Goal: Information Seeking & Learning: Compare options

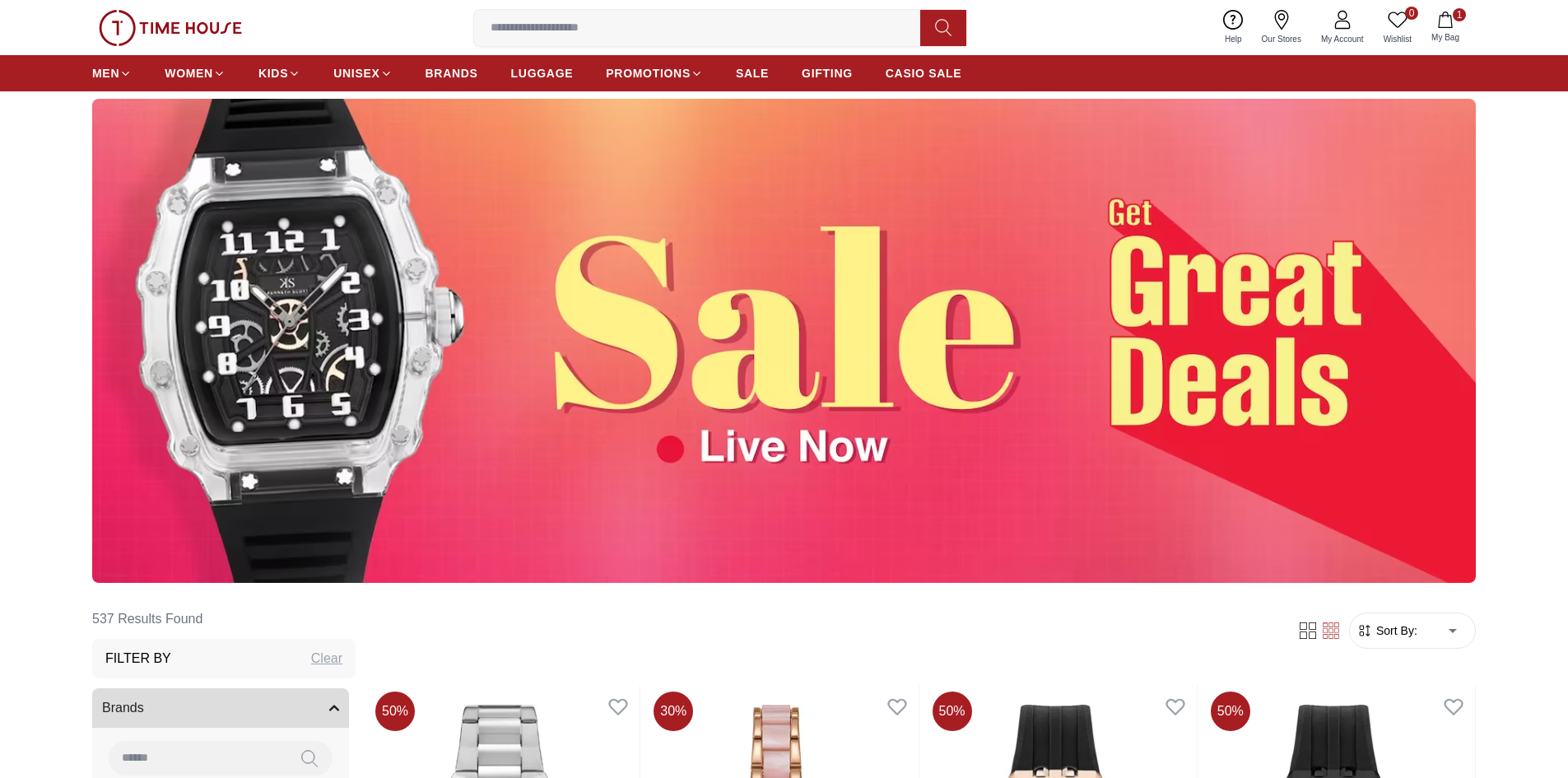
scroll to position [83, 0]
click at [808, 384] on img at bounding box center [784, 340] width 1384 height 484
click at [670, 448] on img at bounding box center [784, 340] width 1384 height 484
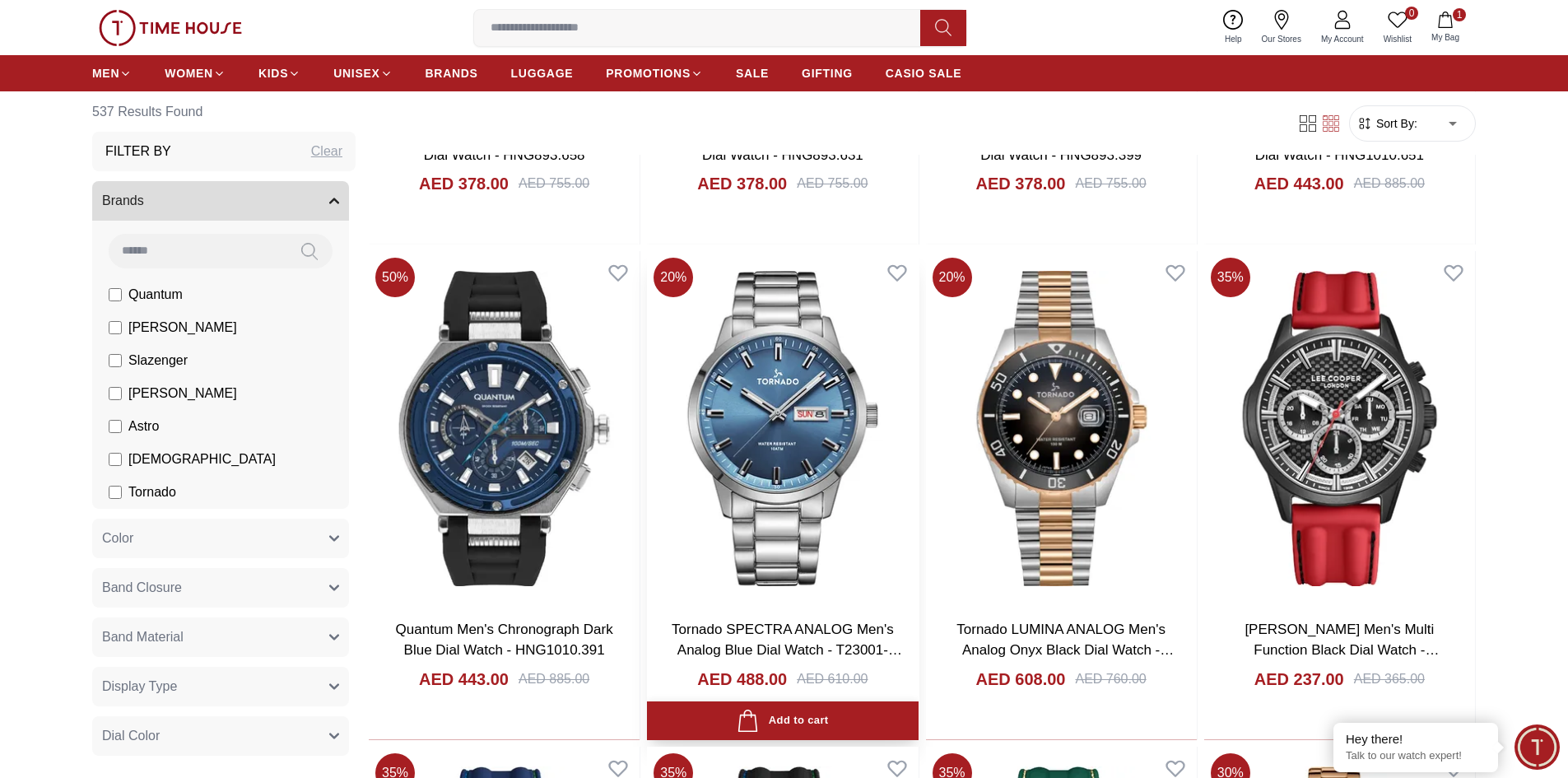
scroll to position [1235, 0]
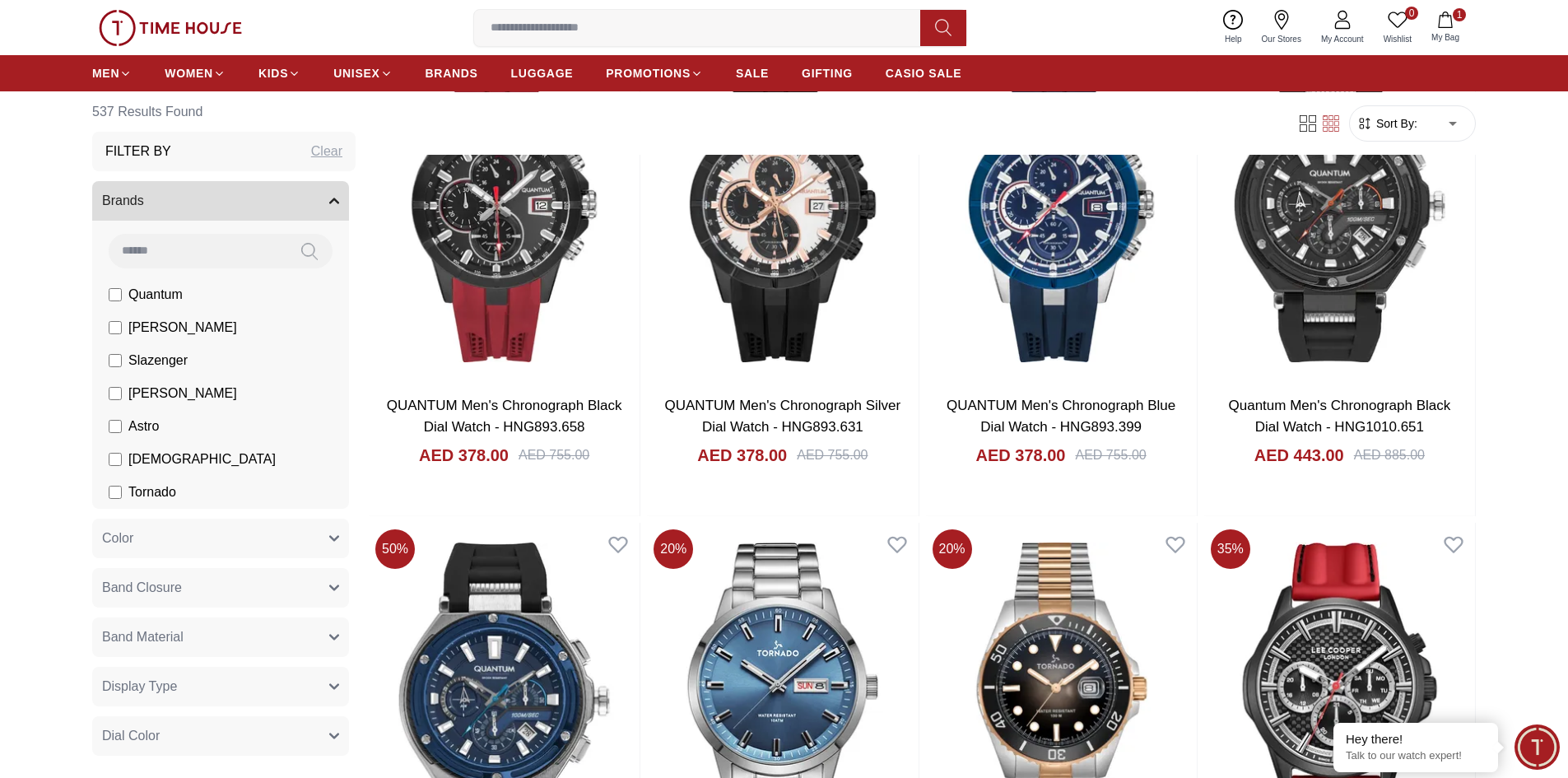
click at [566, 37] on input at bounding box center [703, 28] width 460 height 33
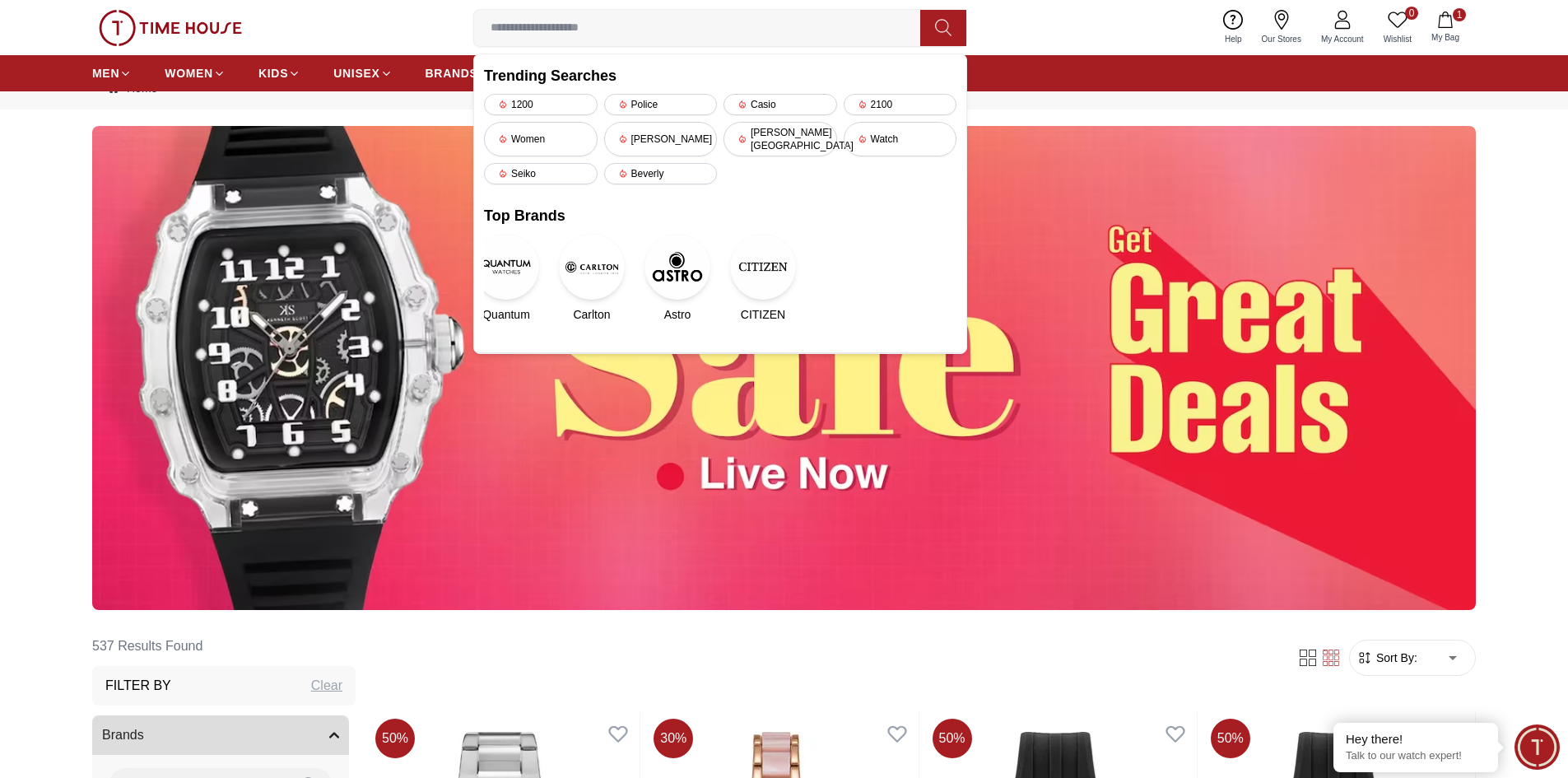
scroll to position [0, 0]
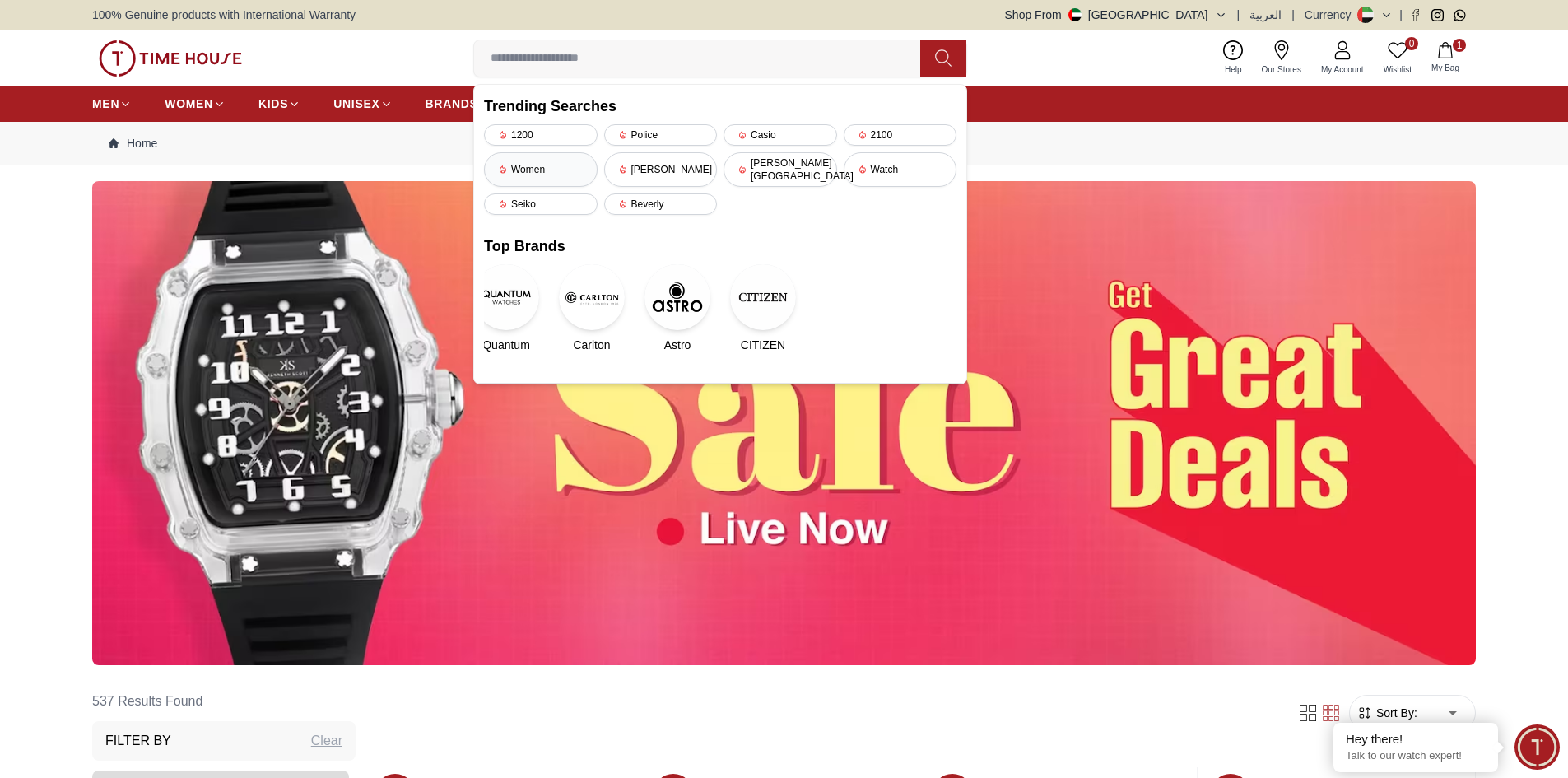
click at [536, 162] on div "Women" at bounding box center [540, 169] width 113 height 35
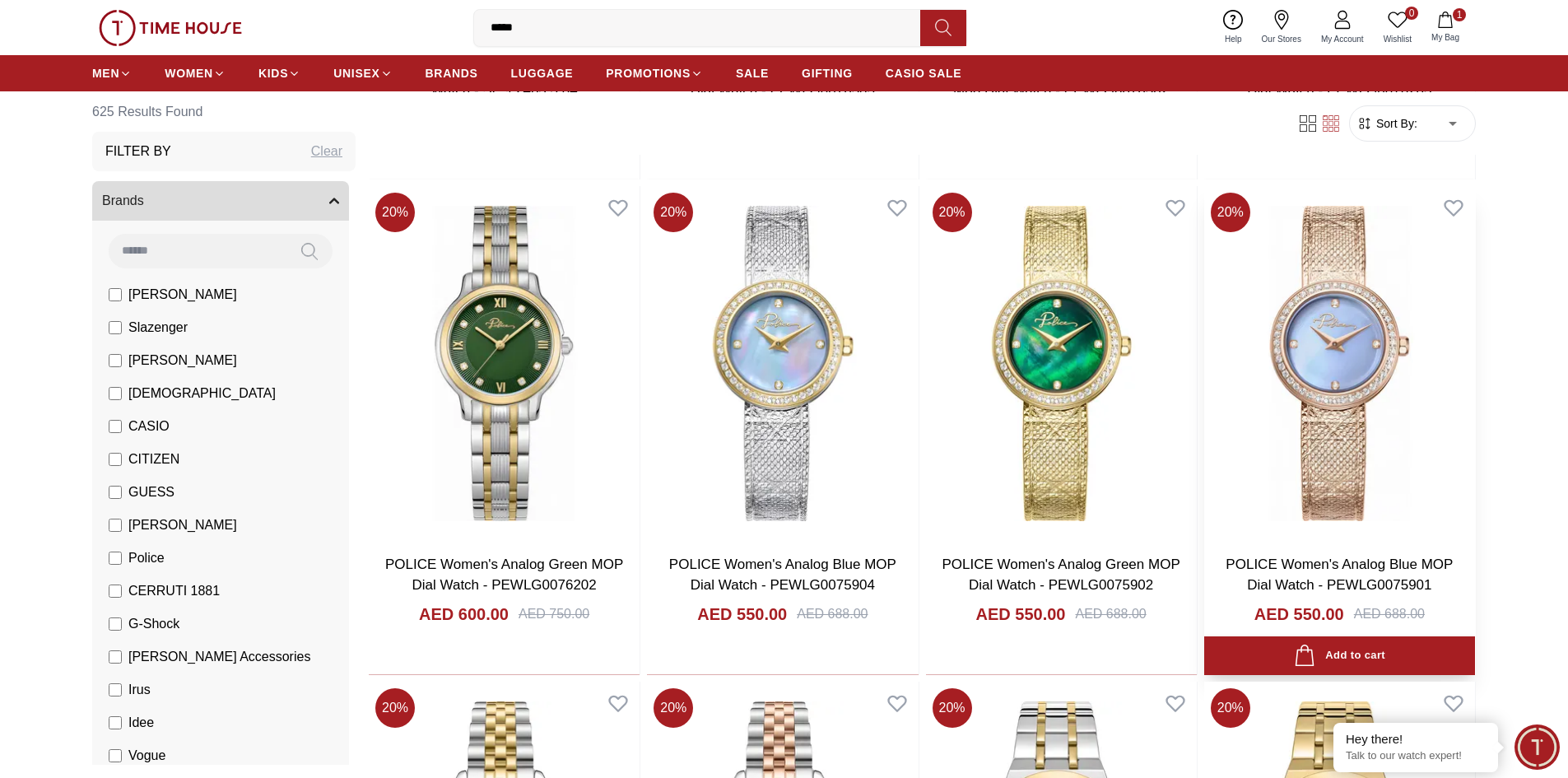
scroll to position [576, 0]
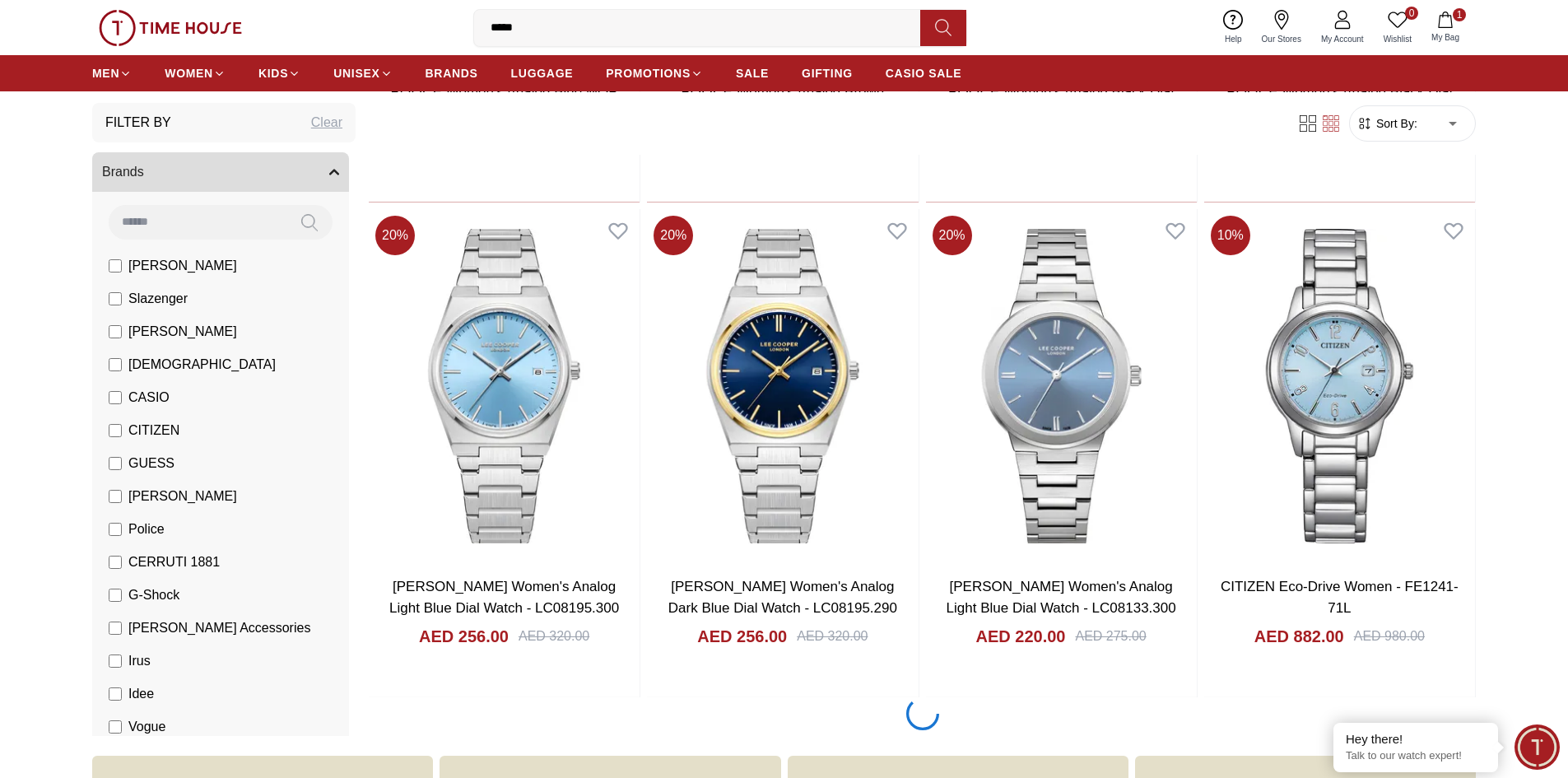
scroll to position [2057, 0]
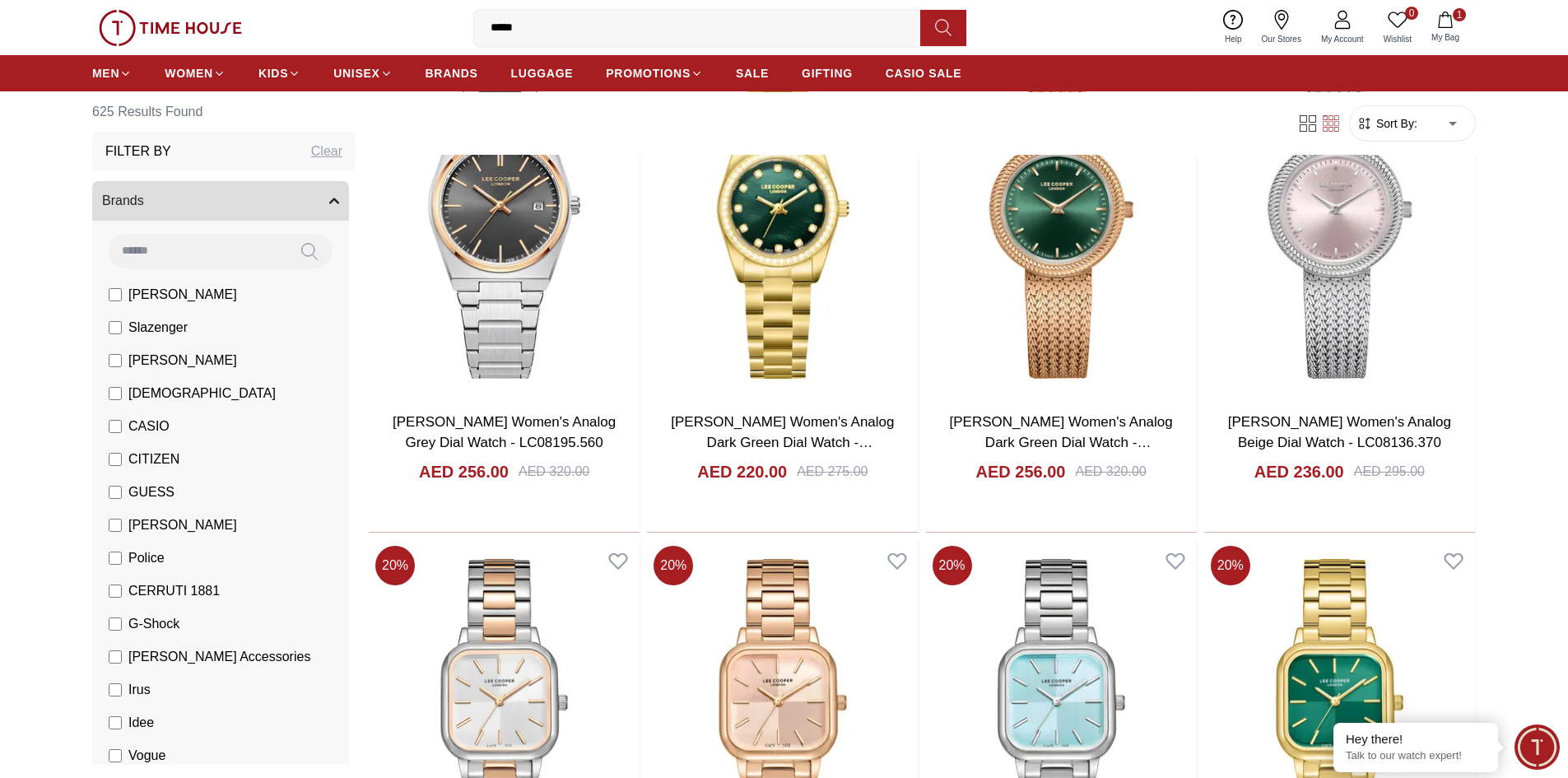
scroll to position [6172, 0]
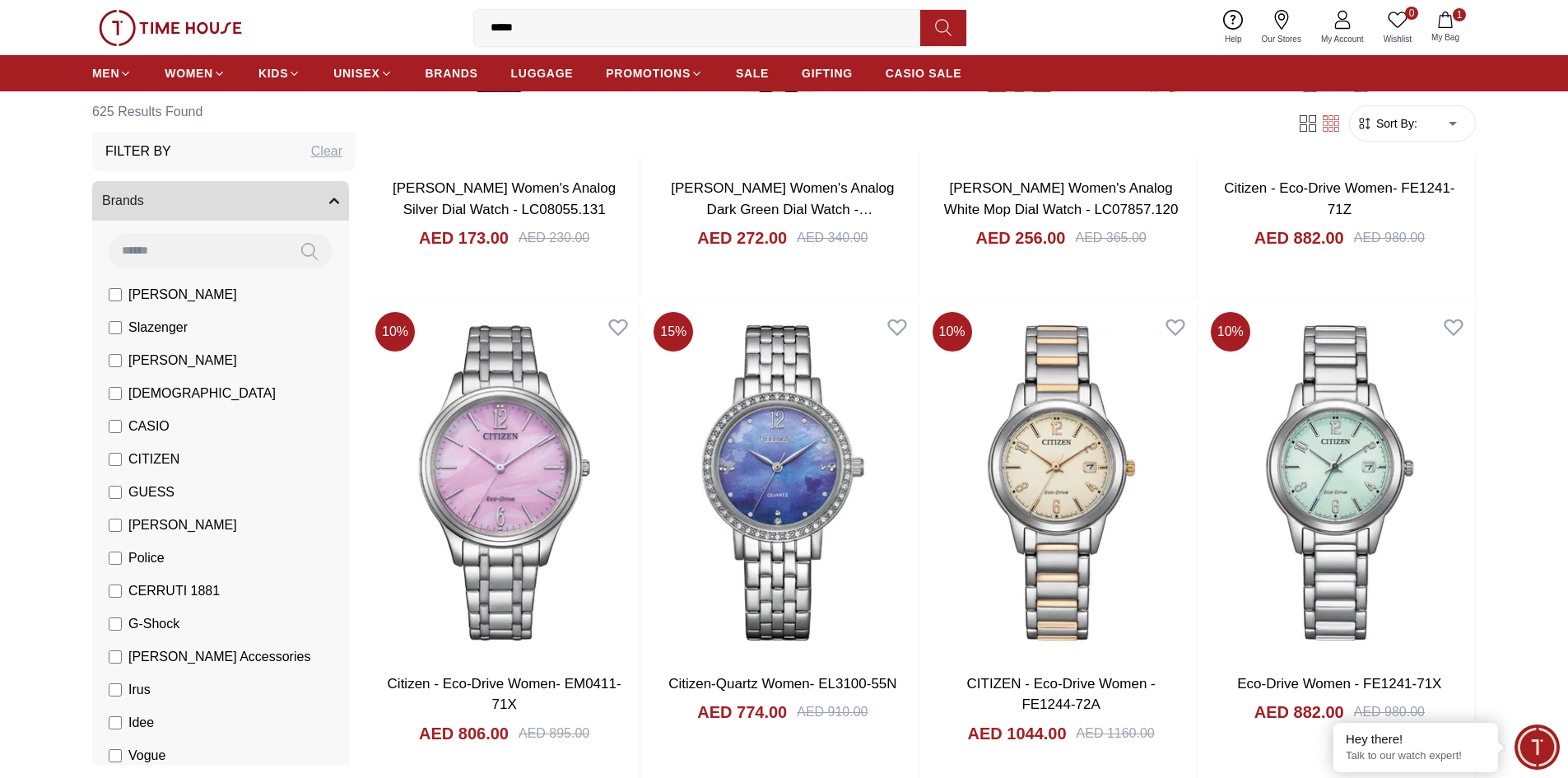
scroll to position [7983, 0]
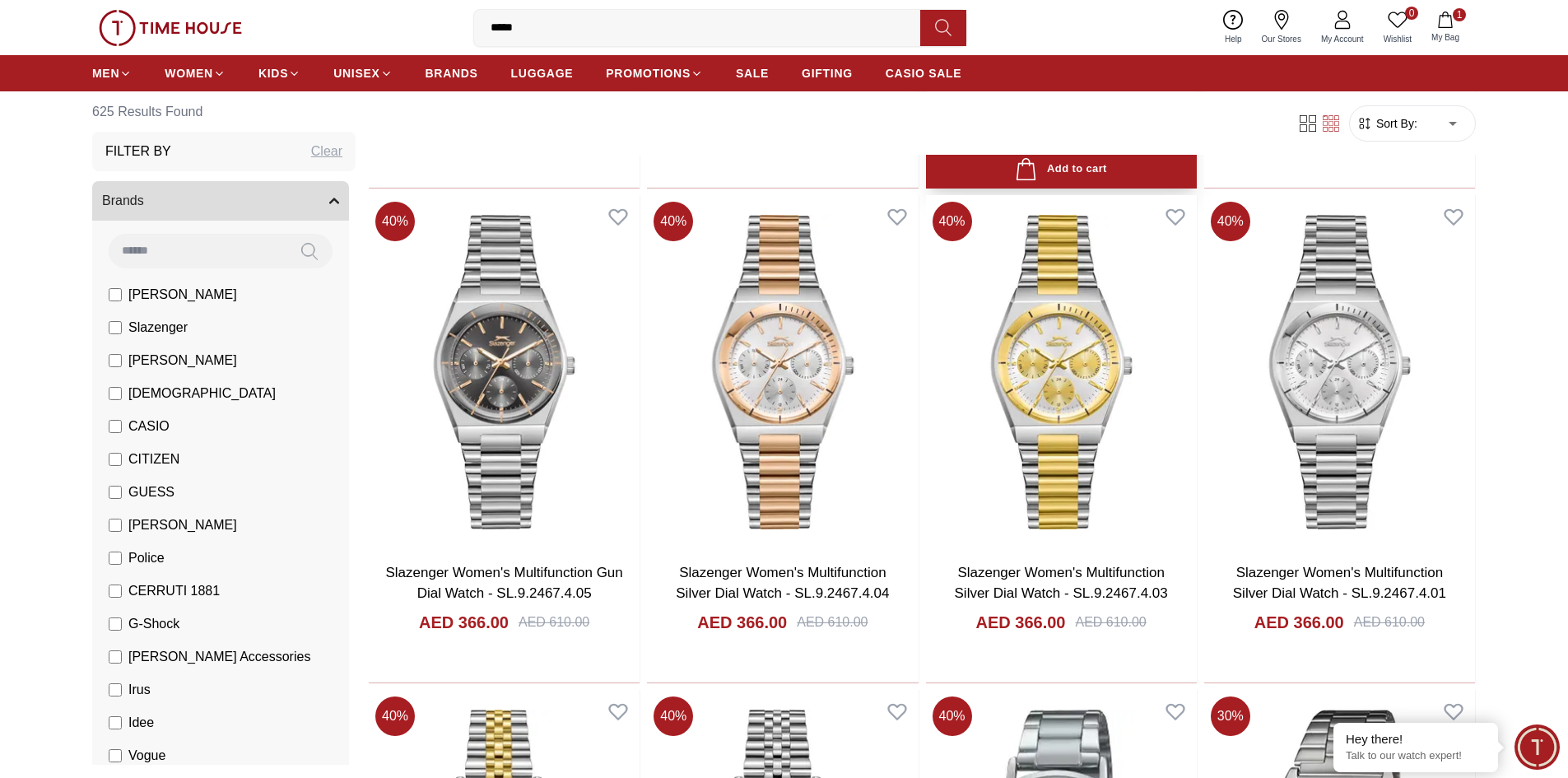
scroll to position [10452, 0]
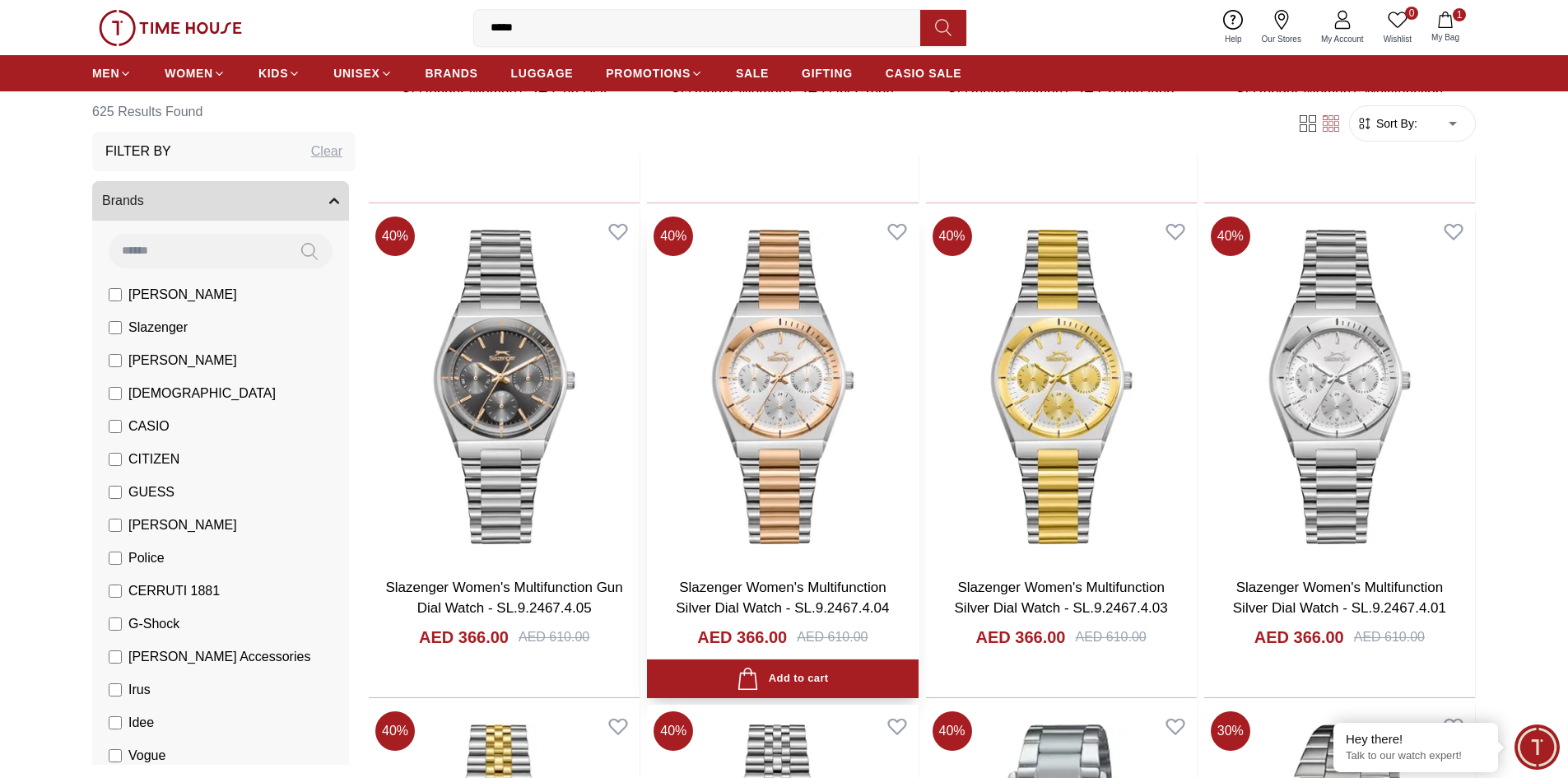
click at [793, 442] on img at bounding box center [782, 387] width 271 height 354
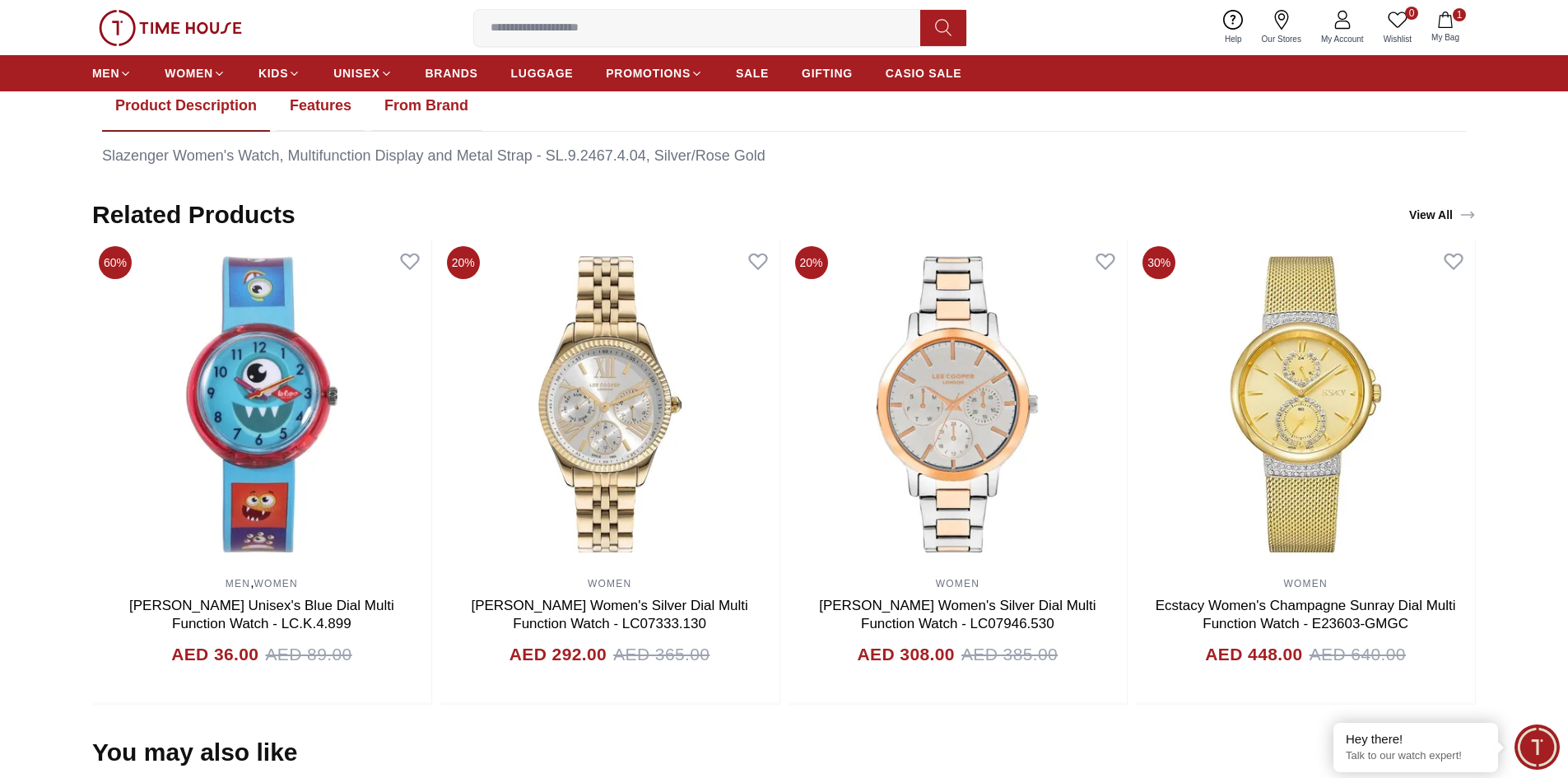
scroll to position [988, 0]
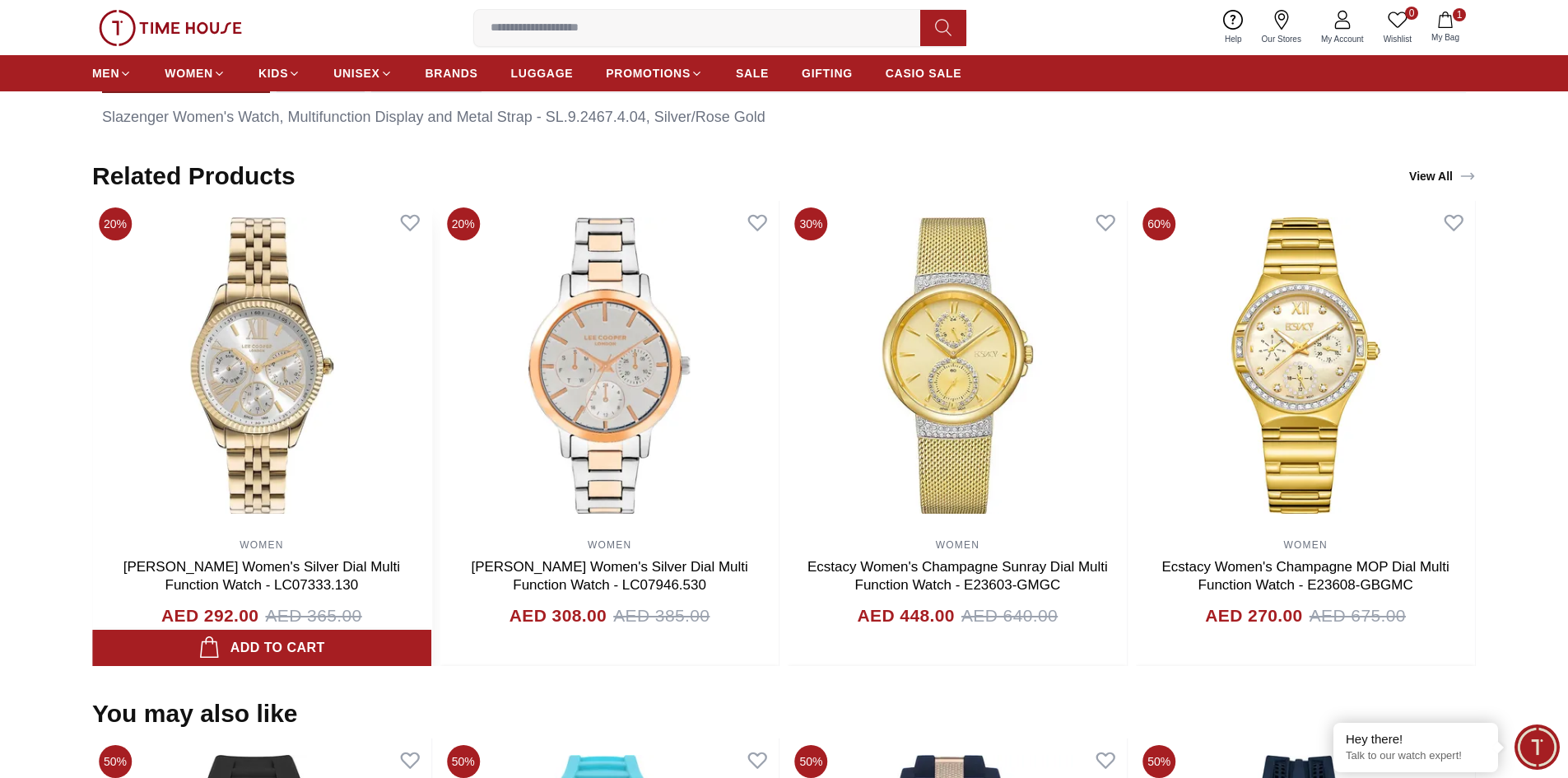
click at [369, 408] on img at bounding box center [262, 365] width 339 height 329
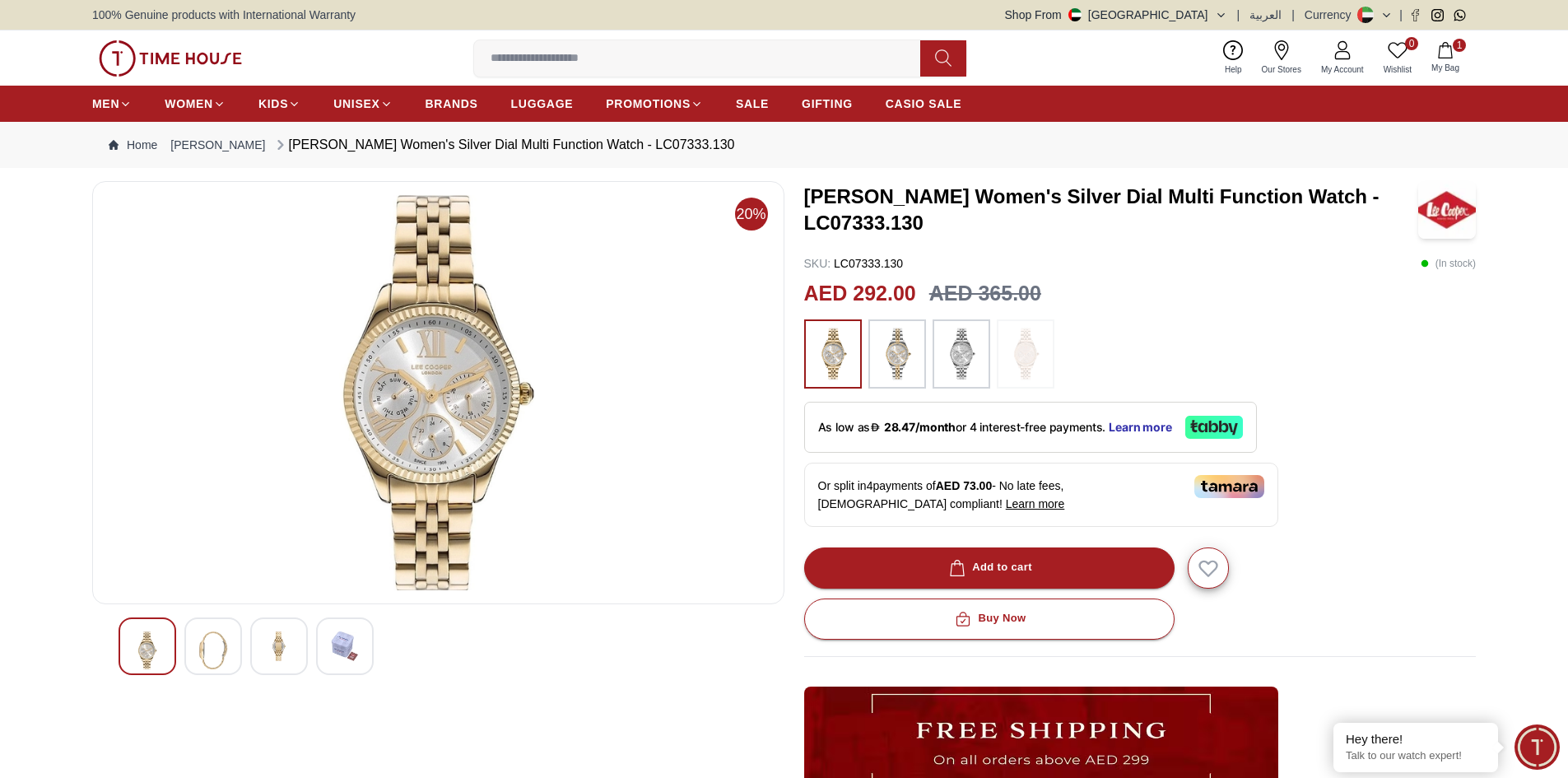
click at [974, 354] on img at bounding box center [961, 353] width 41 height 53
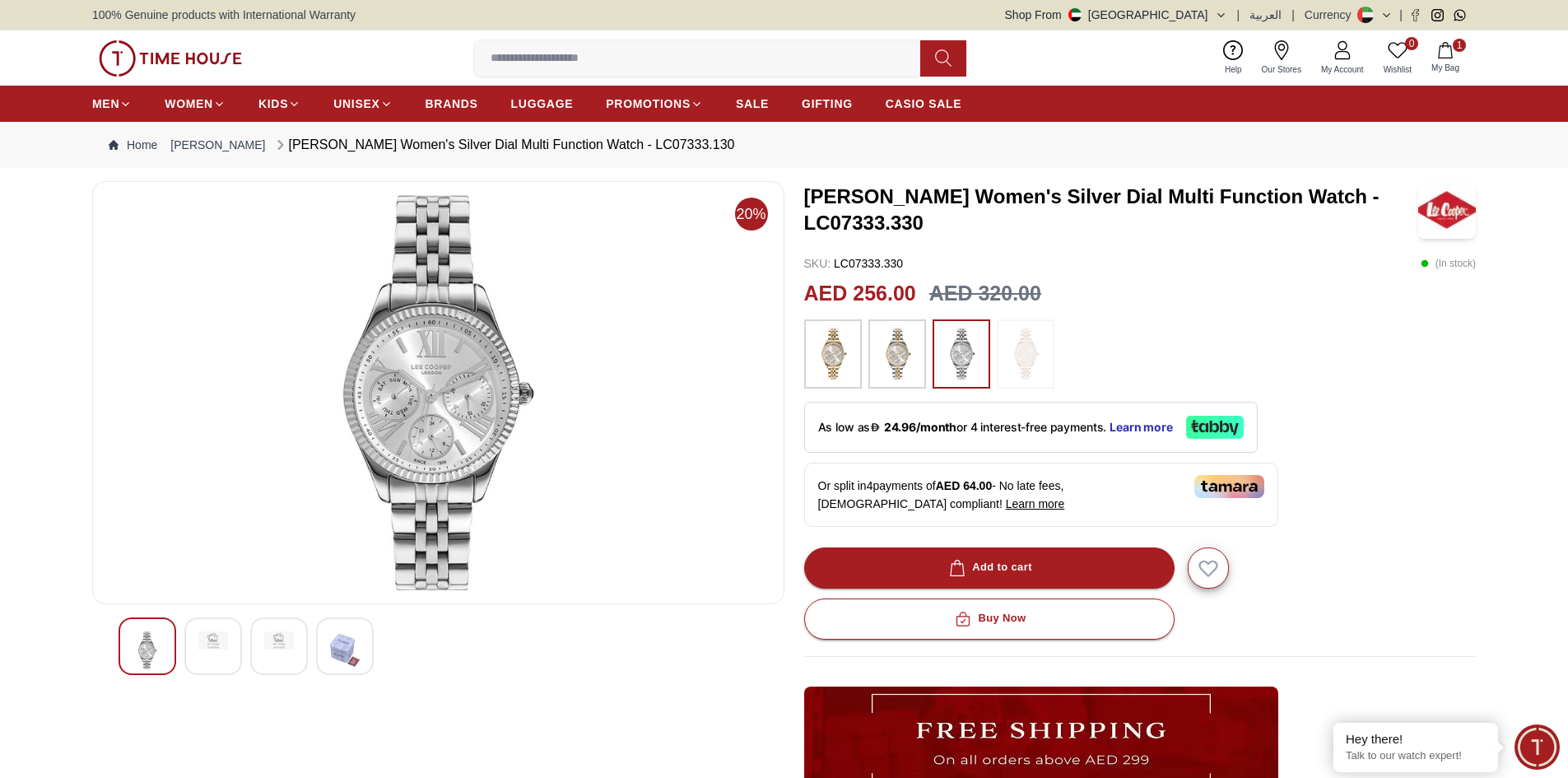
click at [499, 437] on img at bounding box center [439, 392] width 665 height 395
click at [234, 653] on div at bounding box center [213, 646] width 58 height 58
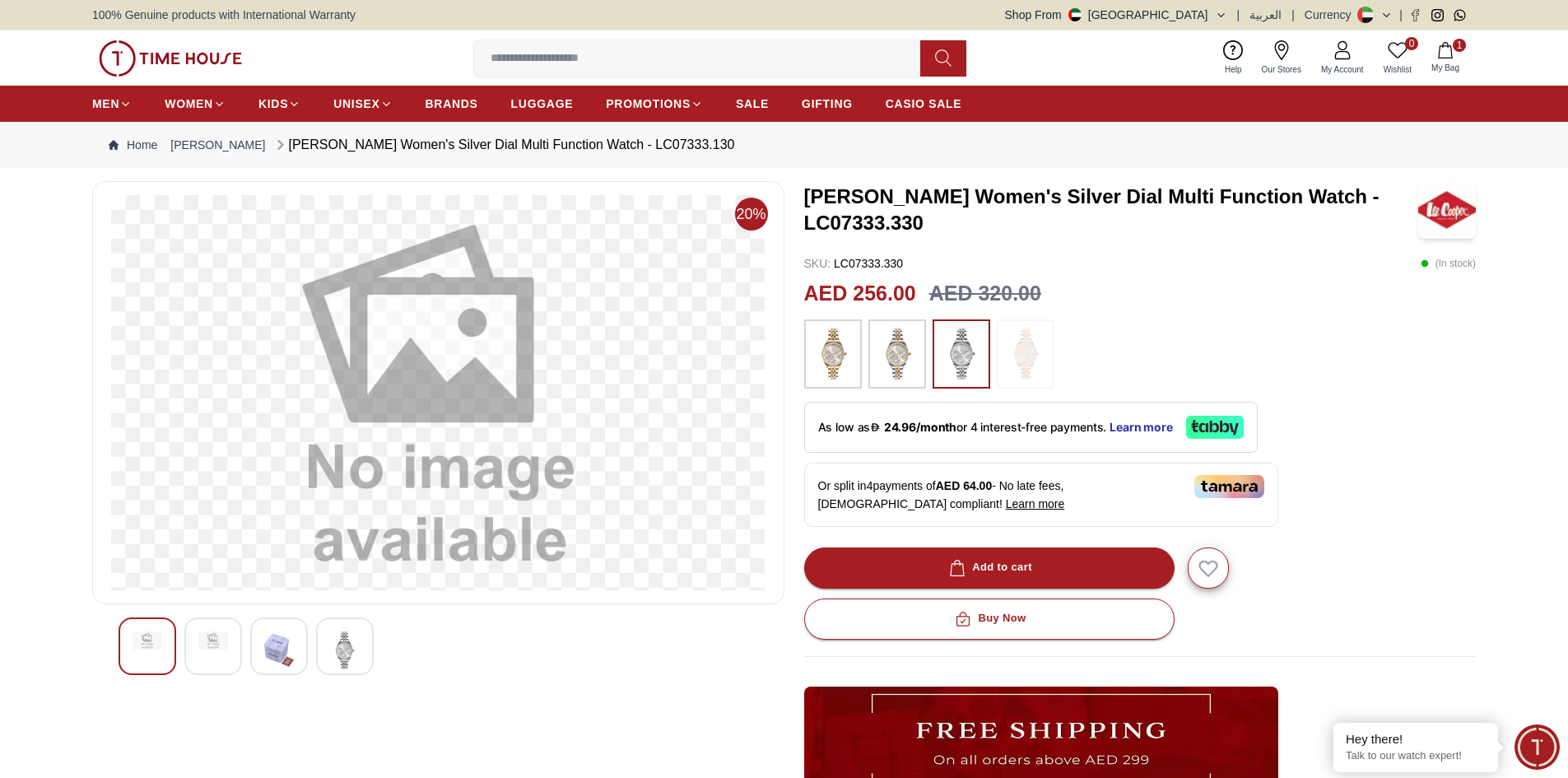
click at [289, 650] on img at bounding box center [280, 651] width 30 height 38
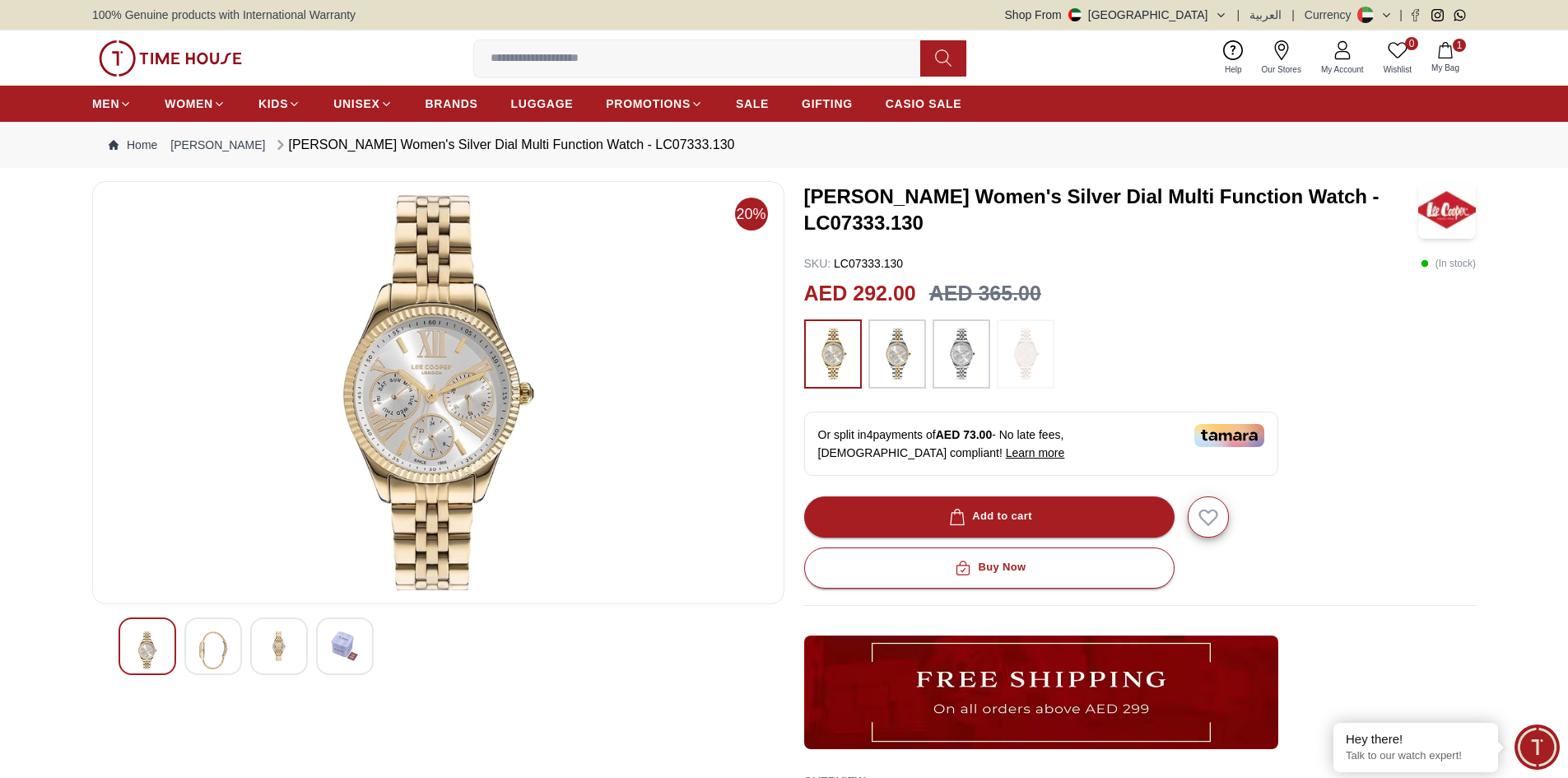
click at [832, 366] on img at bounding box center [832, 353] width 41 height 53
click at [212, 650] on img at bounding box center [213, 651] width 30 height 38
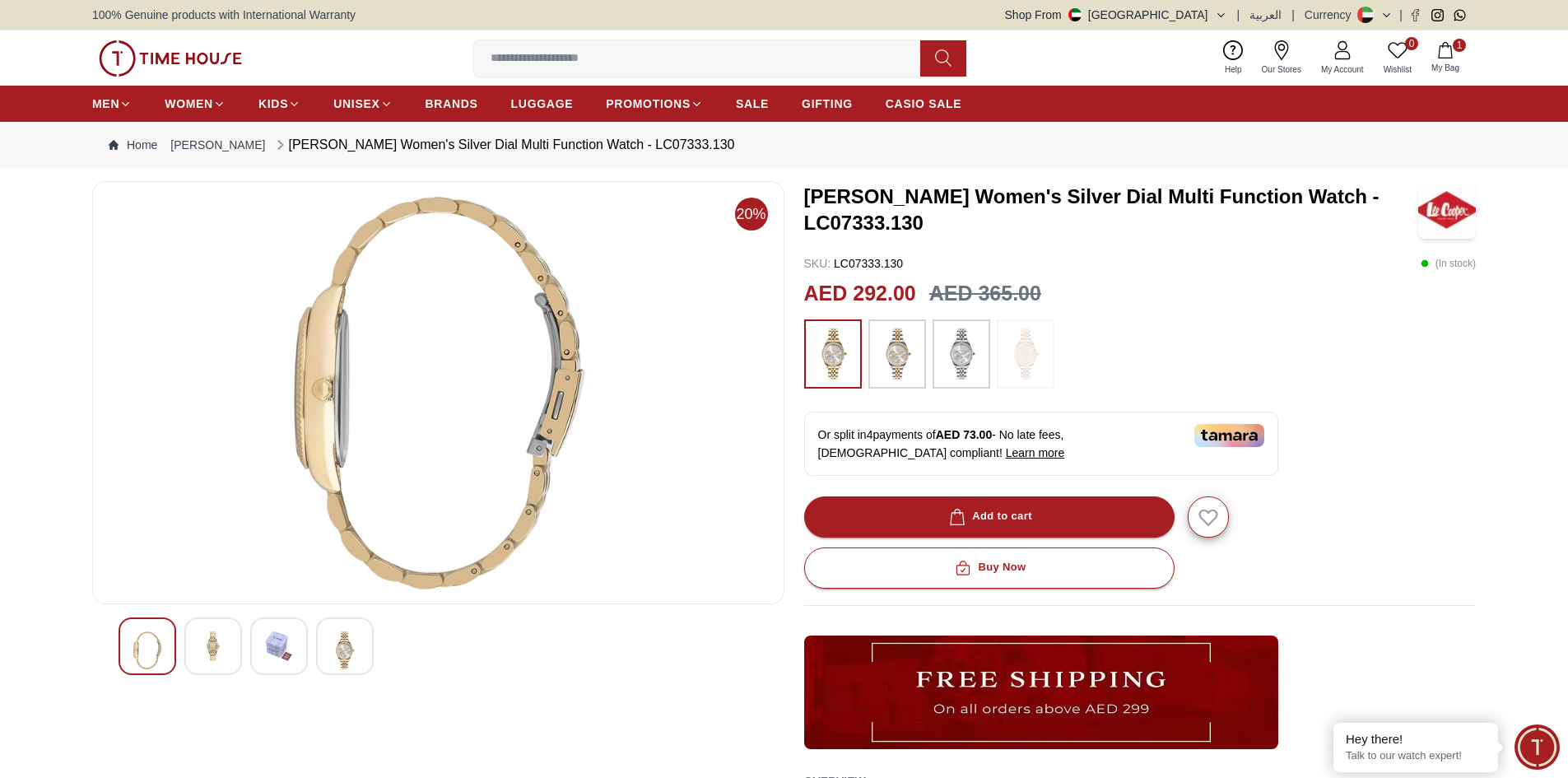
click at [353, 645] on img at bounding box center [345, 651] width 30 height 38
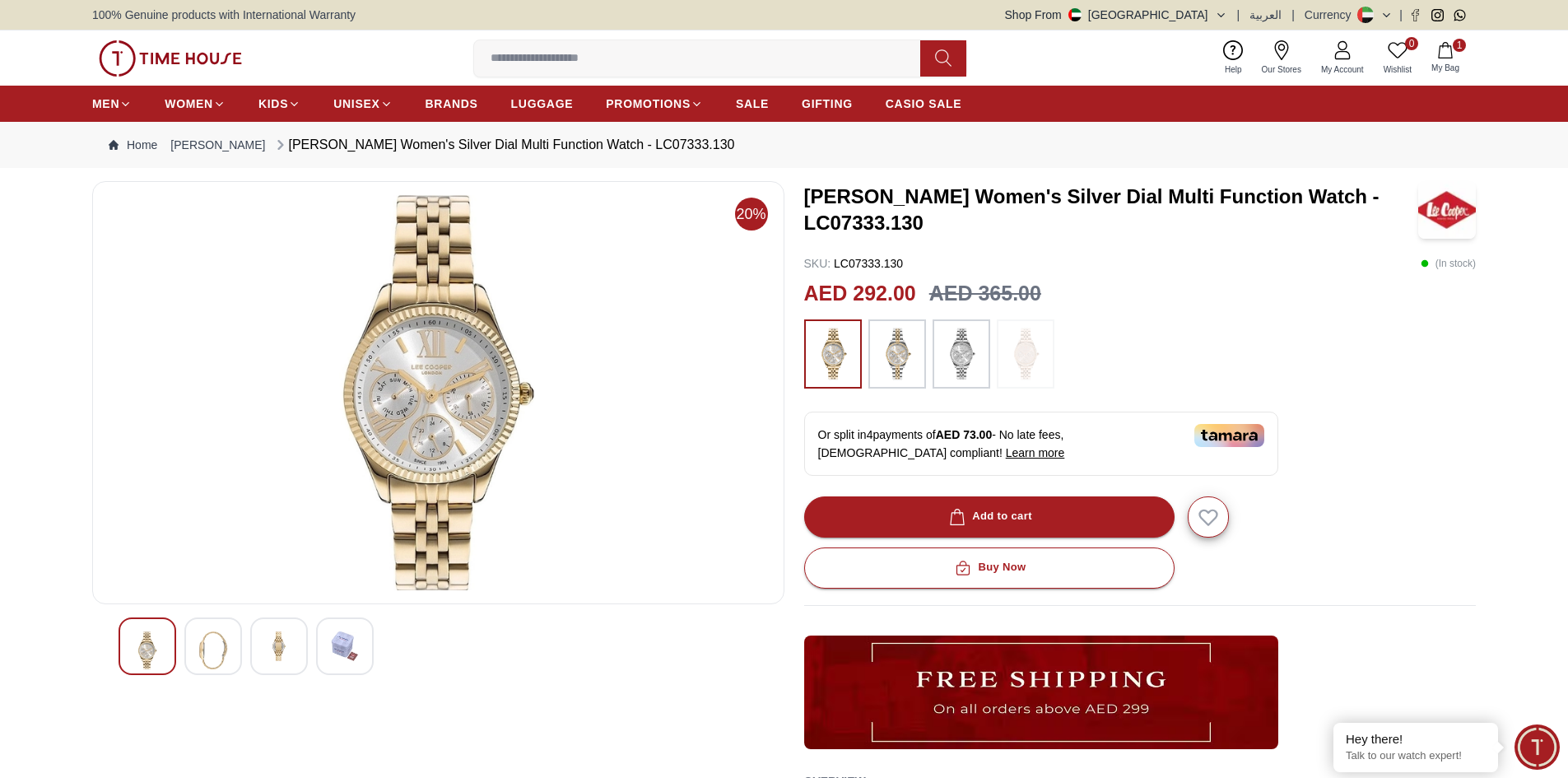
click at [145, 641] on img at bounding box center [147, 651] width 30 height 38
click at [216, 653] on img at bounding box center [213, 651] width 30 height 38
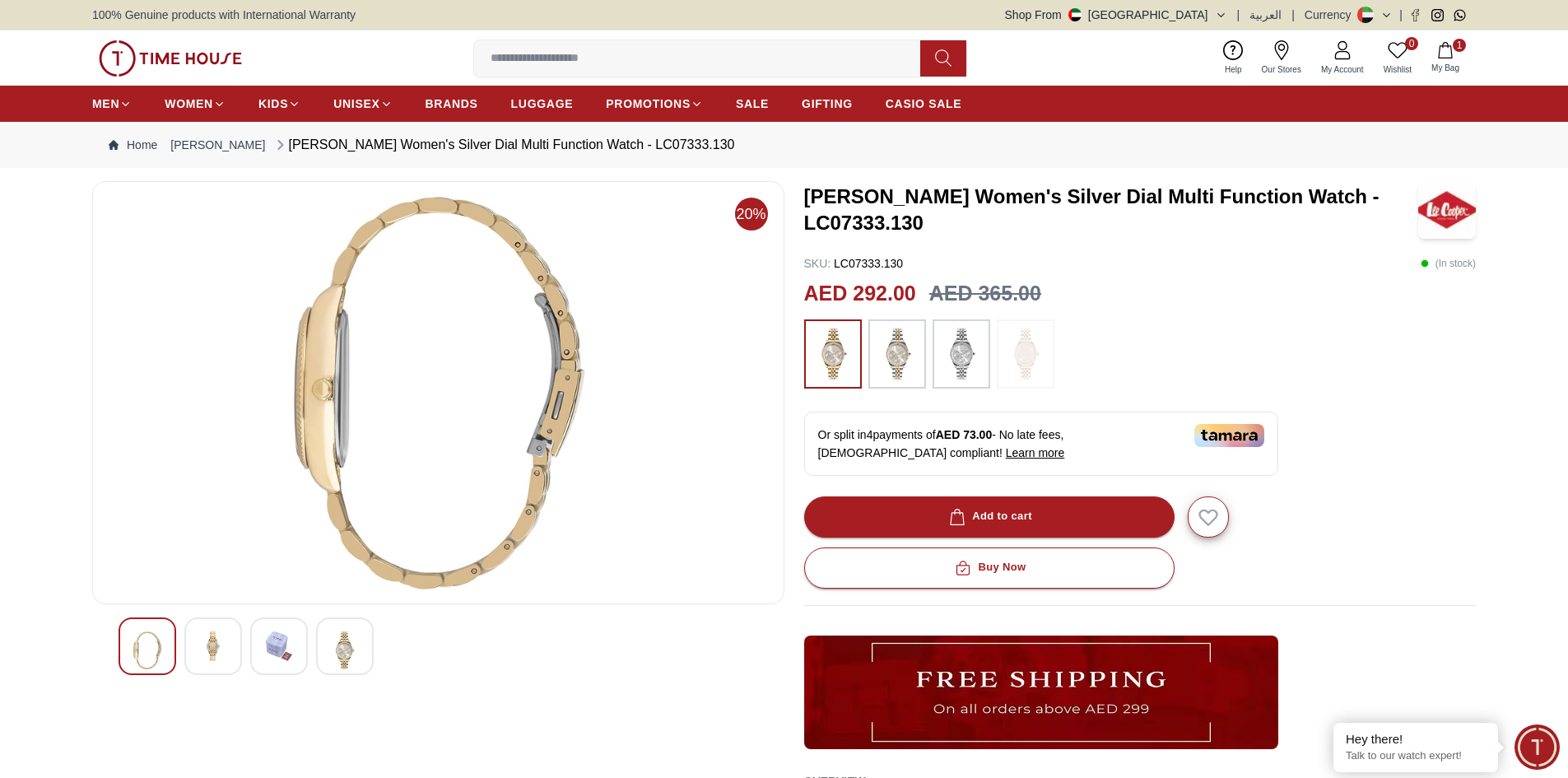
click at [350, 654] on img at bounding box center [345, 651] width 30 height 38
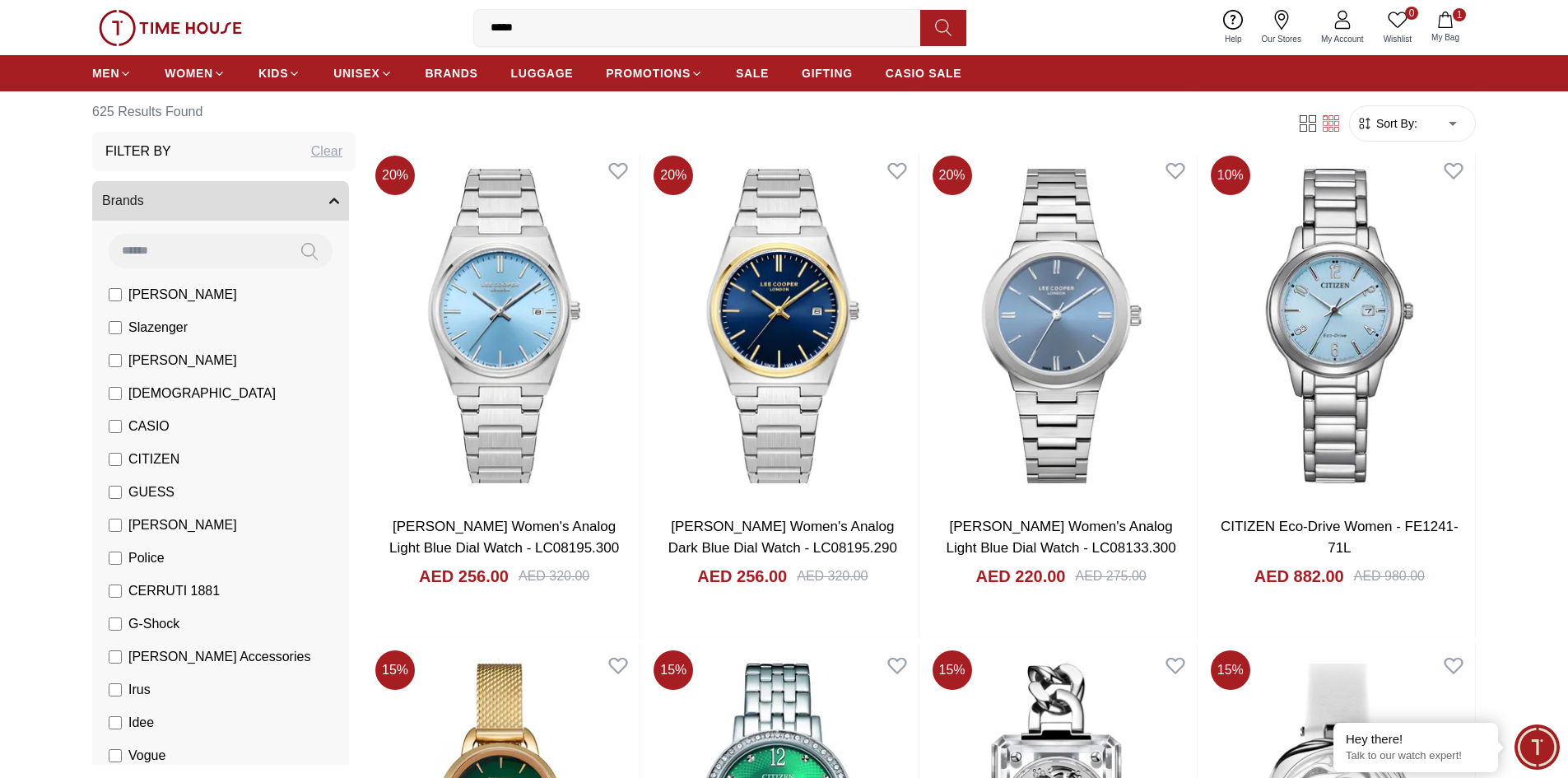
scroll to position [2127, 0]
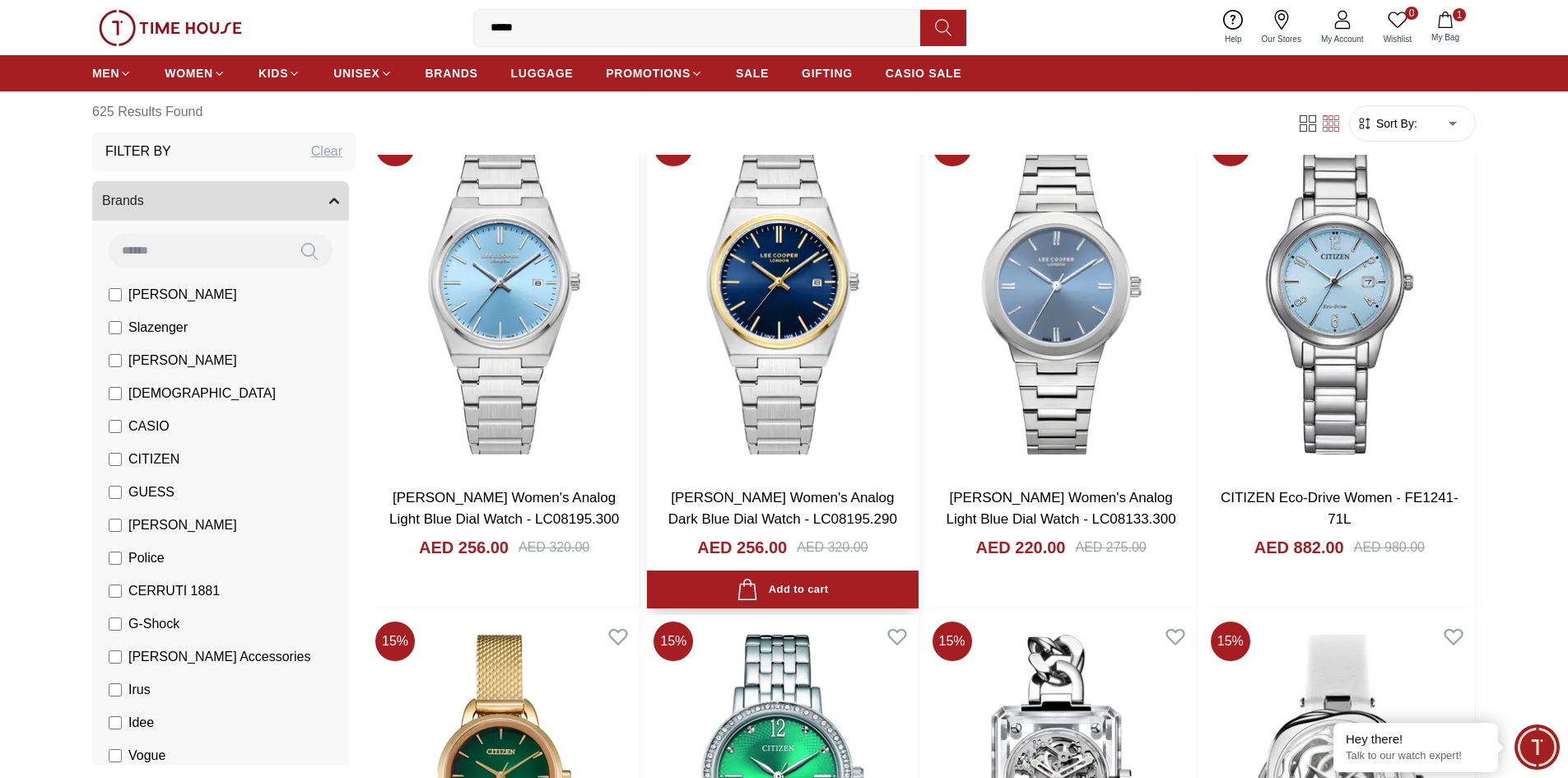
click at [805, 312] on img at bounding box center [782, 297] width 271 height 354
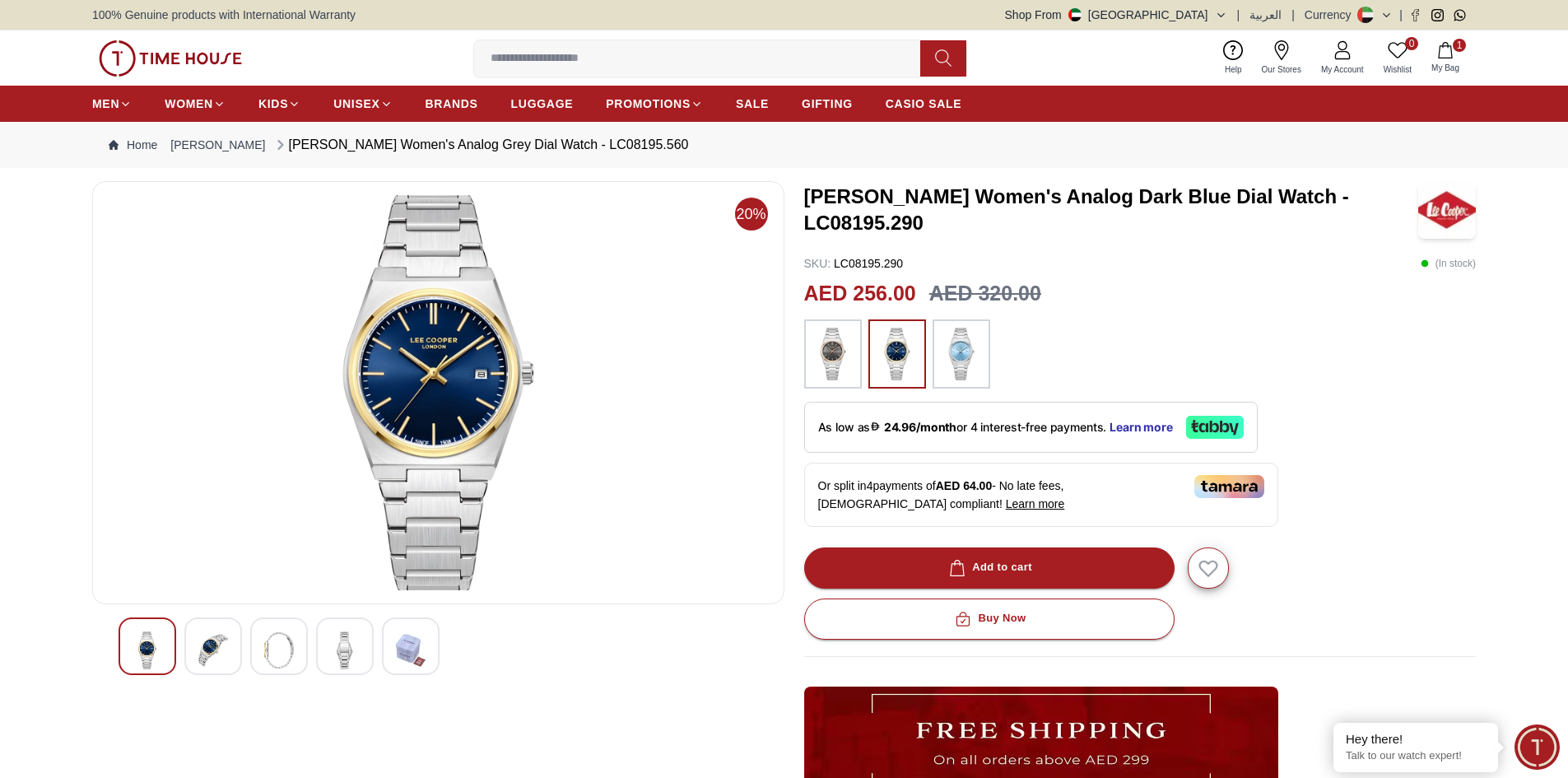
click at [946, 362] on img at bounding box center [961, 353] width 41 height 53
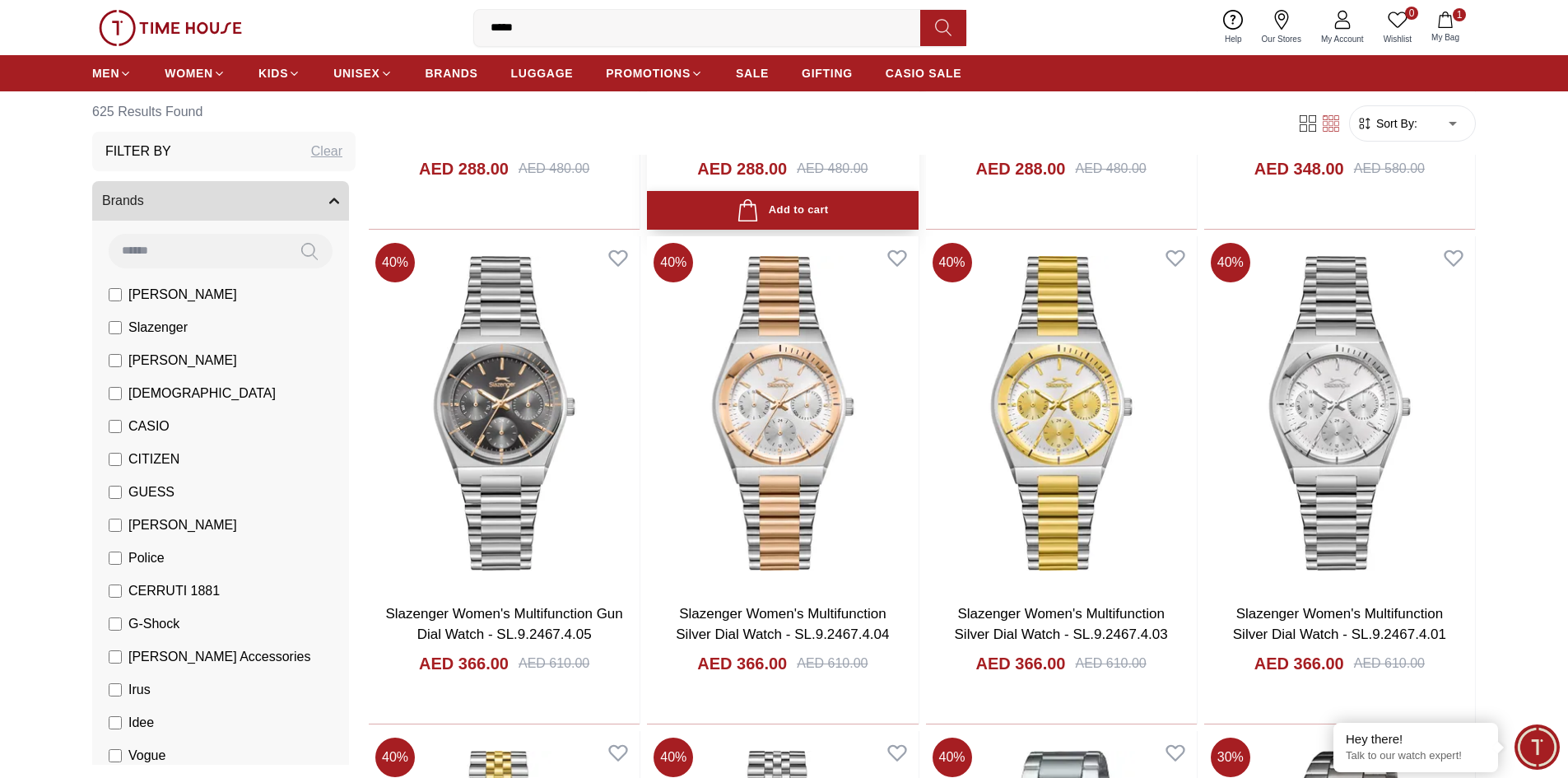
scroll to position [10439, 0]
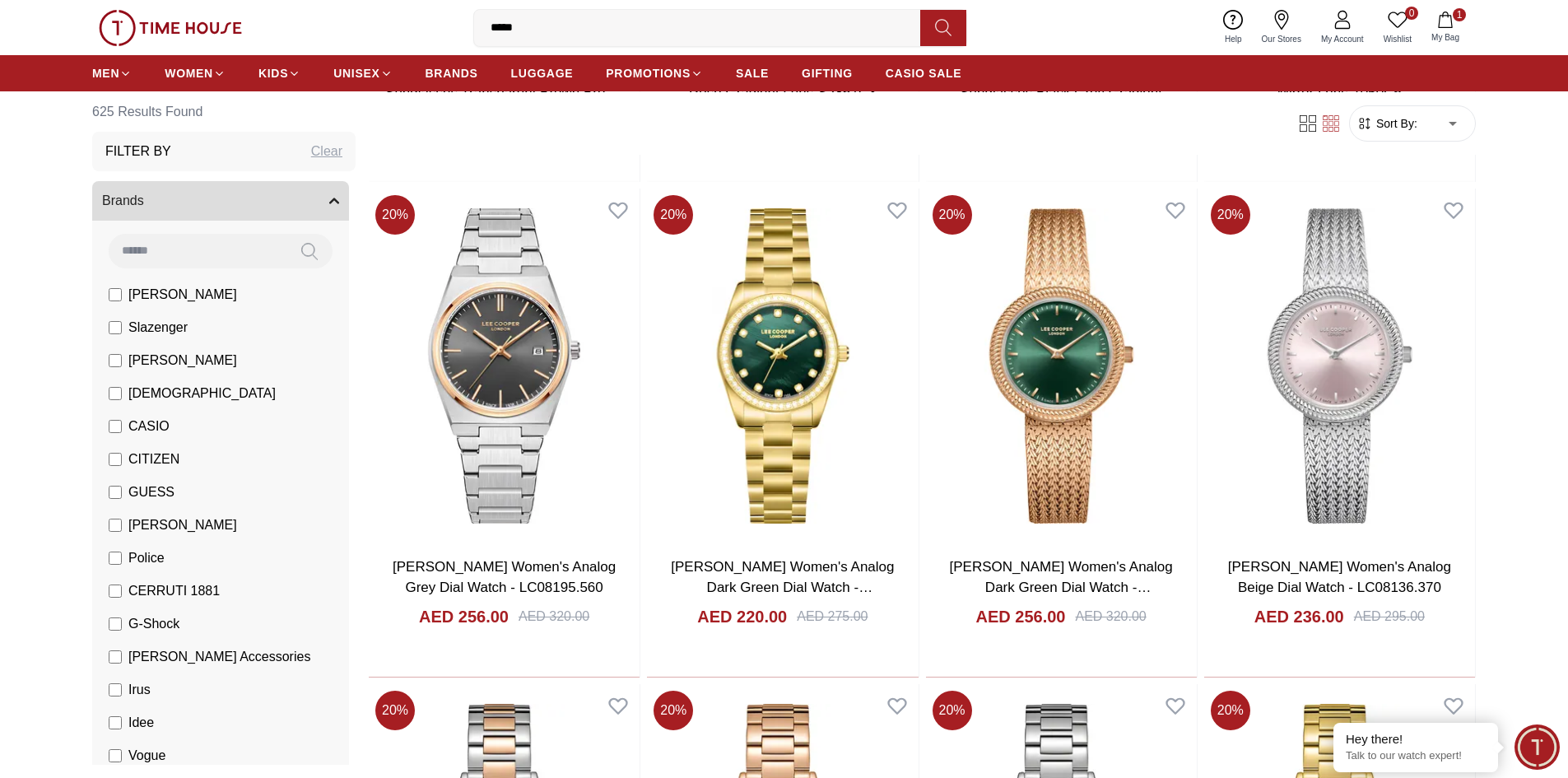
scroll to position [5995, 0]
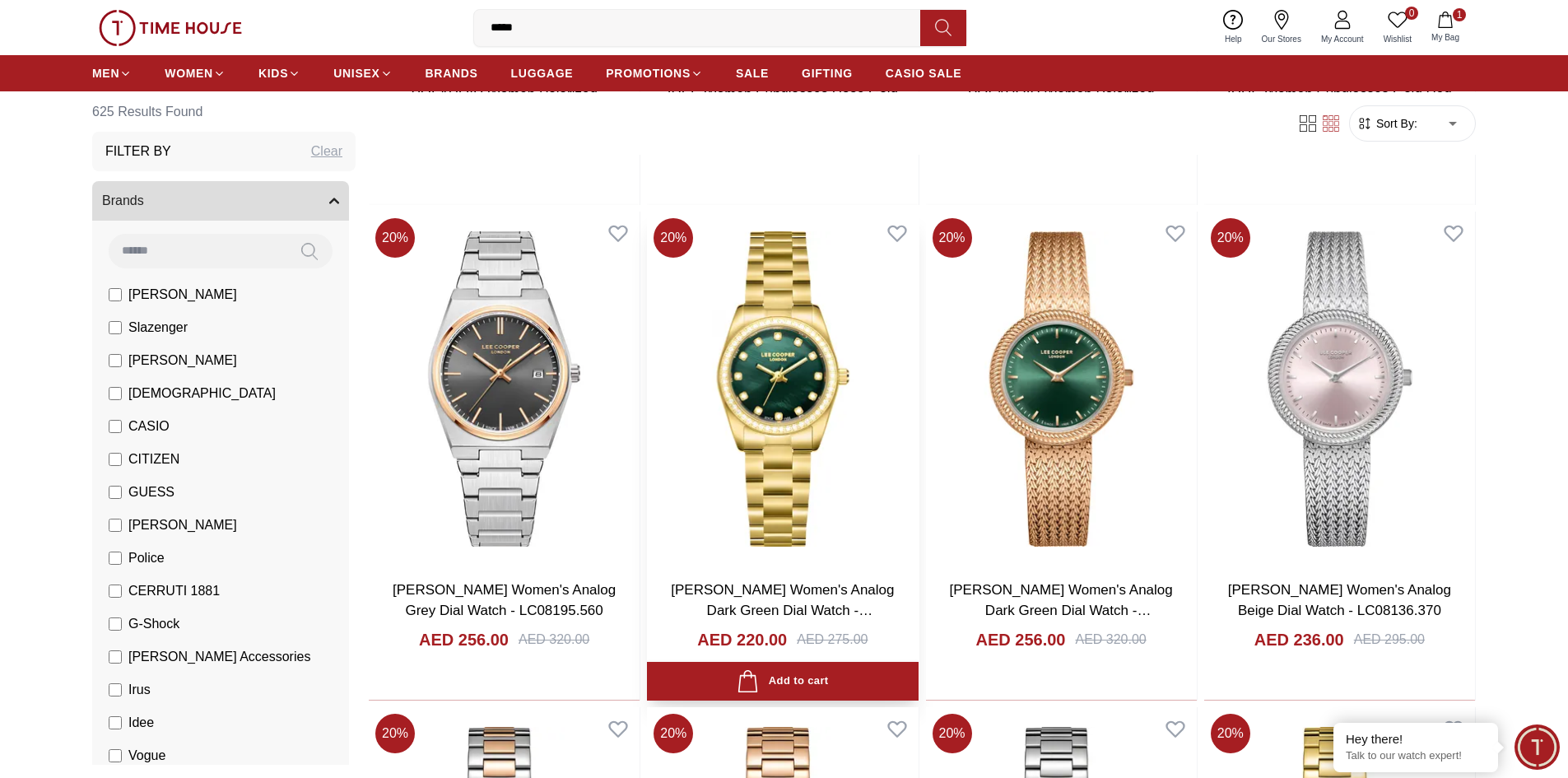
click at [756, 379] on img at bounding box center [782, 389] width 271 height 354
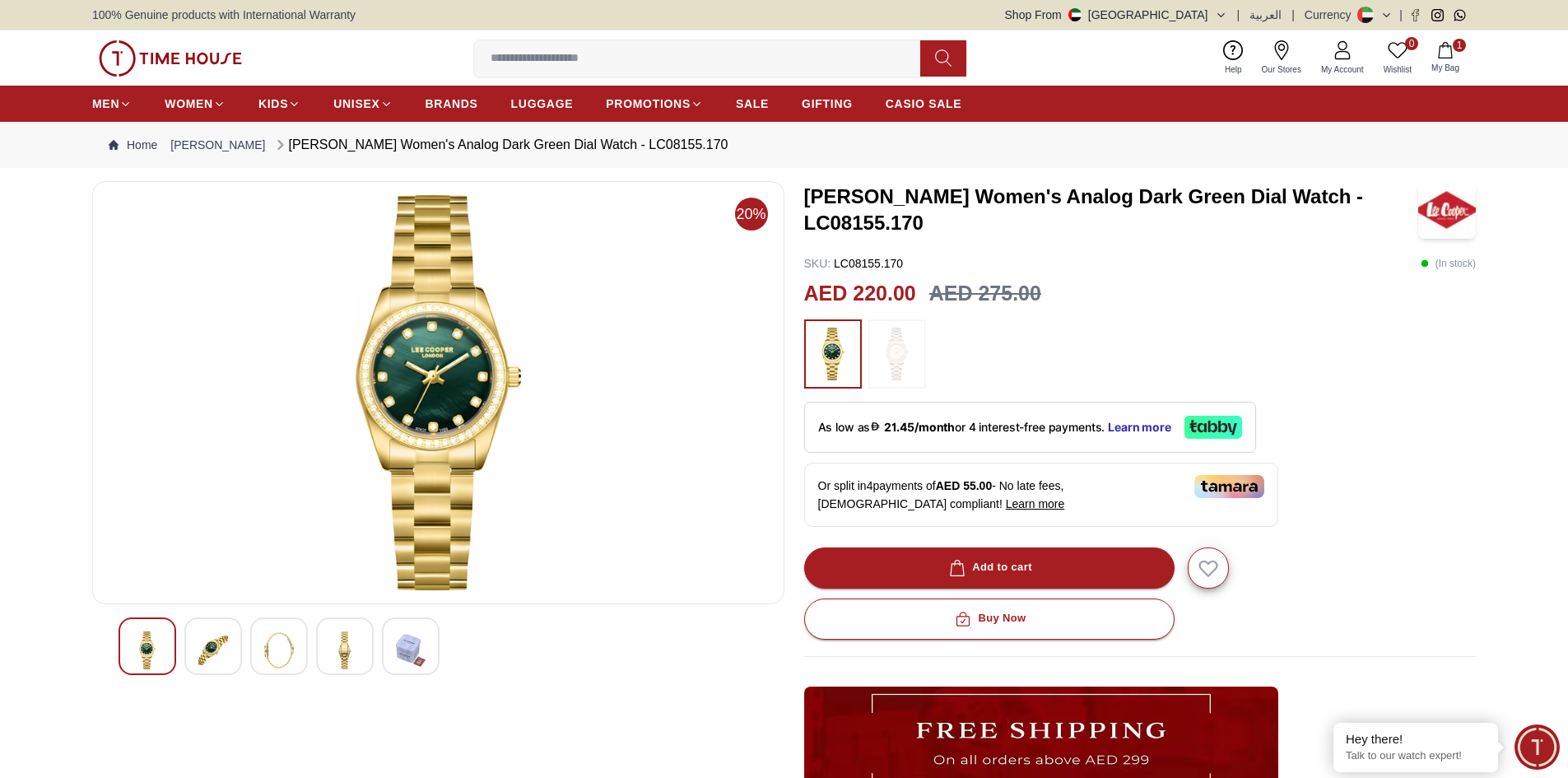
click at [212, 644] on img at bounding box center [213, 651] width 30 height 38
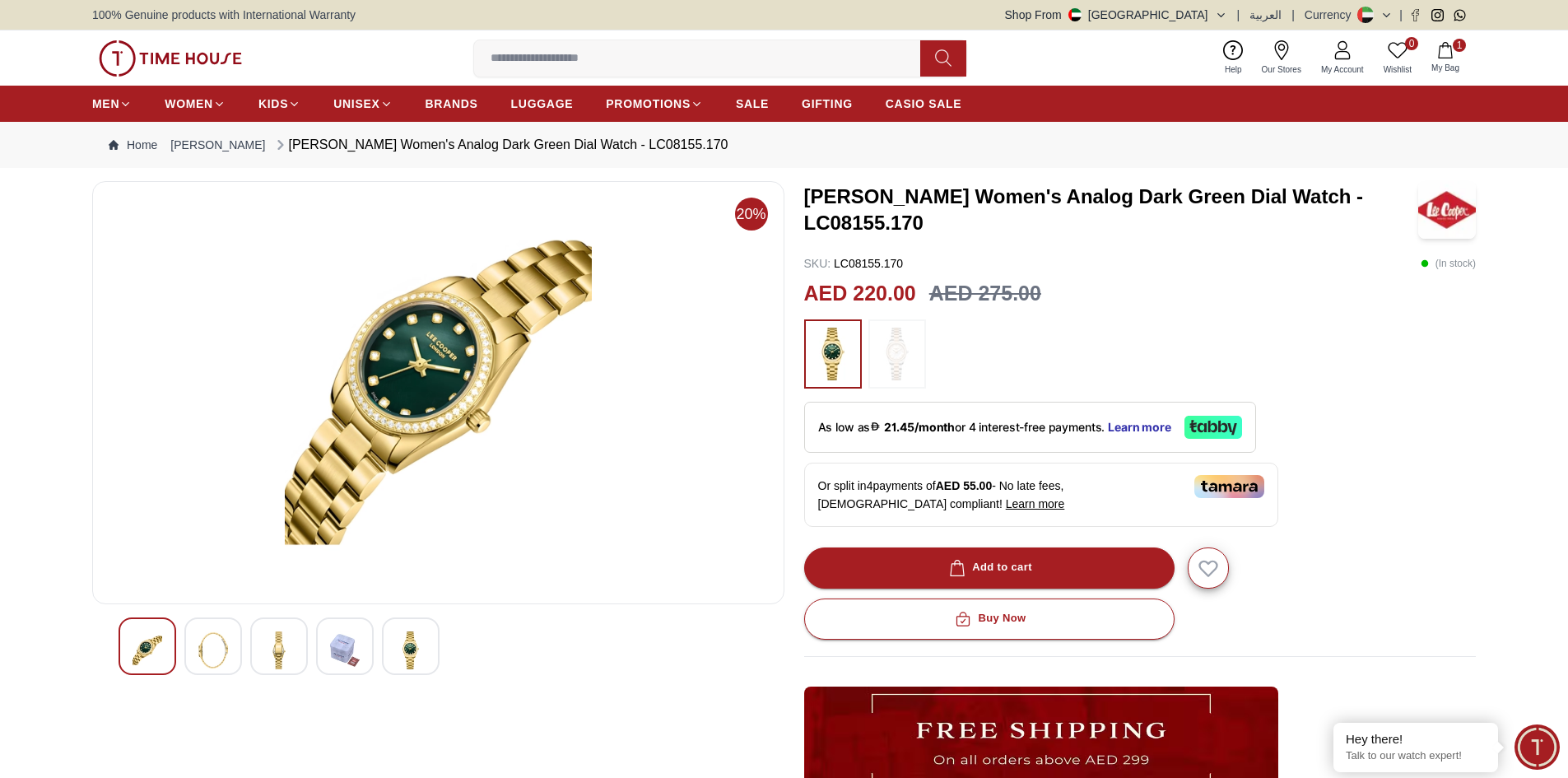
click at [294, 638] on img at bounding box center [280, 651] width 30 height 38
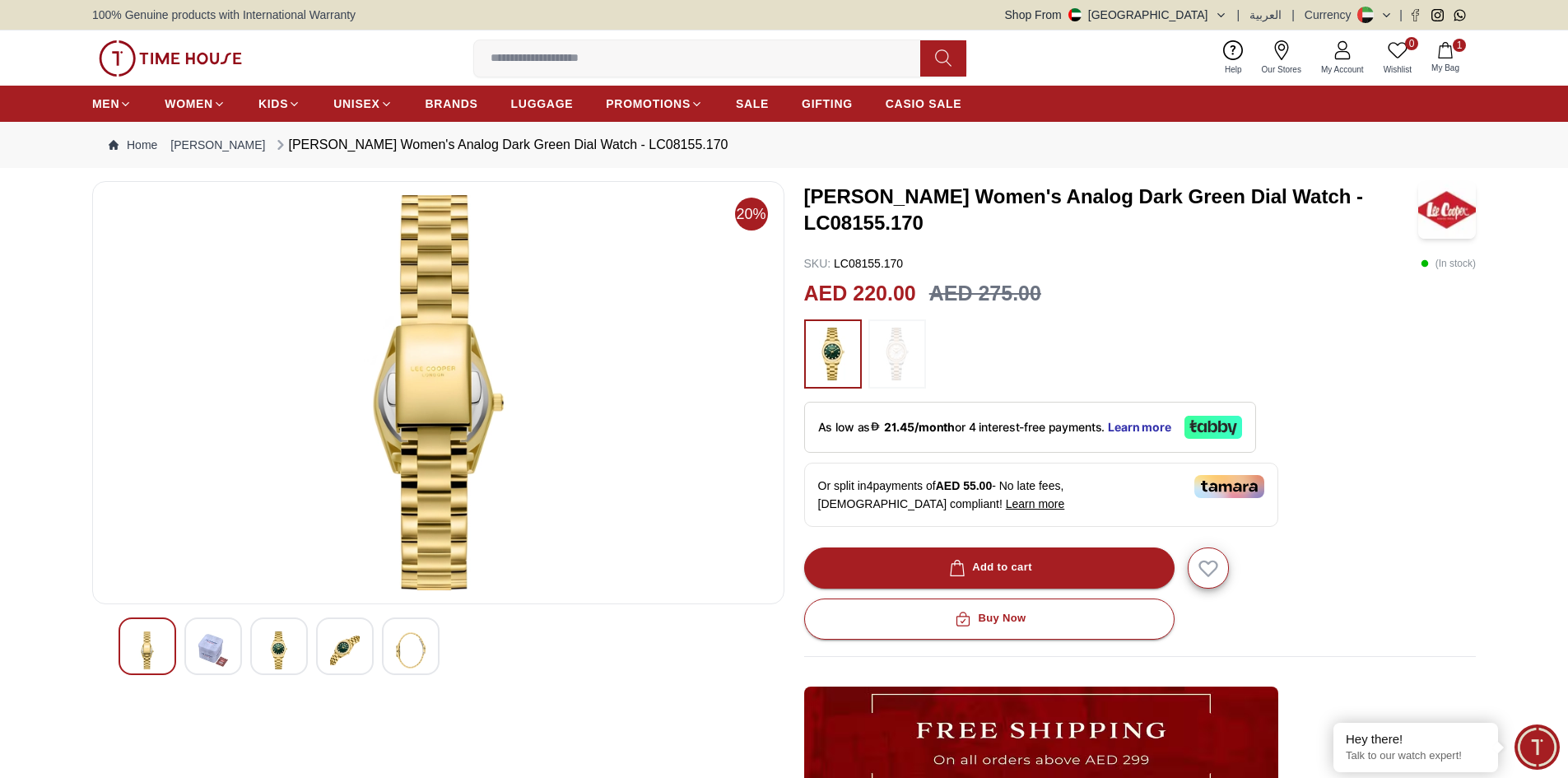
click at [350, 638] on img at bounding box center [345, 651] width 30 height 38
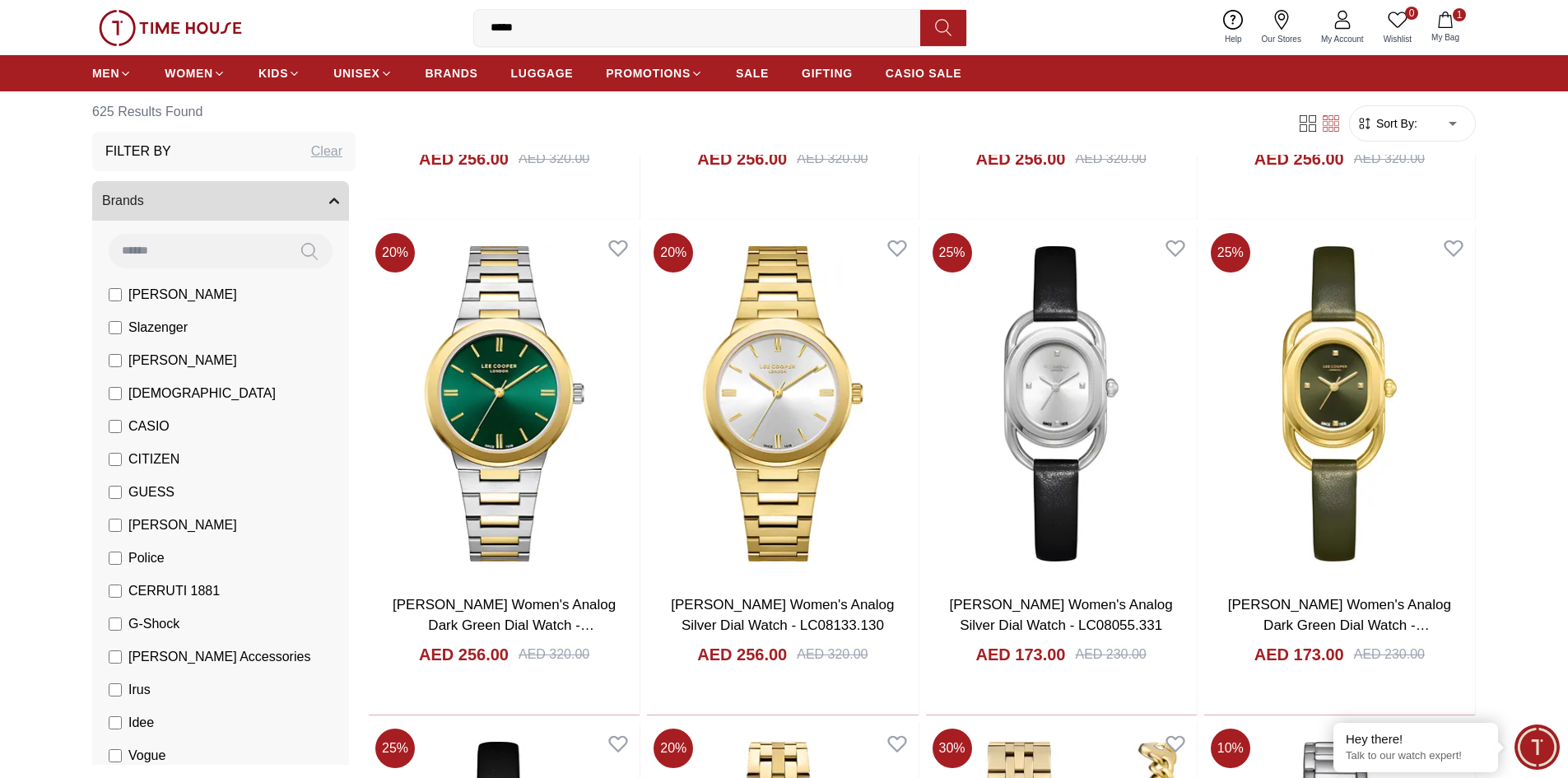
scroll to position [7065, 0]
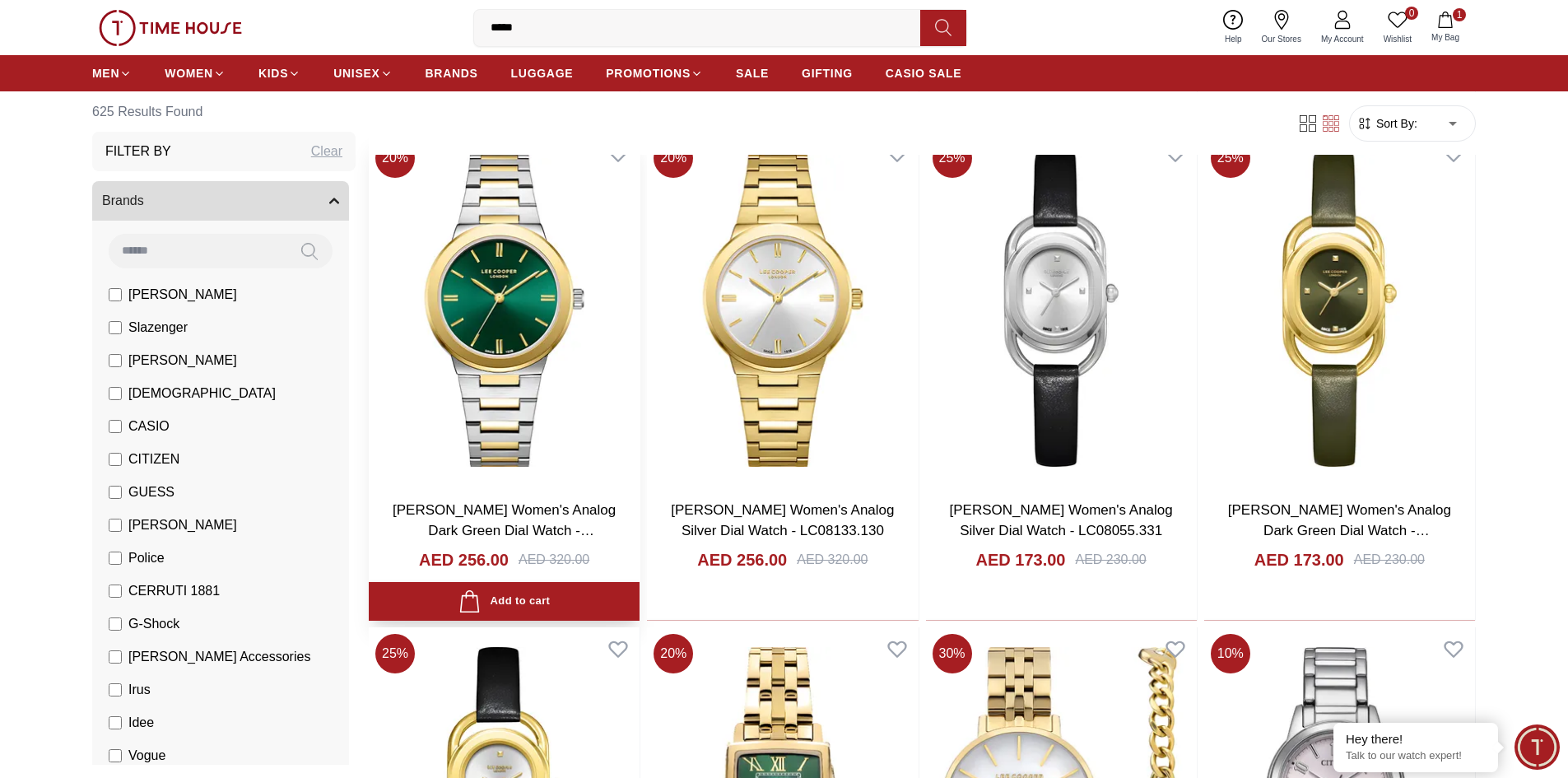
click at [503, 367] on img at bounding box center [504, 308] width 271 height 354
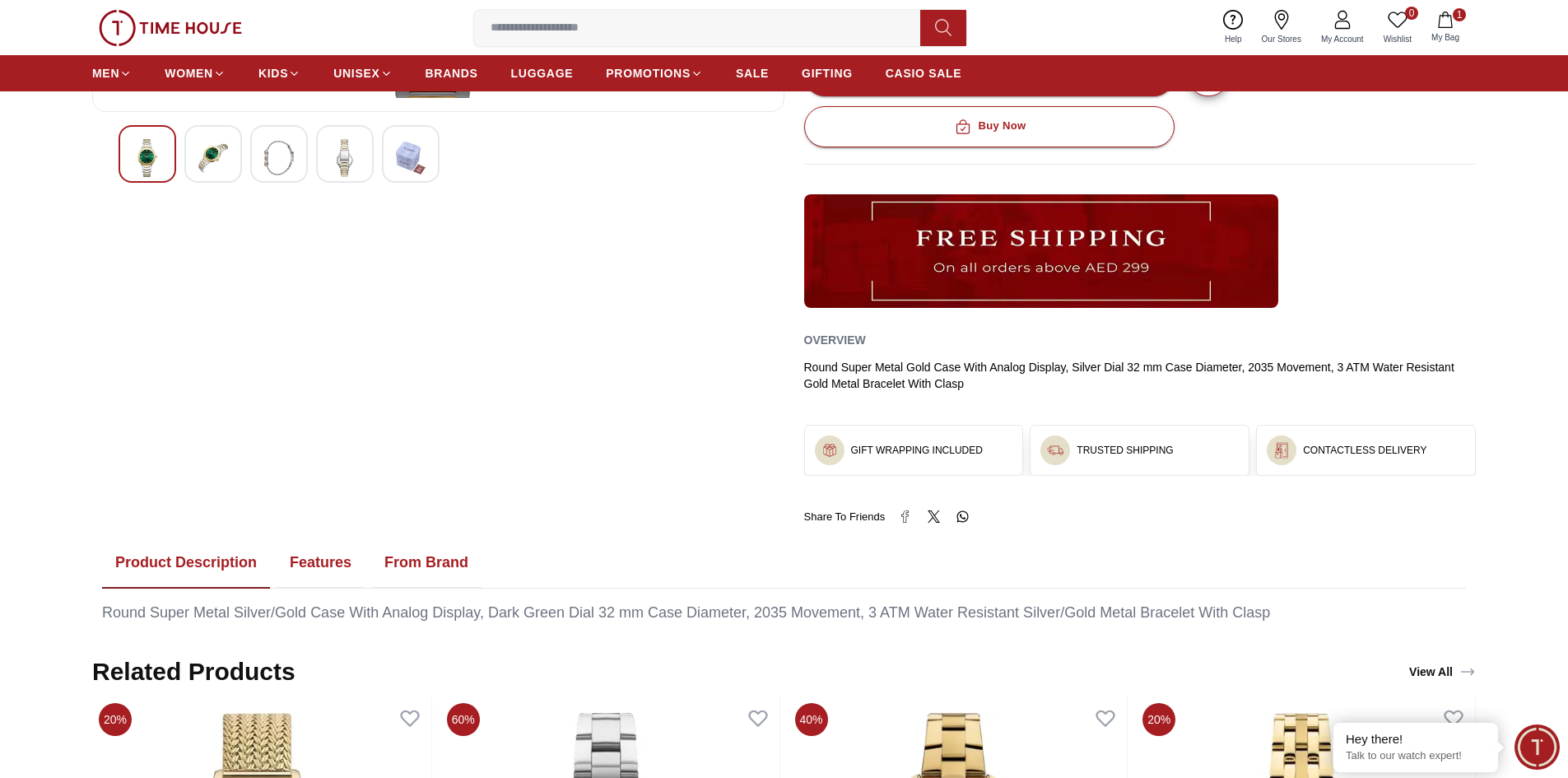
scroll to position [493, 0]
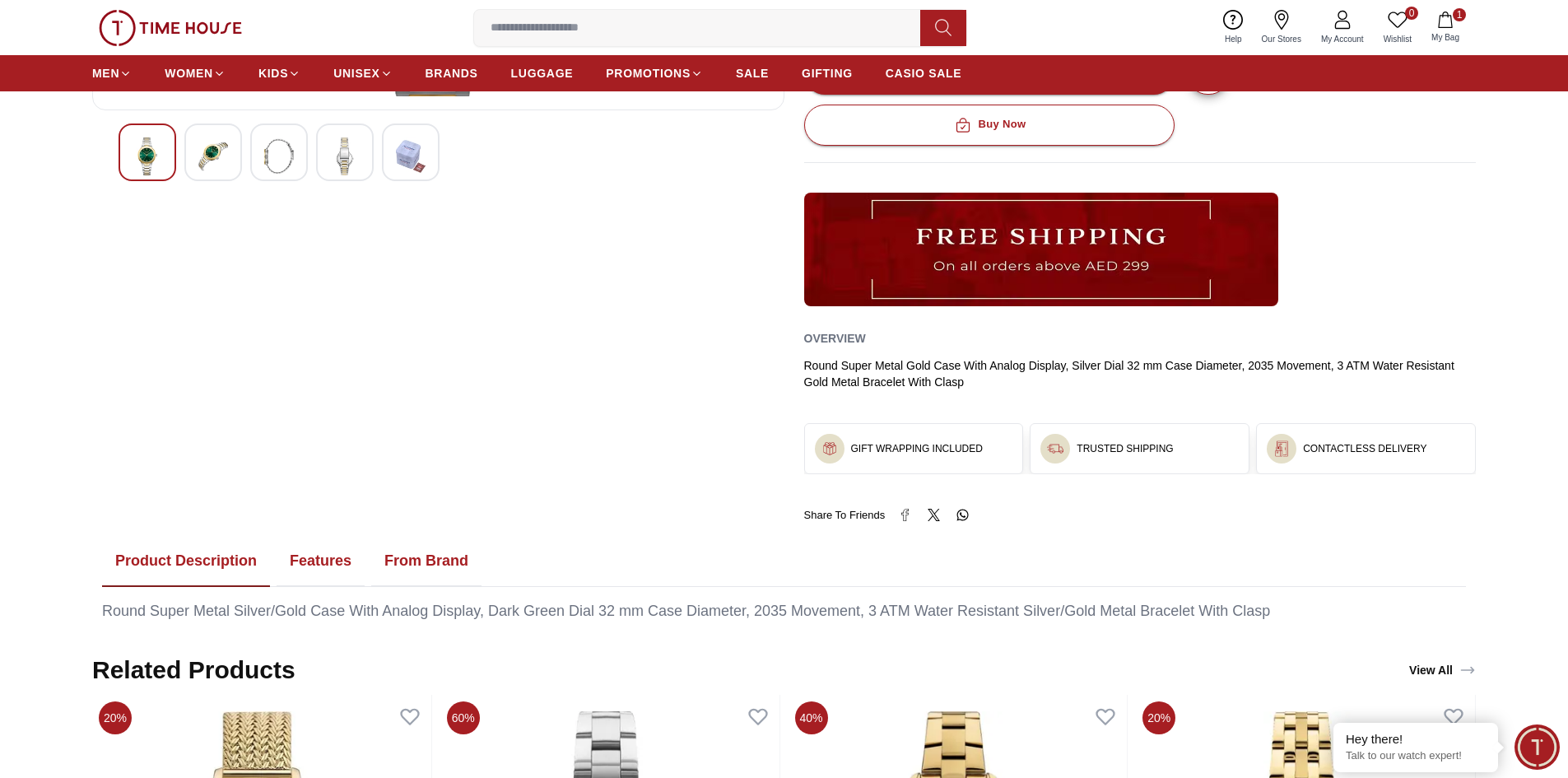
click at [225, 159] on img at bounding box center [213, 156] width 30 height 38
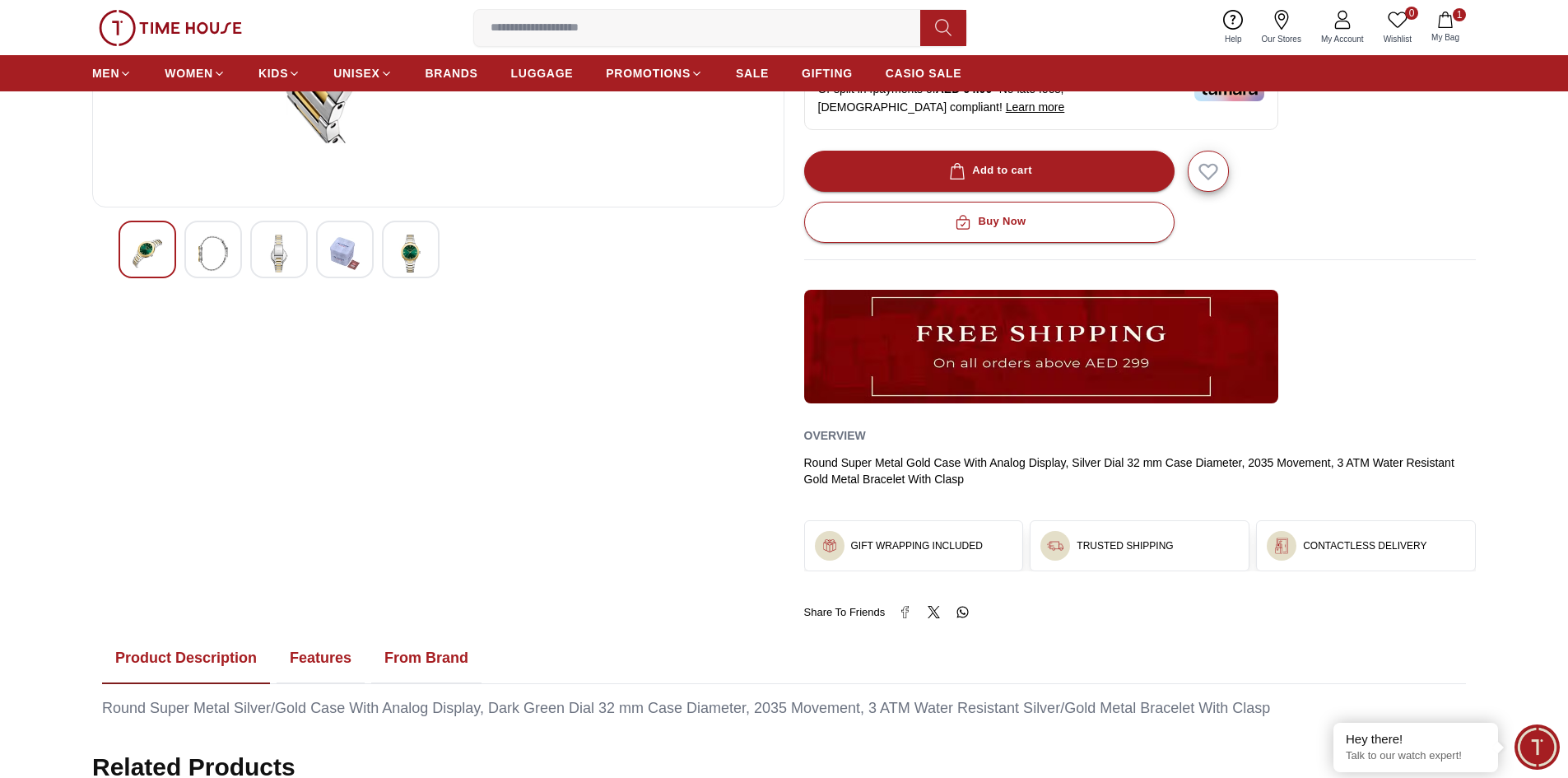
scroll to position [83, 0]
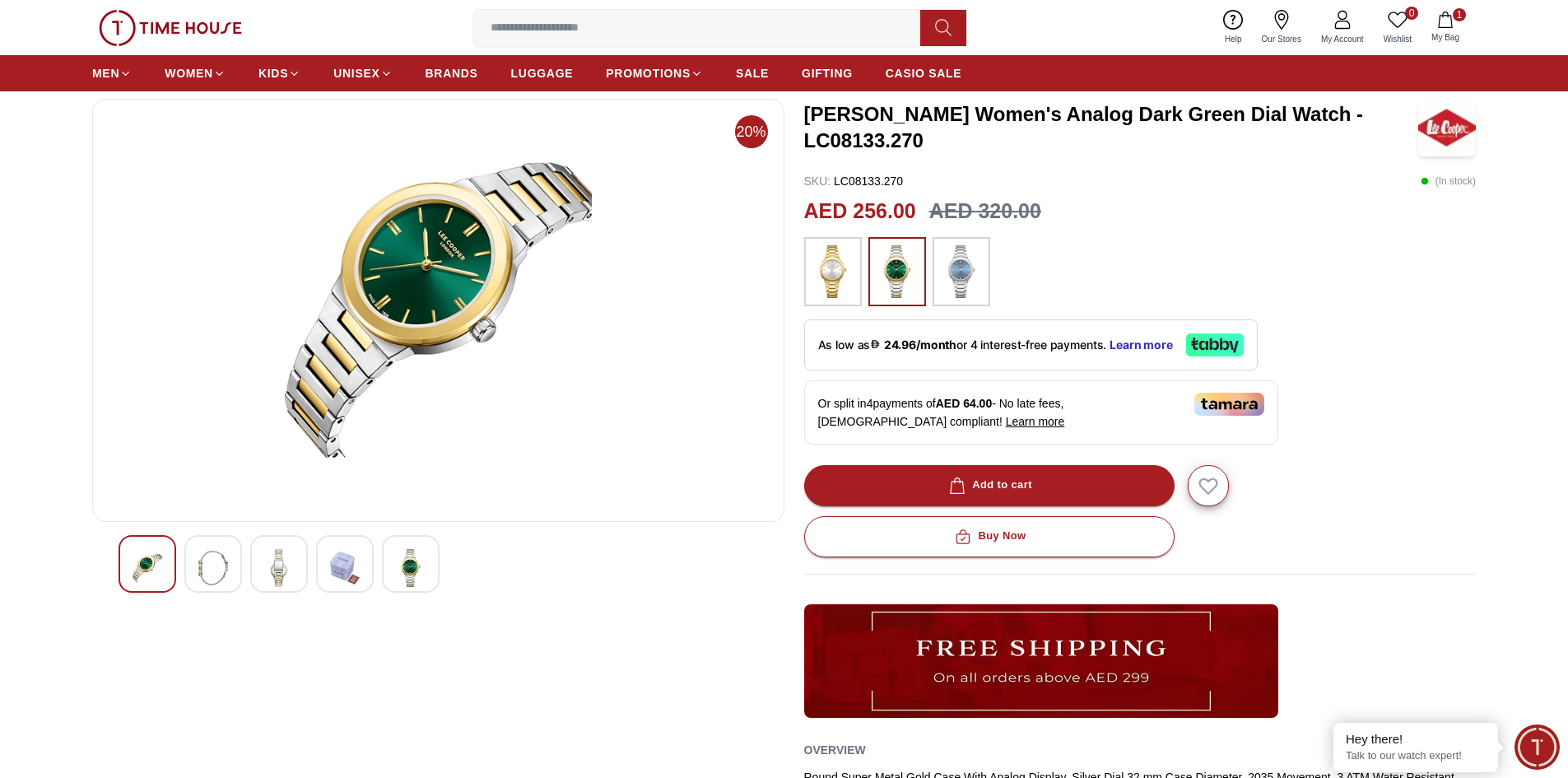
click at [301, 565] on div at bounding box center [279, 564] width 58 height 58
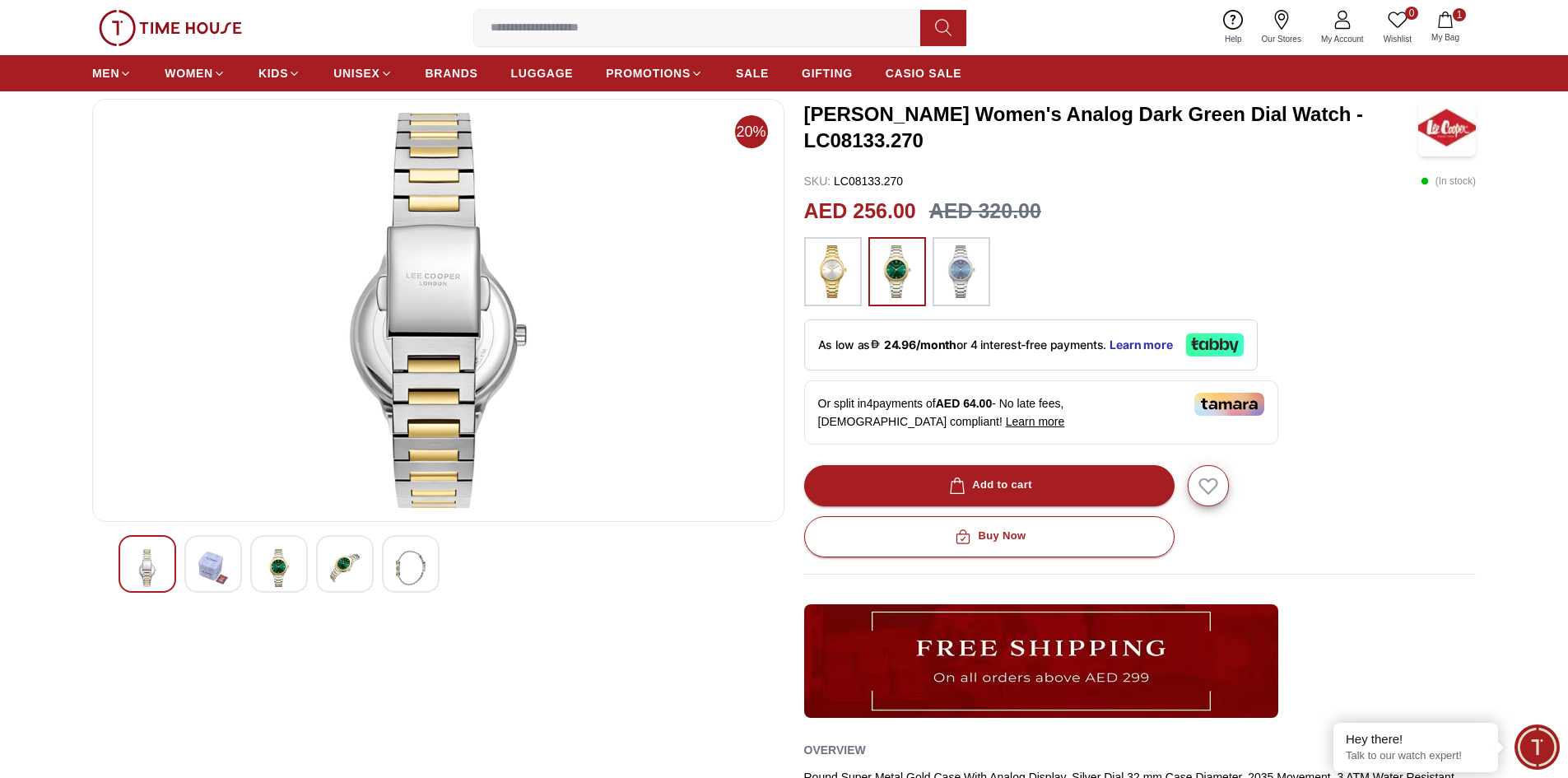
click at [331, 568] on img at bounding box center [345, 568] width 30 height 38
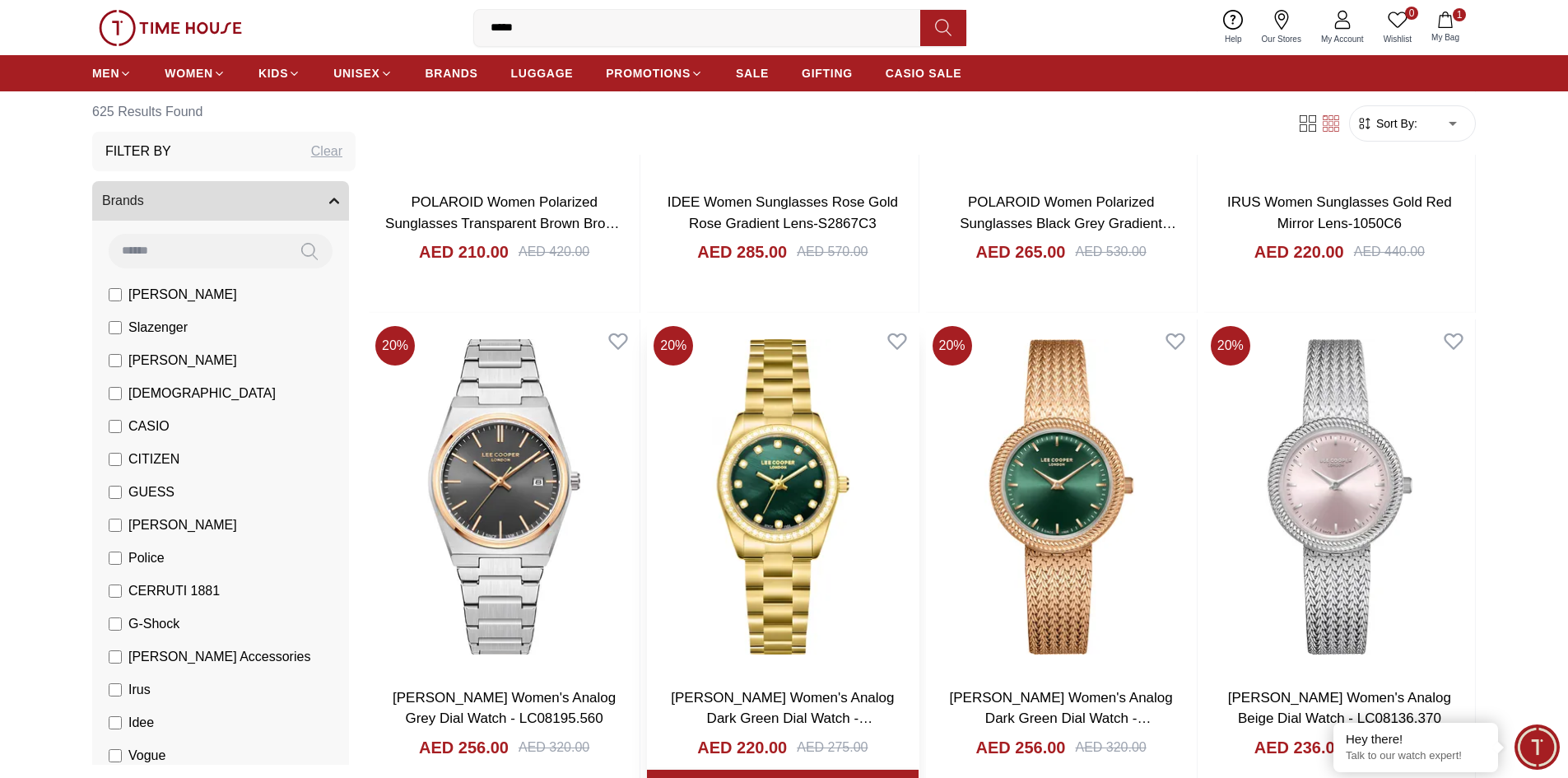
scroll to position [6024, 0]
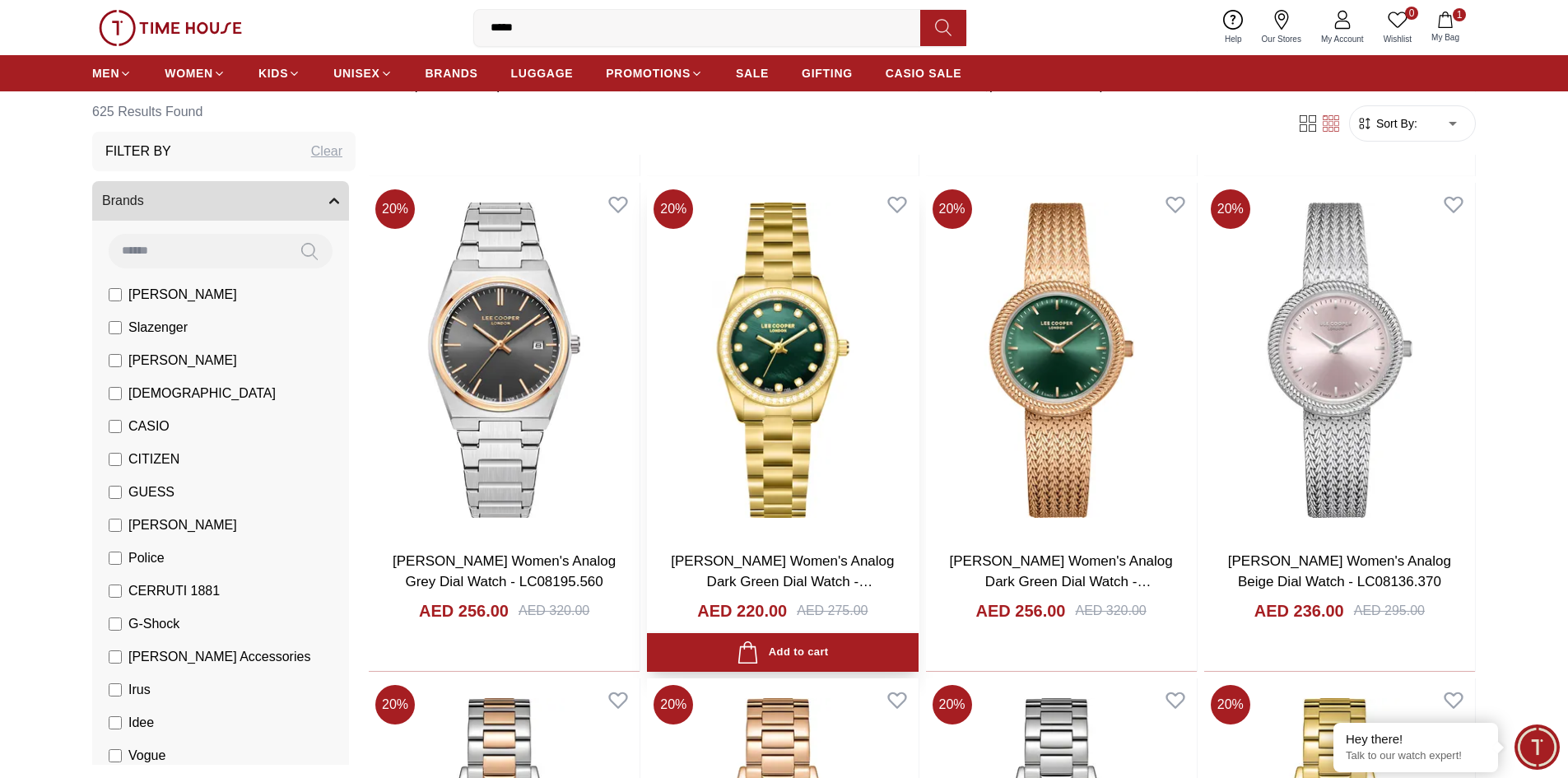
click at [772, 393] on img at bounding box center [782, 360] width 271 height 354
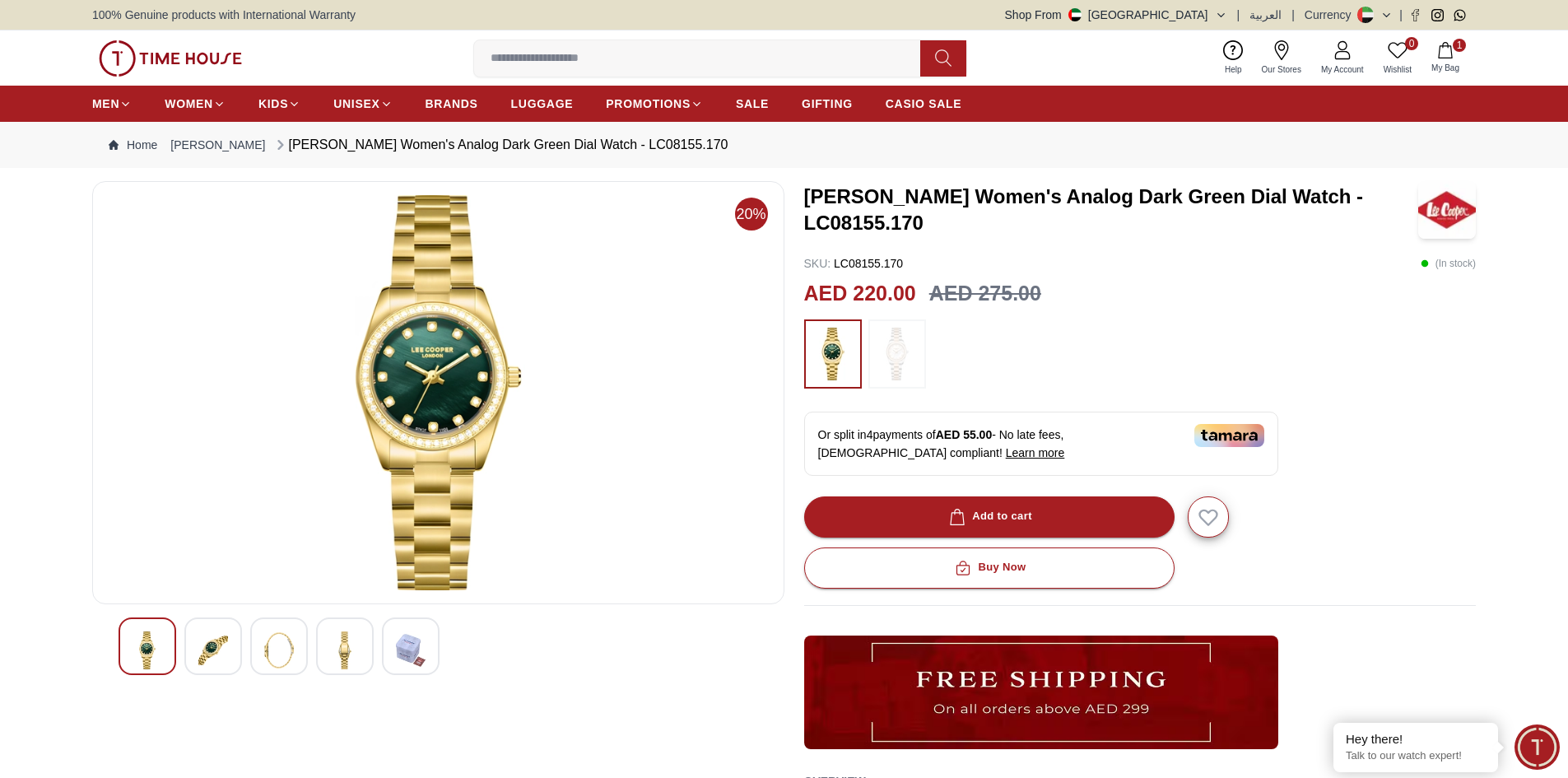
click at [910, 367] on img at bounding box center [896, 353] width 41 height 53
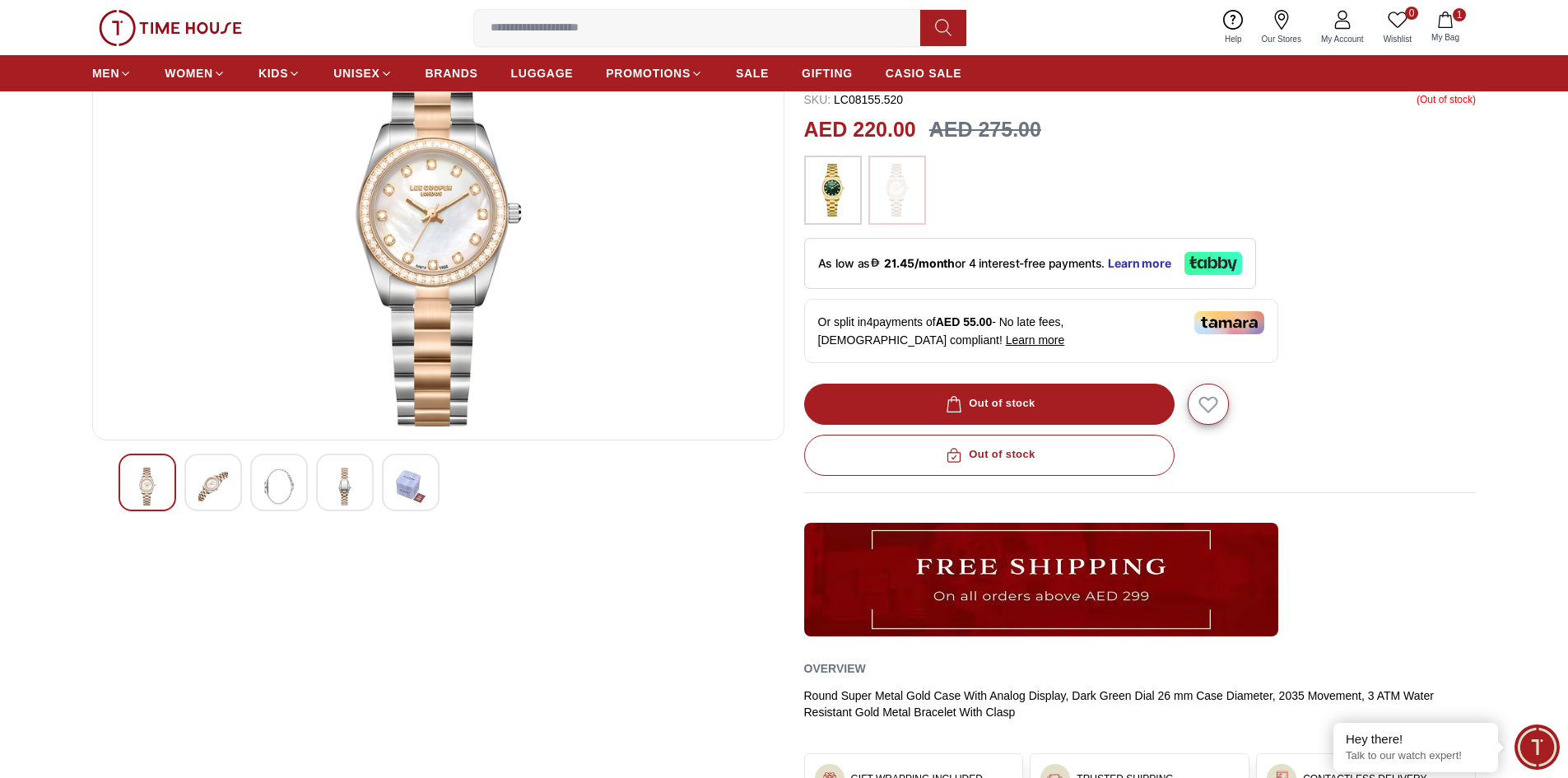
scroll to position [164, 0]
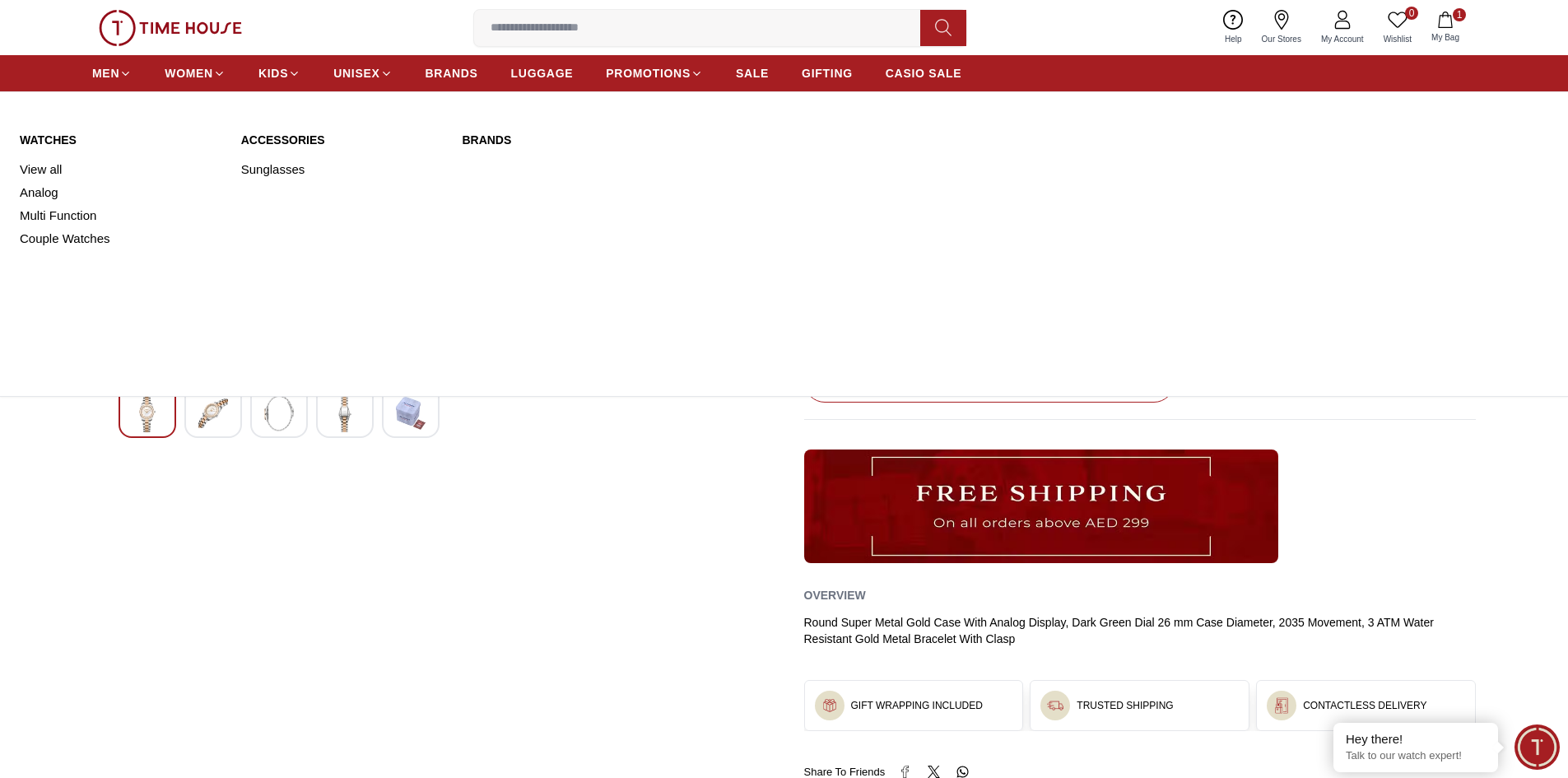
scroll to position [329, 0]
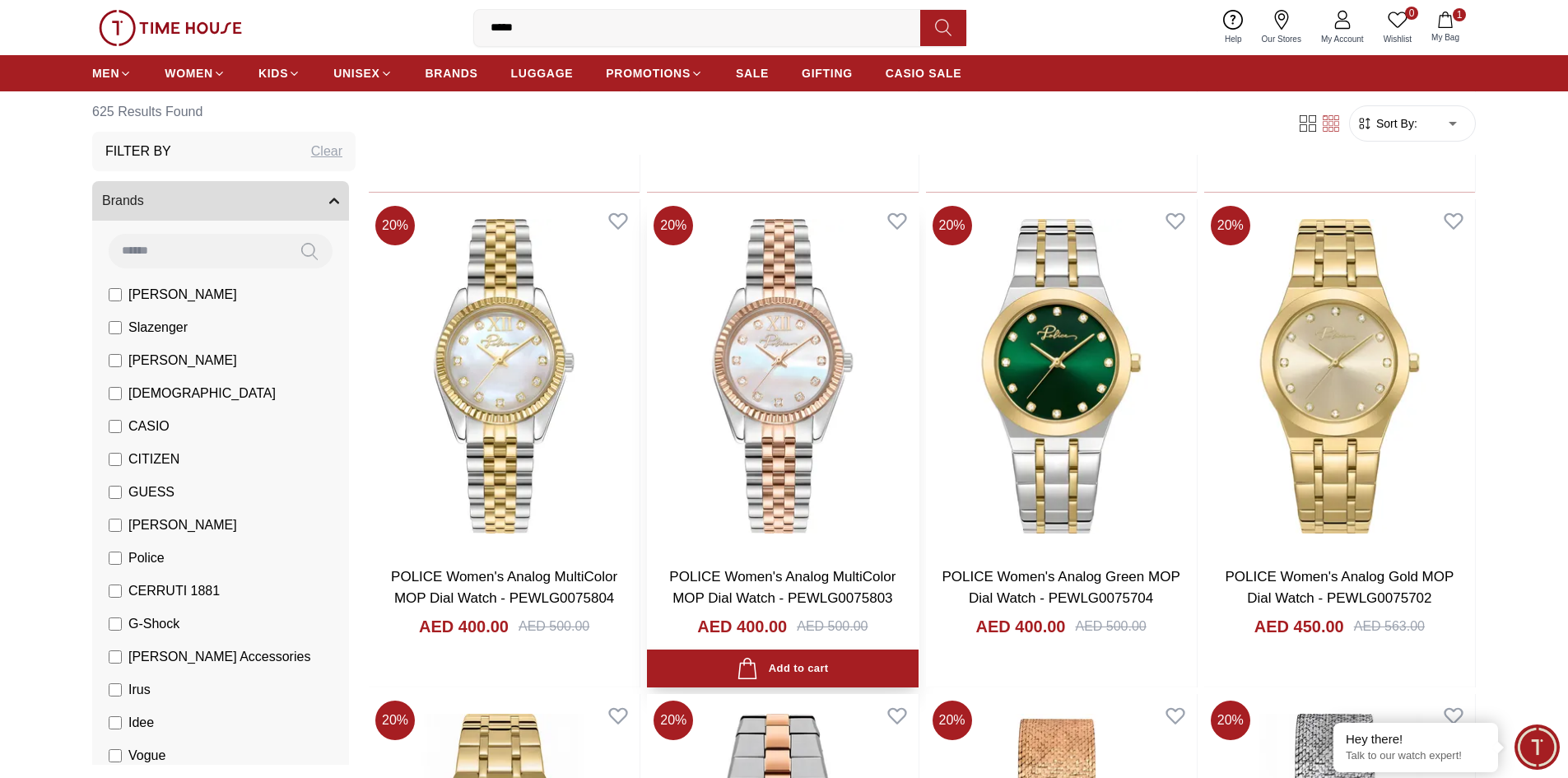
scroll to position [1057, 0]
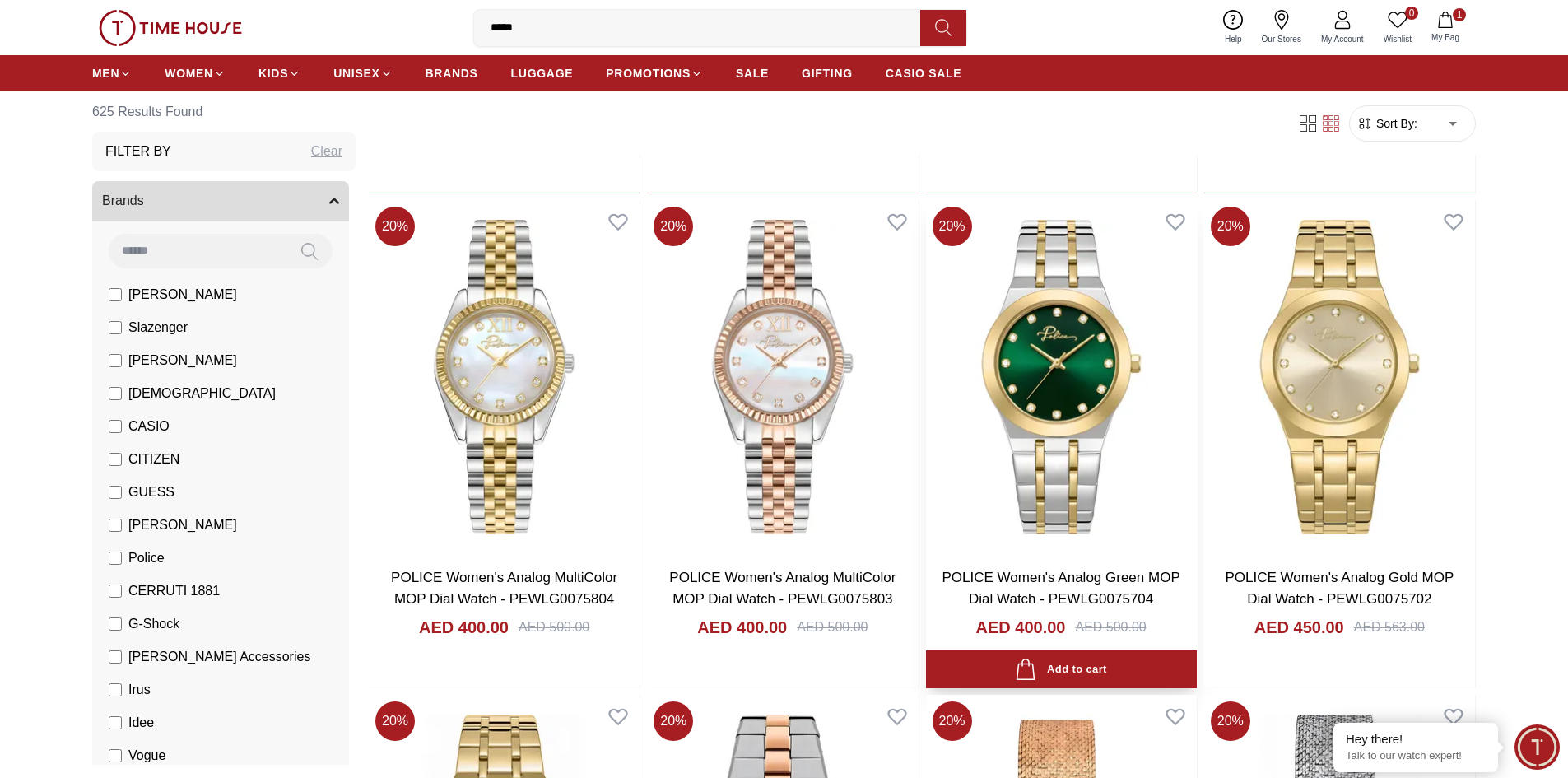
click at [1078, 357] on img at bounding box center [1062, 377] width 271 height 354
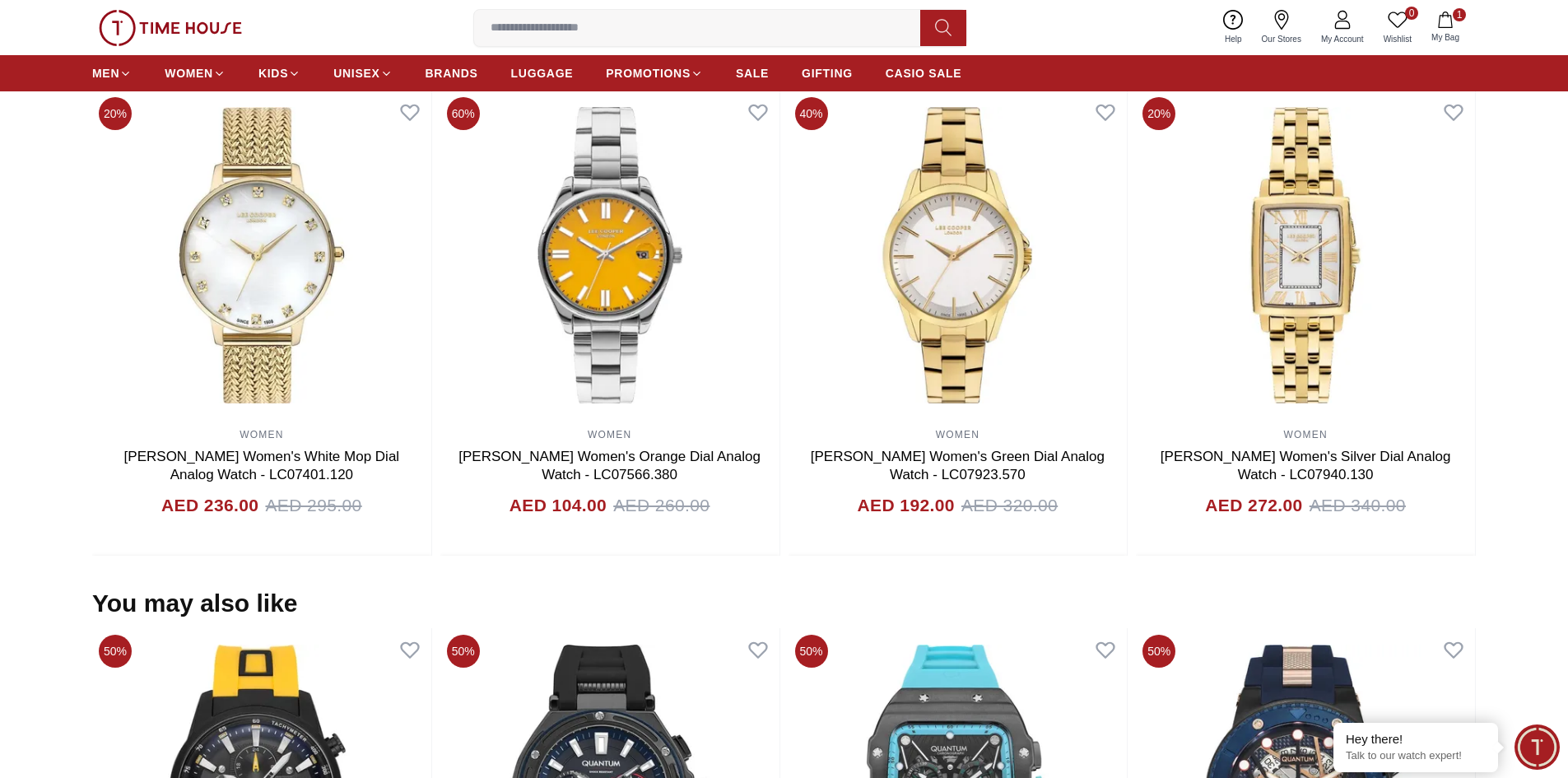
scroll to position [1152, 0]
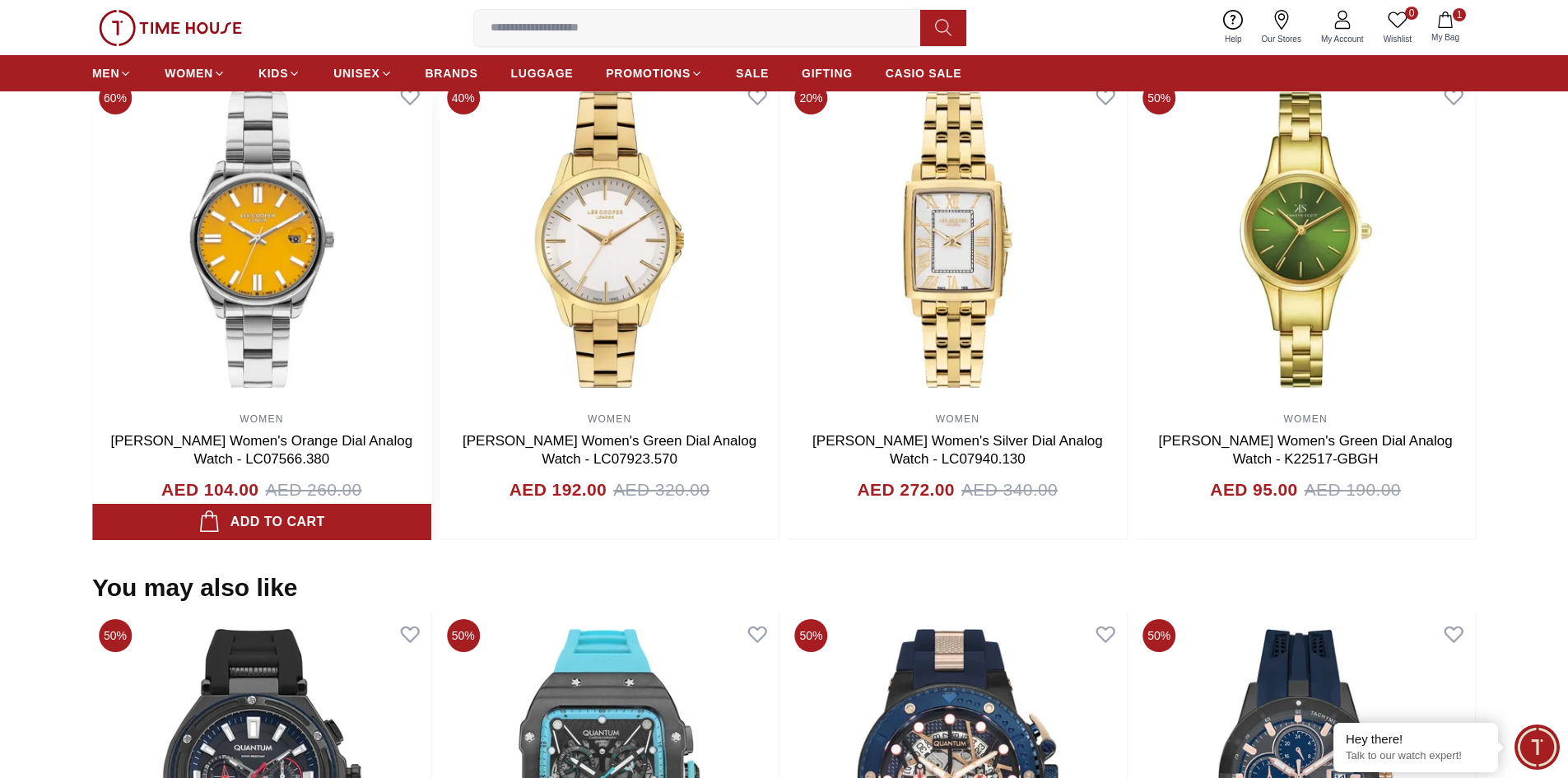
click at [431, 250] on img at bounding box center [262, 239] width 339 height 329
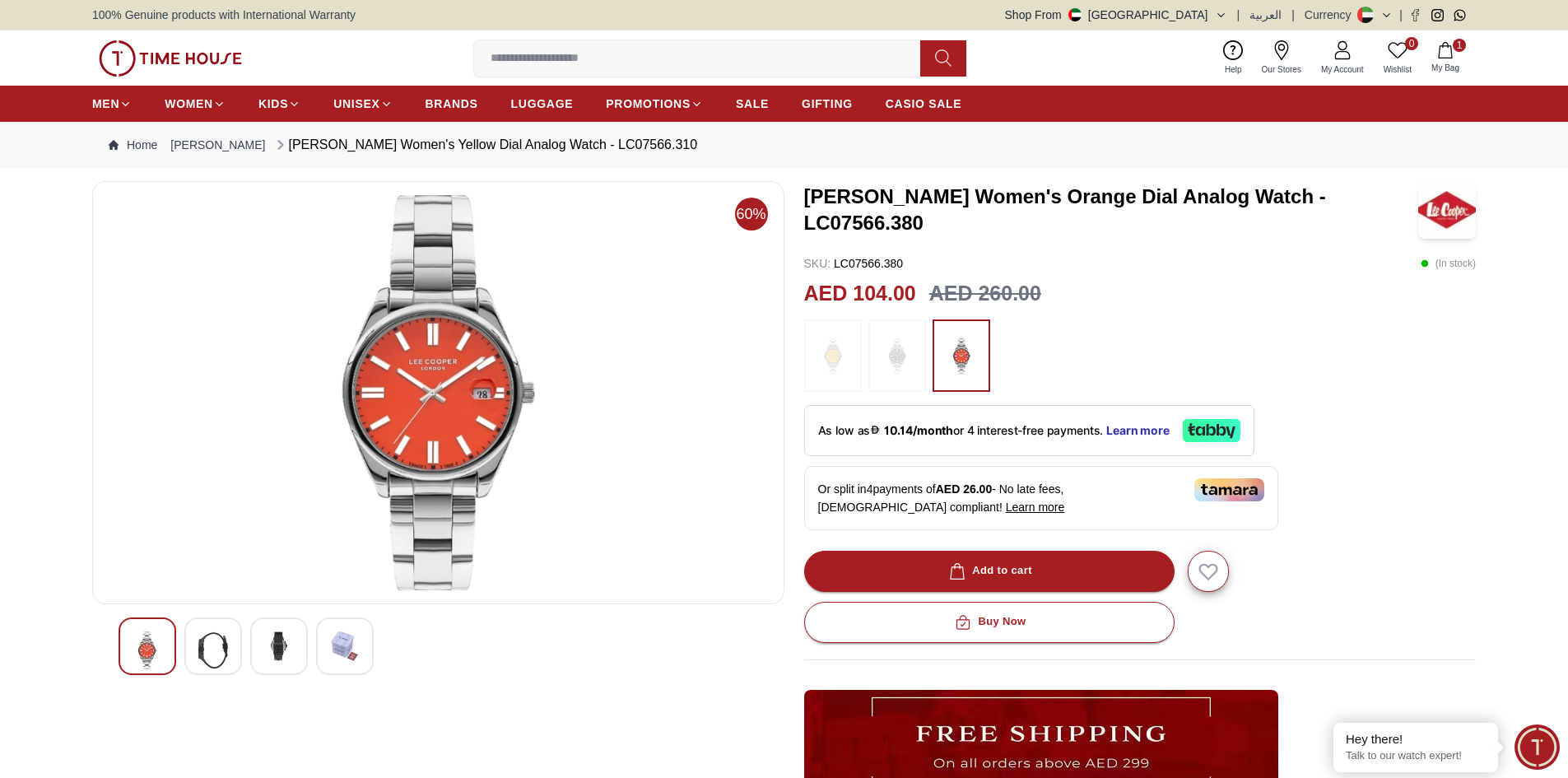
click at [894, 350] on img at bounding box center [896, 355] width 41 height 56
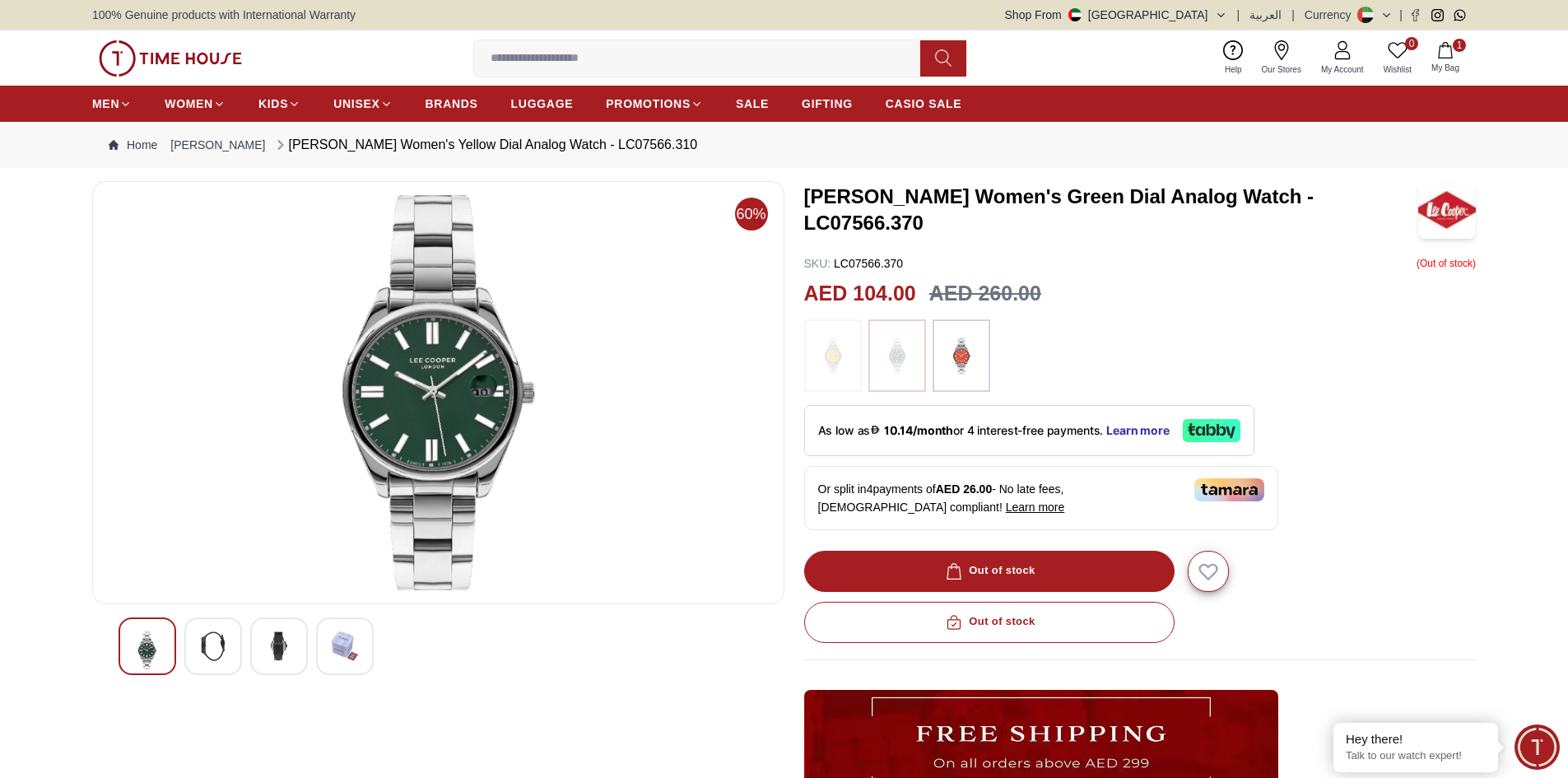
click at [217, 660] on img at bounding box center [213, 647] width 30 height 30
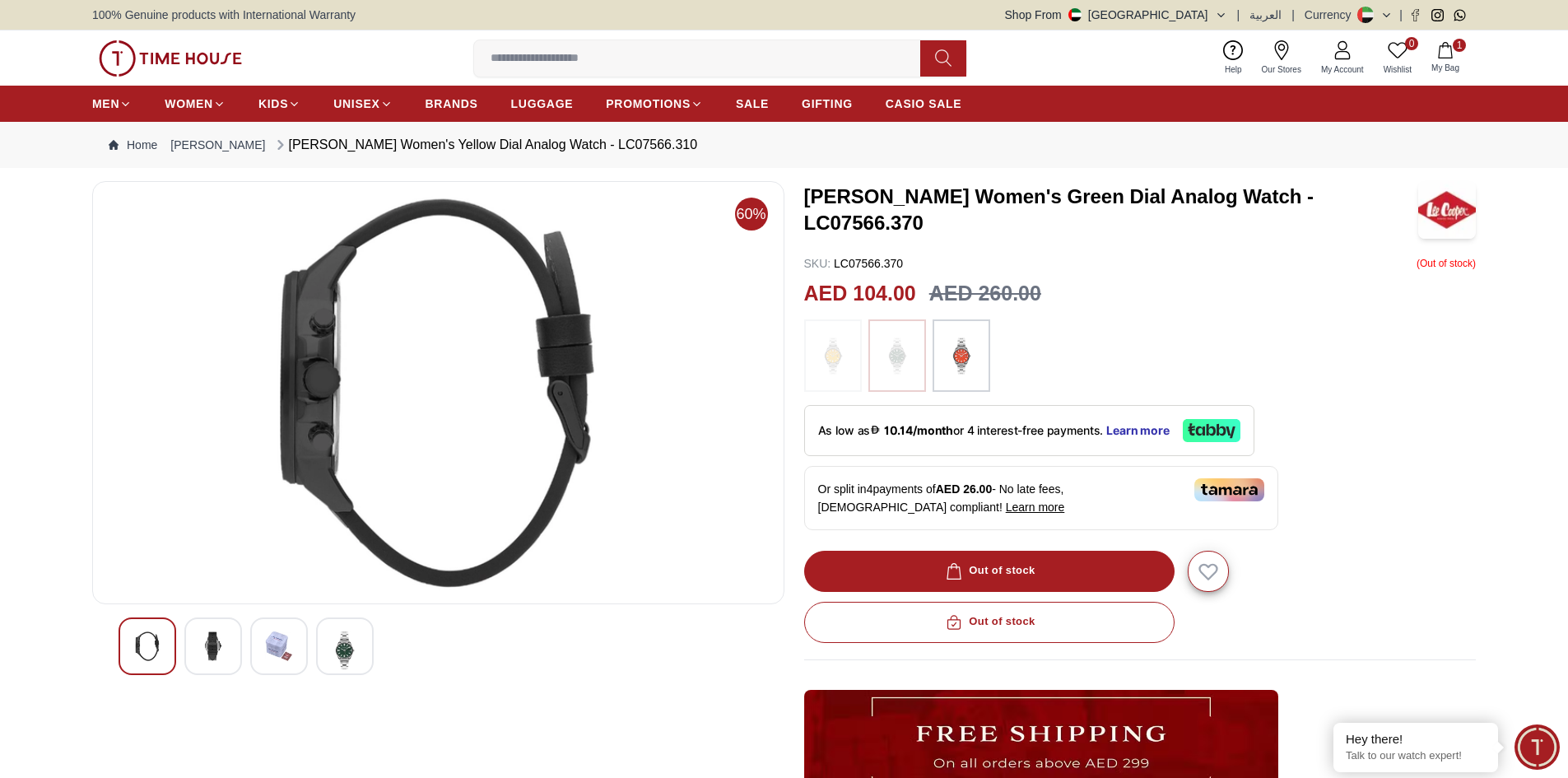
click at [342, 647] on img at bounding box center [345, 651] width 30 height 38
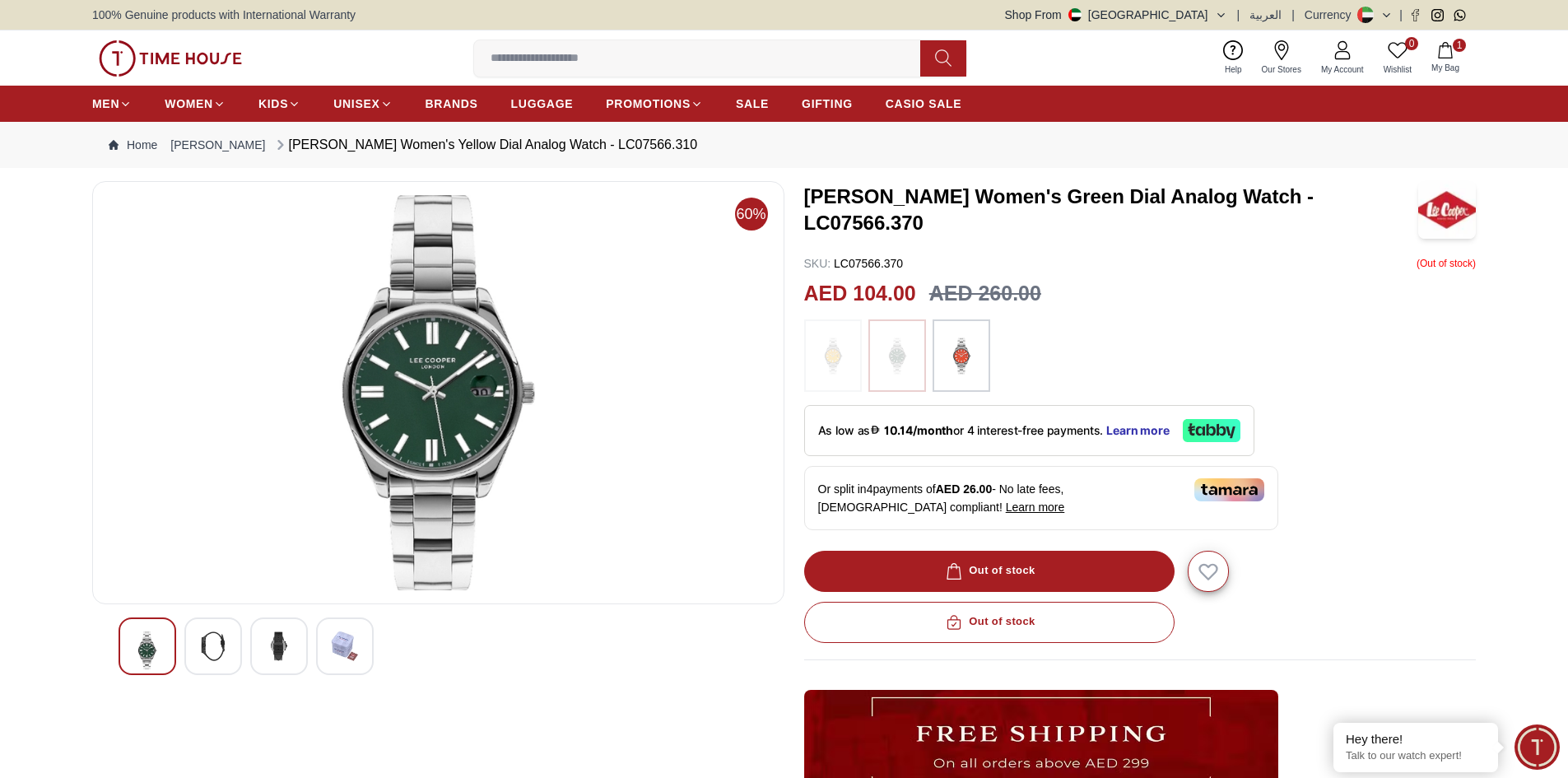
click at [166, 652] on div at bounding box center [147, 646] width 58 height 58
click at [269, 652] on img at bounding box center [280, 647] width 30 height 30
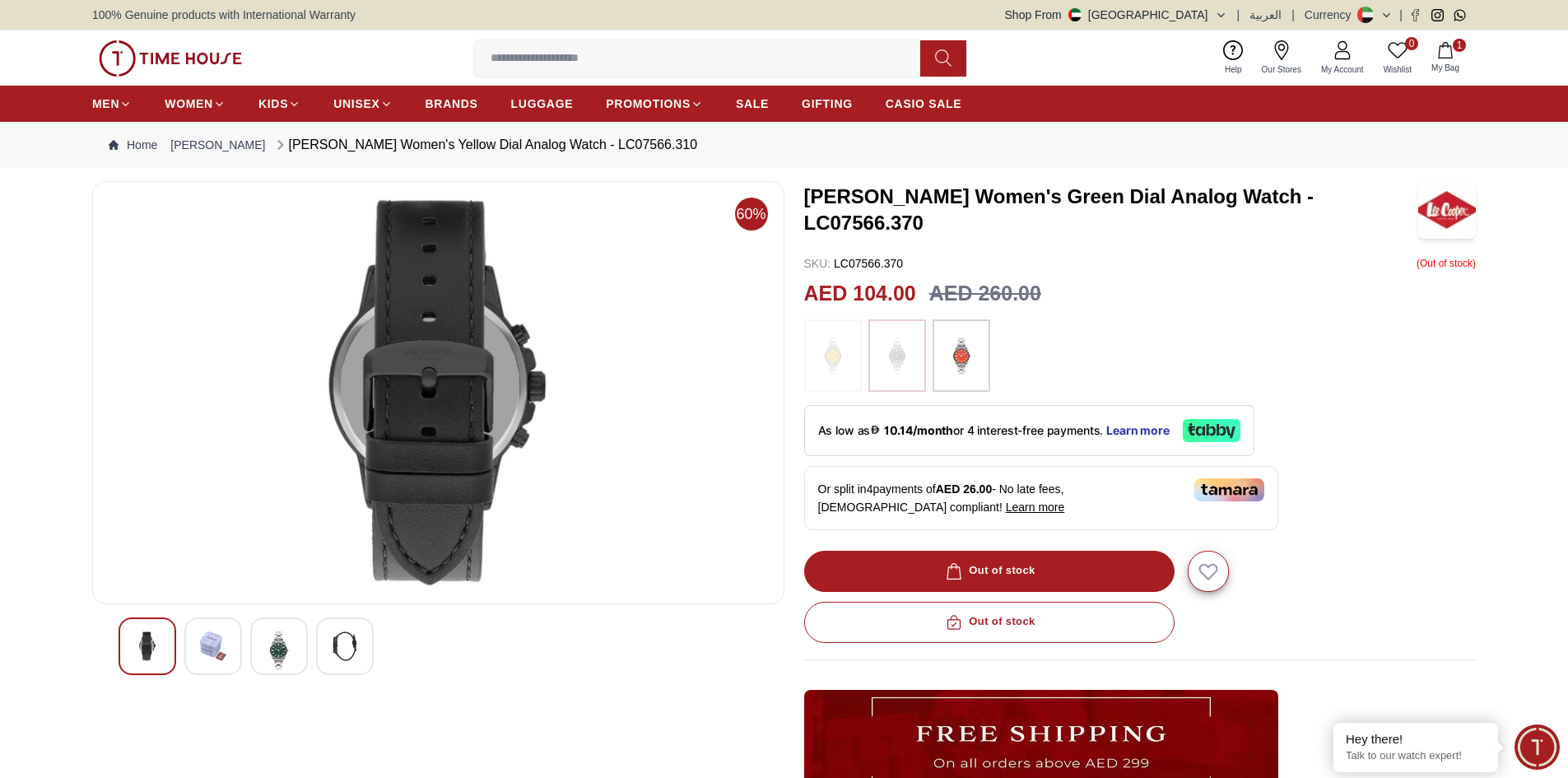
click at [156, 647] on img at bounding box center [147, 647] width 30 height 30
click at [275, 648] on img at bounding box center [280, 651] width 30 height 38
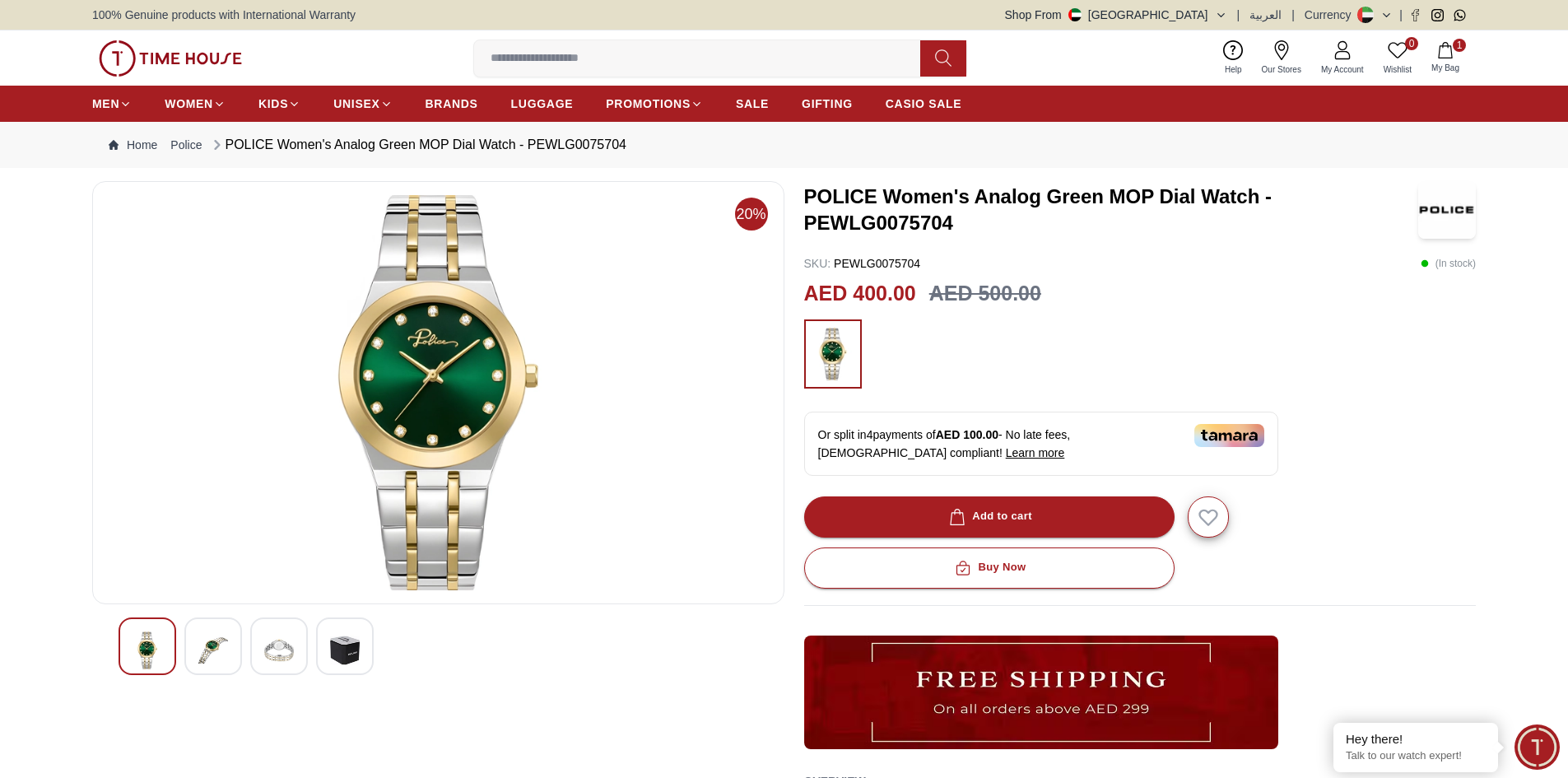
click at [558, 52] on input at bounding box center [703, 58] width 460 height 33
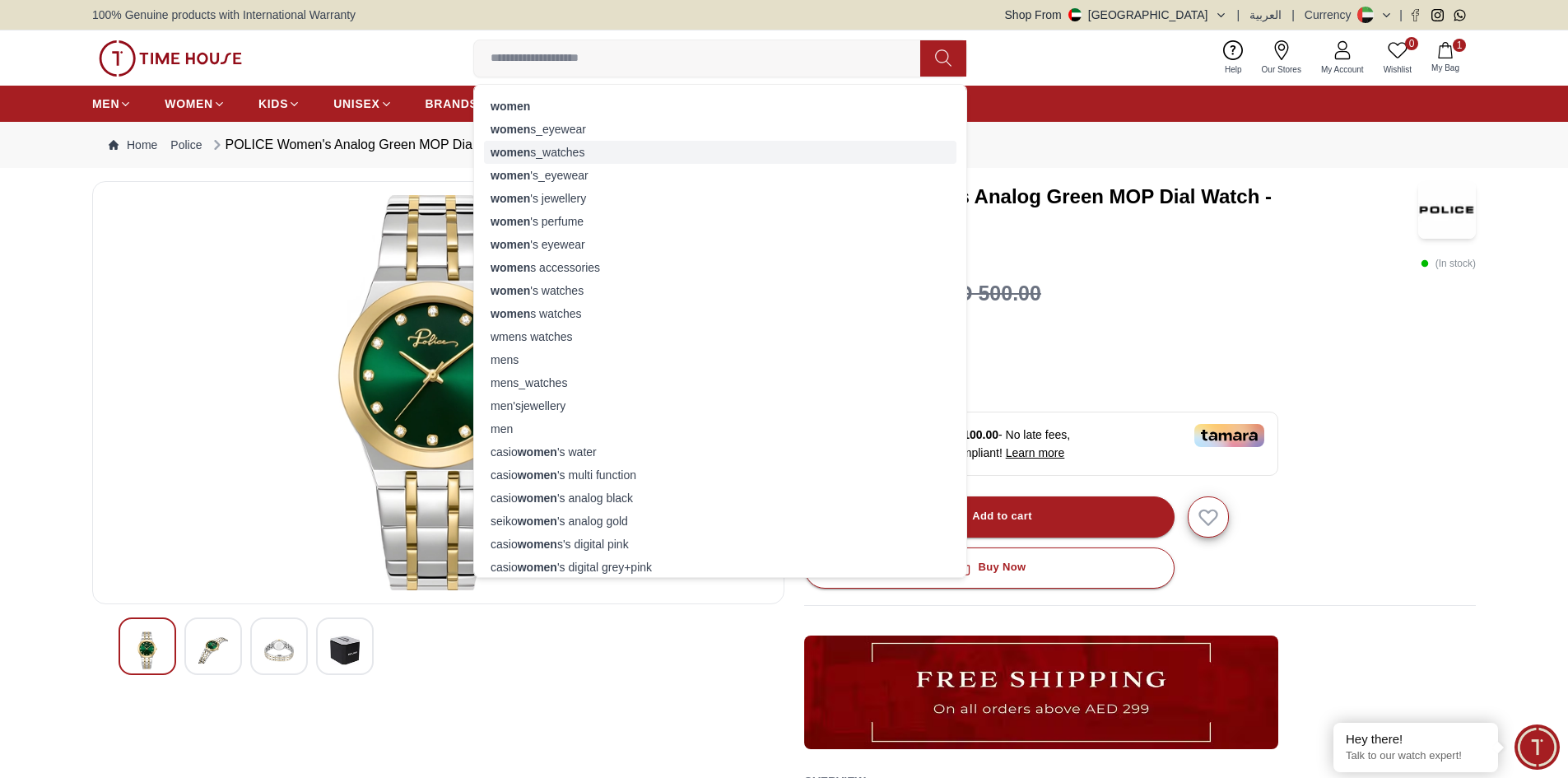
click at [576, 158] on div "women s_watches" at bounding box center [719, 151] width 473 height 23
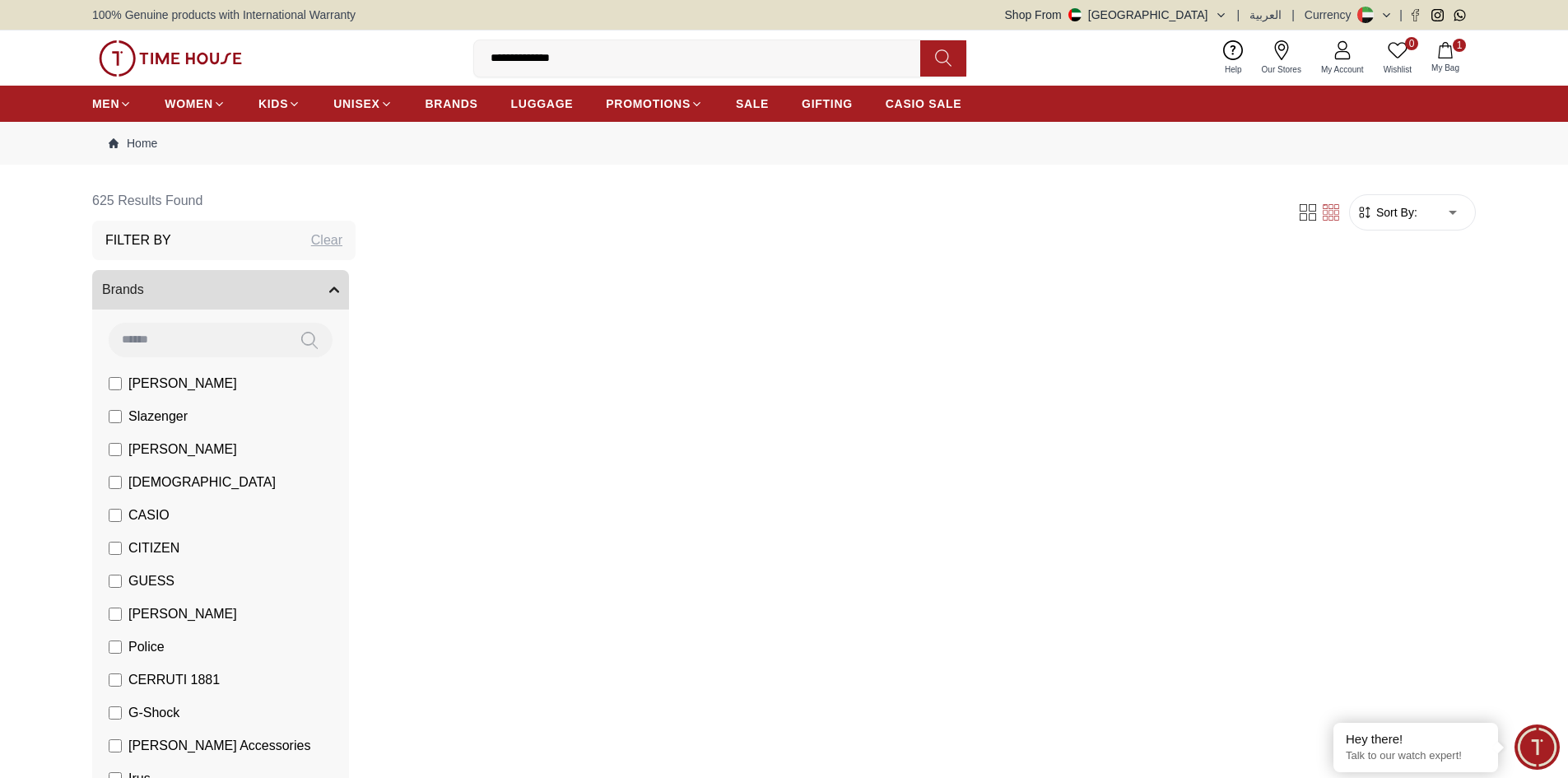
click at [169, 511] on li "CASIO" at bounding box center [223, 514] width 250 height 33
click at [933, 61] on button at bounding box center [943, 59] width 46 height 36
drag, startPoint x: 598, startPoint y: 67, endPoint x: 389, endPoint y: 104, distance: 212.2
click at [389, 104] on header "**********" at bounding box center [784, 77] width 1568 height 92
click at [563, 61] on input at bounding box center [703, 58] width 460 height 33
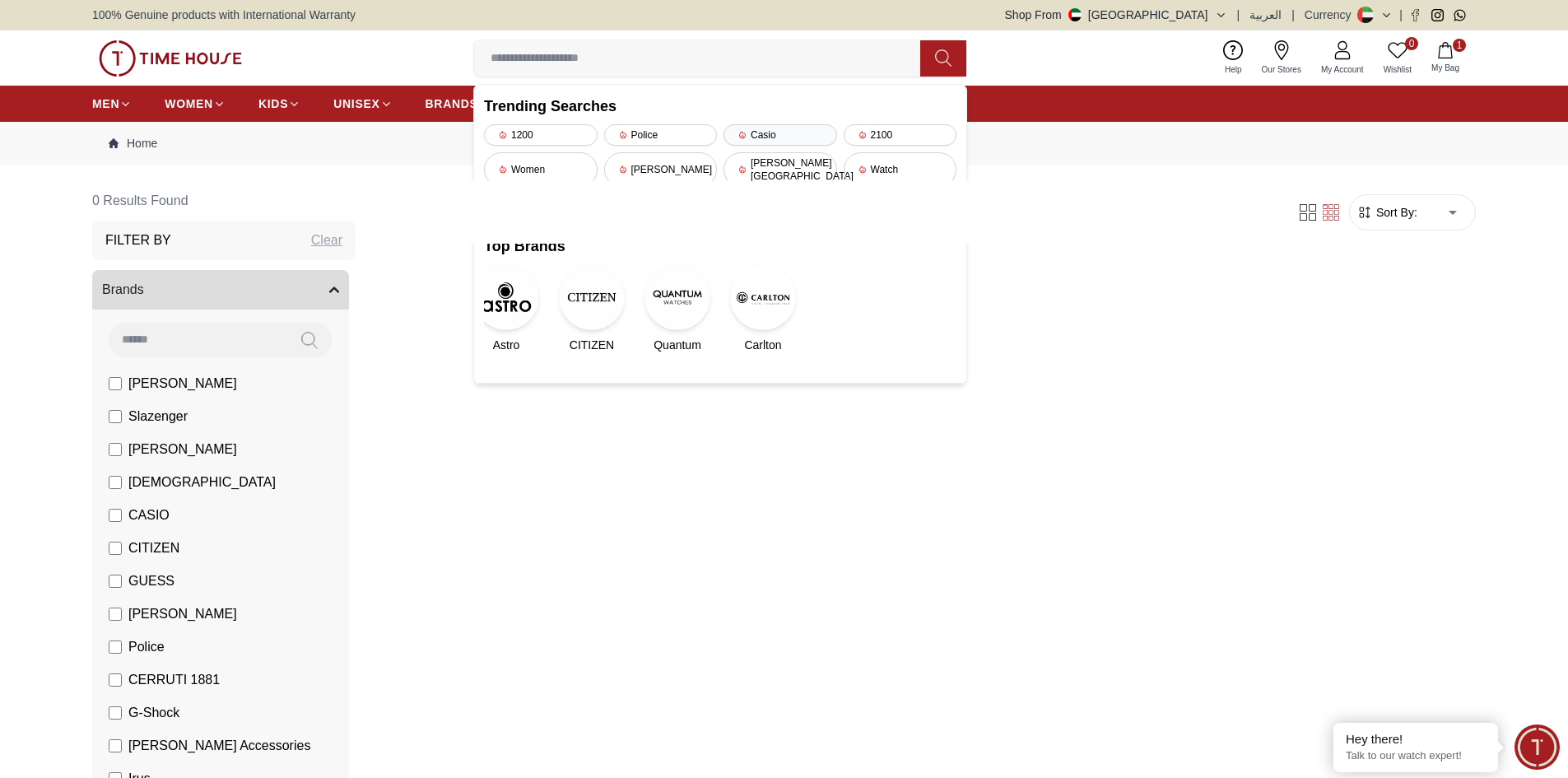
click at [765, 136] on div "Casio" at bounding box center [780, 135] width 113 height 22
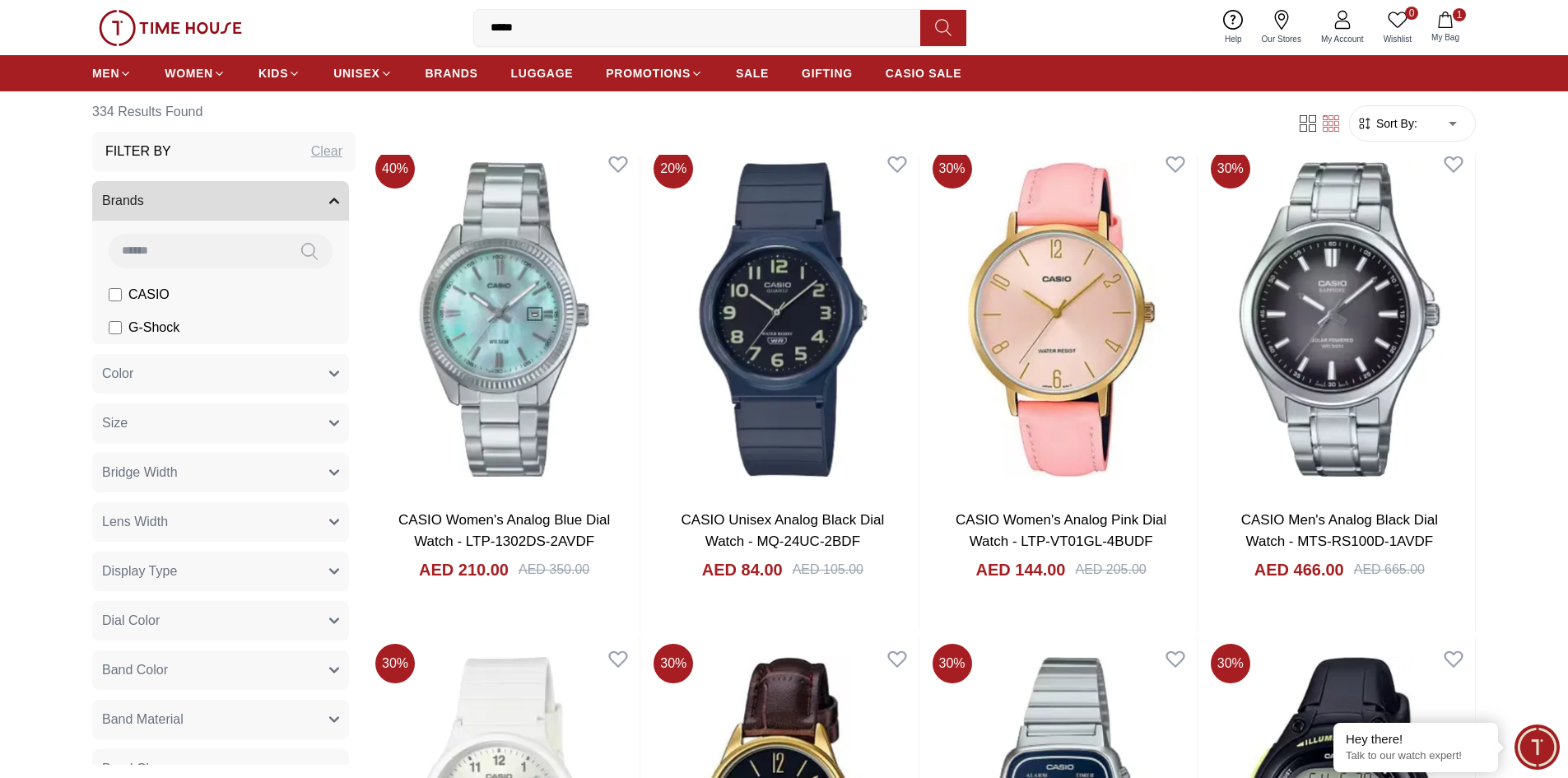
scroll to position [3123, 0]
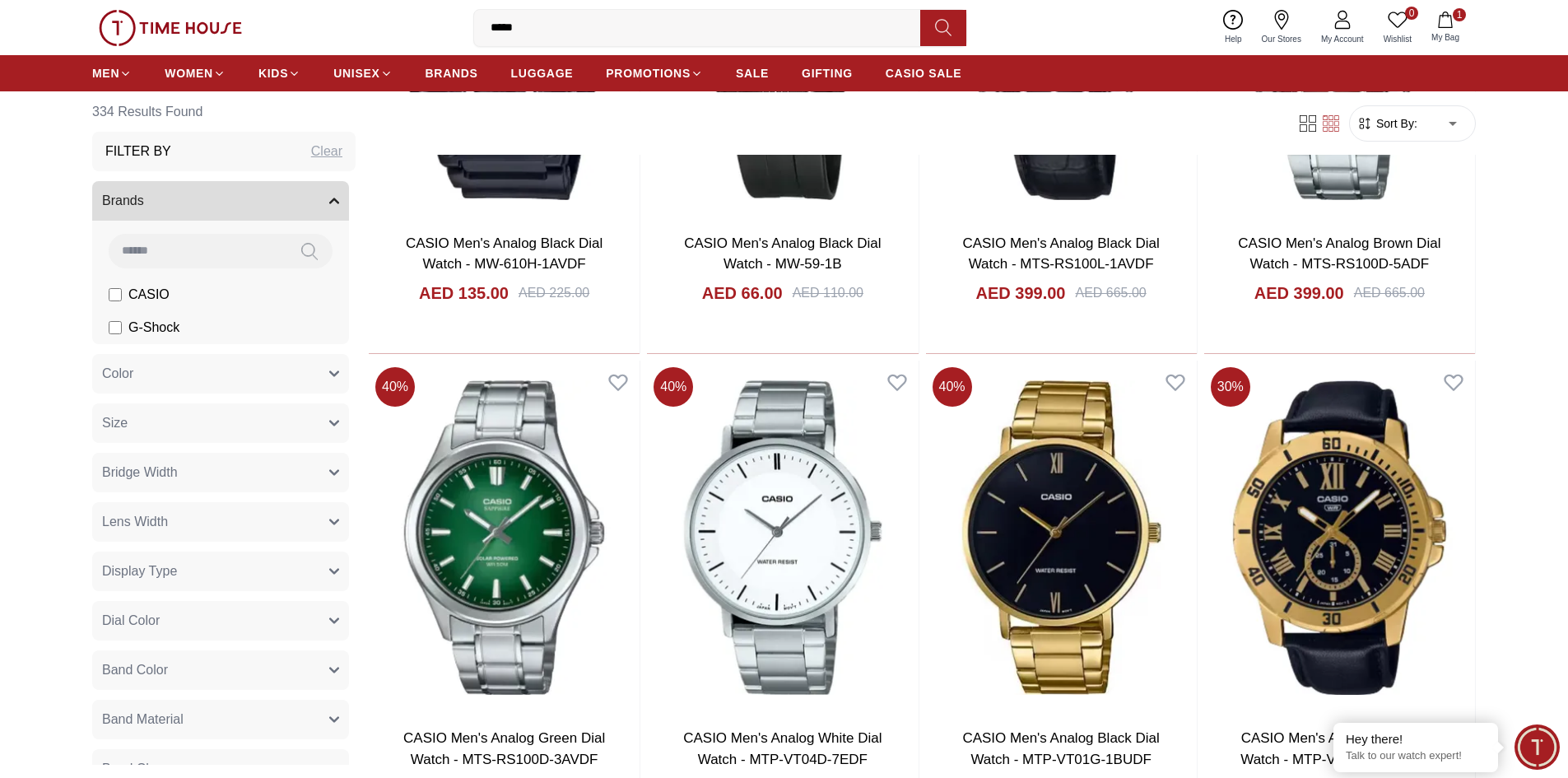
scroll to position [8472, 0]
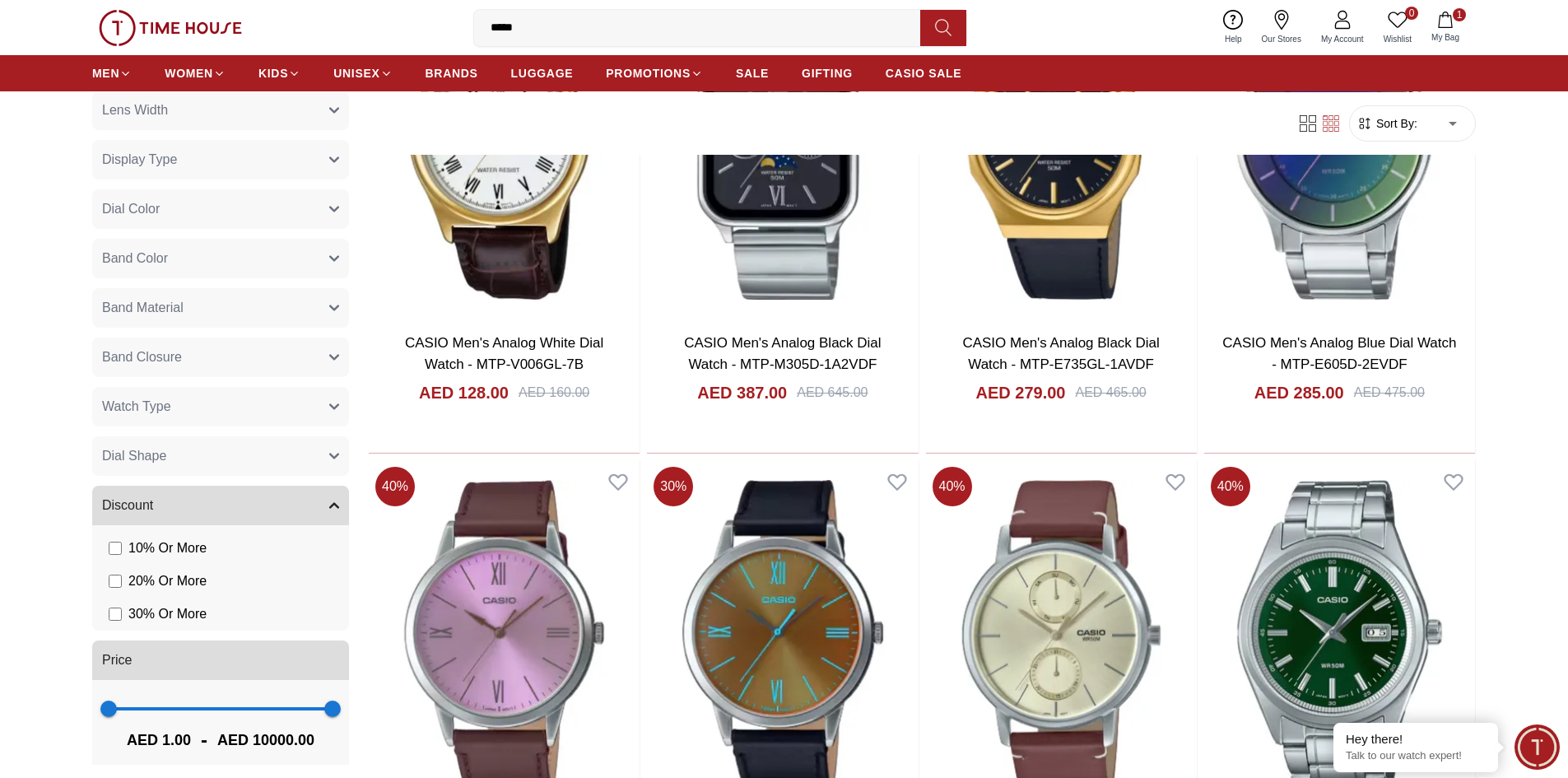
scroll to position [427, 0]
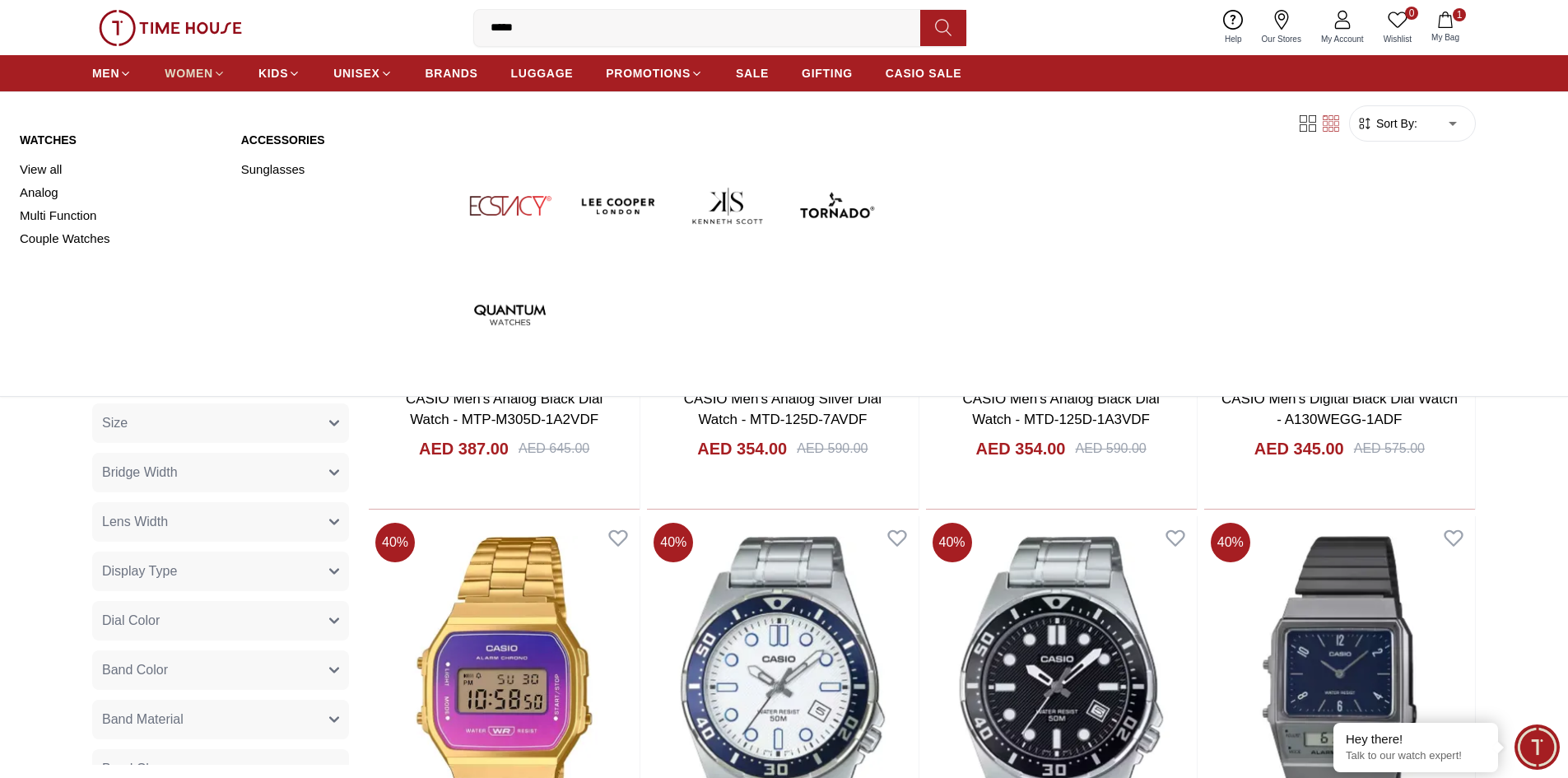
click at [182, 59] on link "WOMEN" at bounding box center [194, 74] width 61 height 30
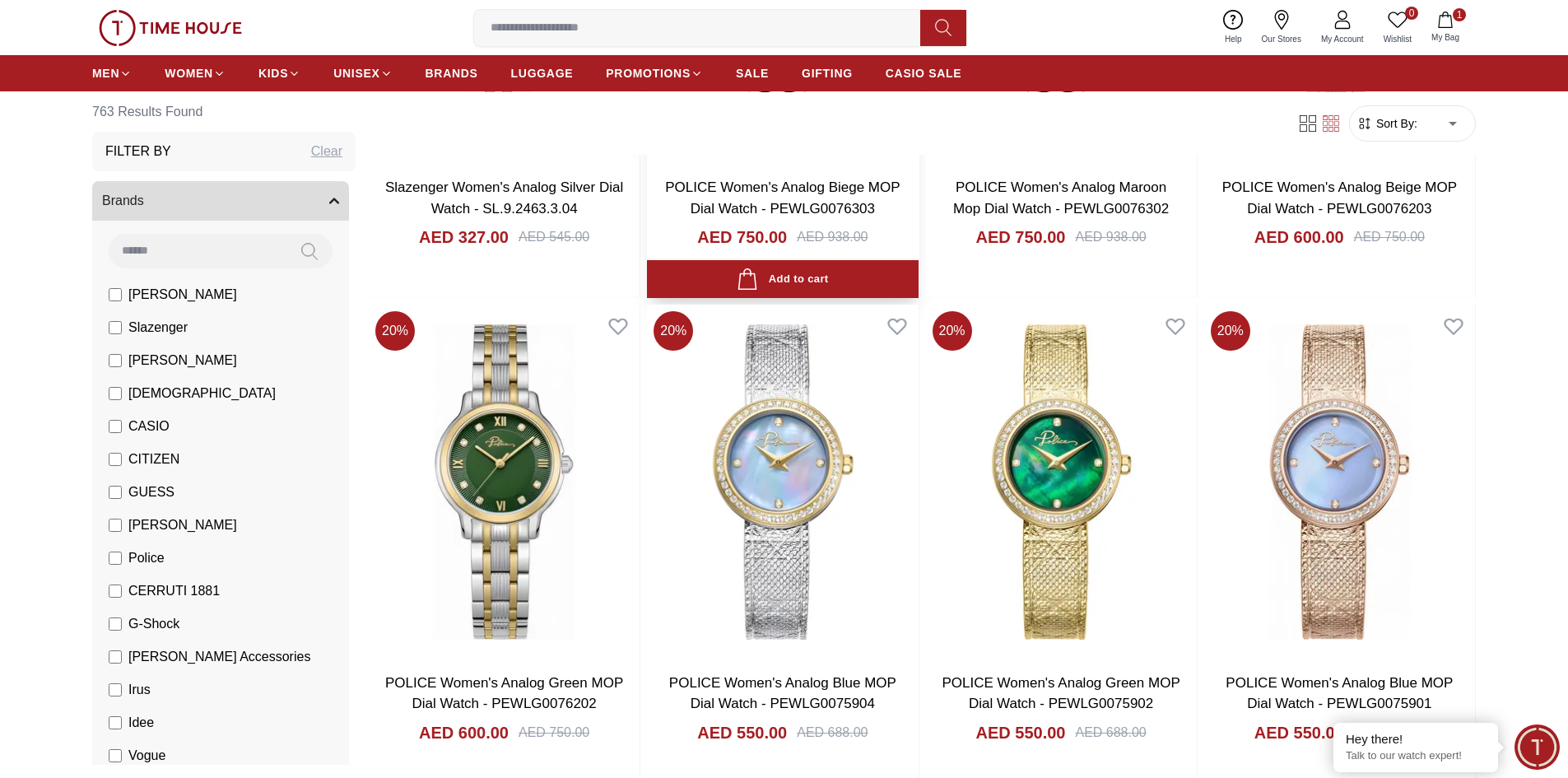
scroll to position [493, 0]
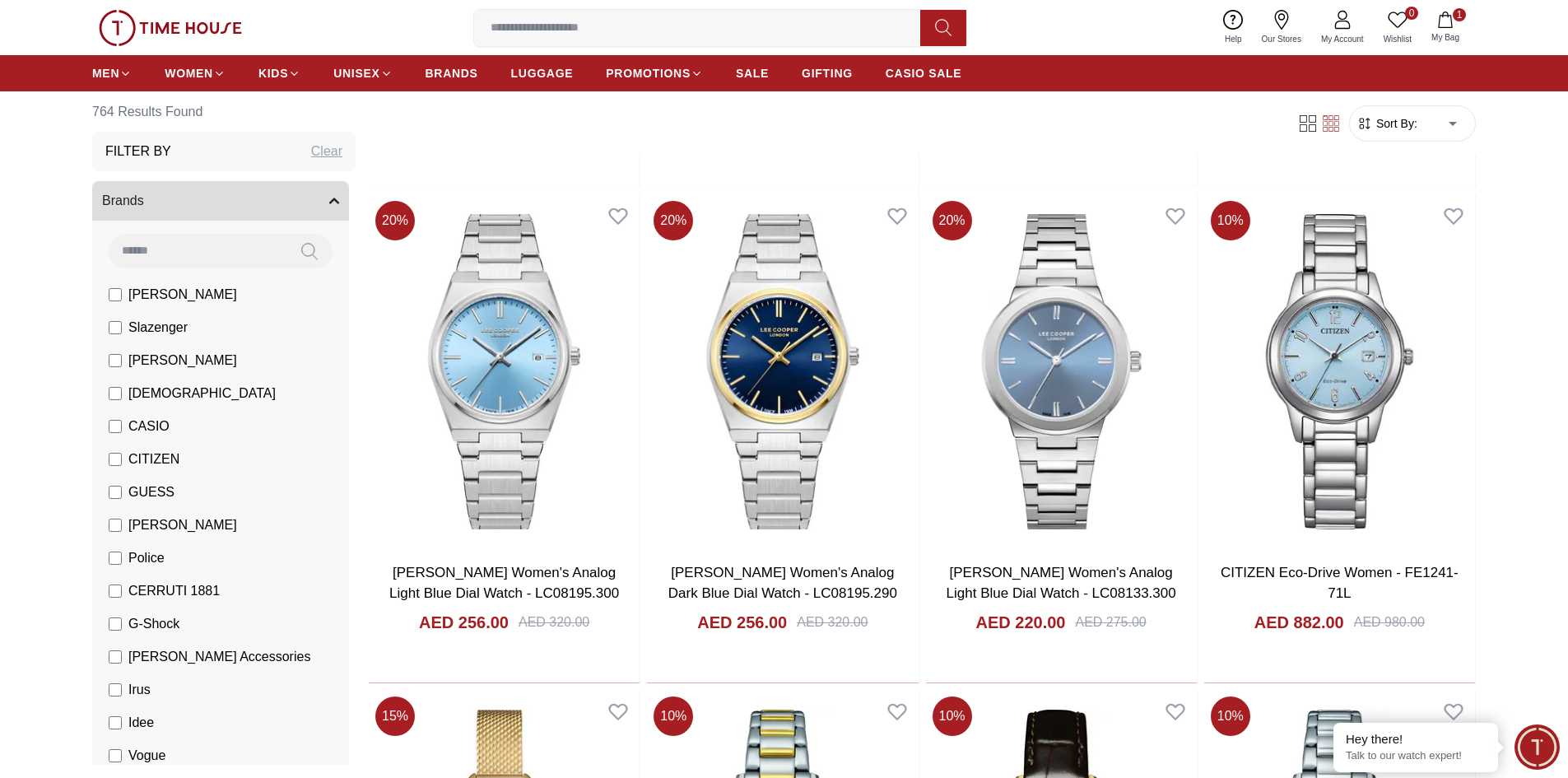
scroll to position [2551, 0]
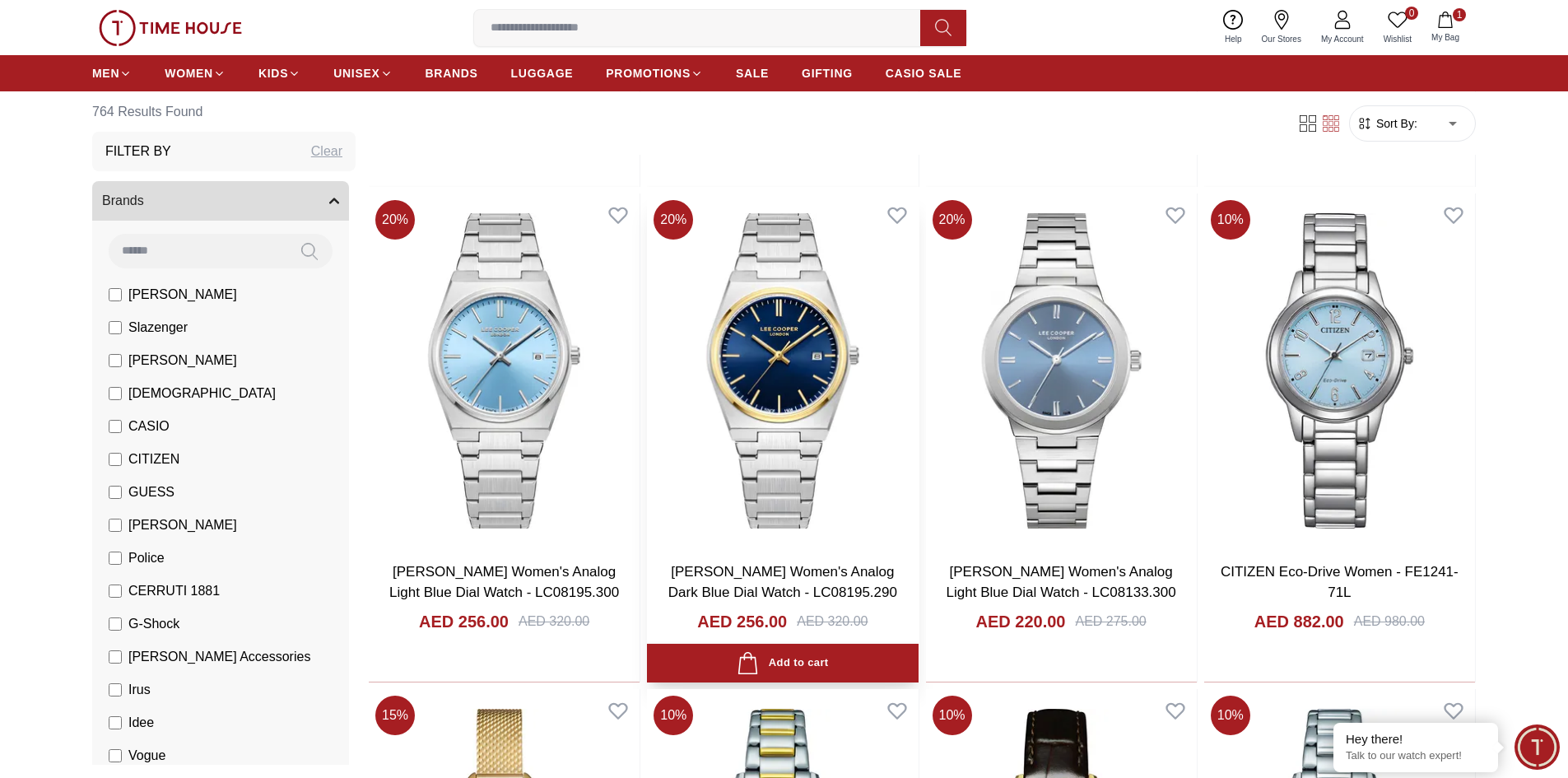
click at [812, 394] on img at bounding box center [782, 370] width 271 height 354
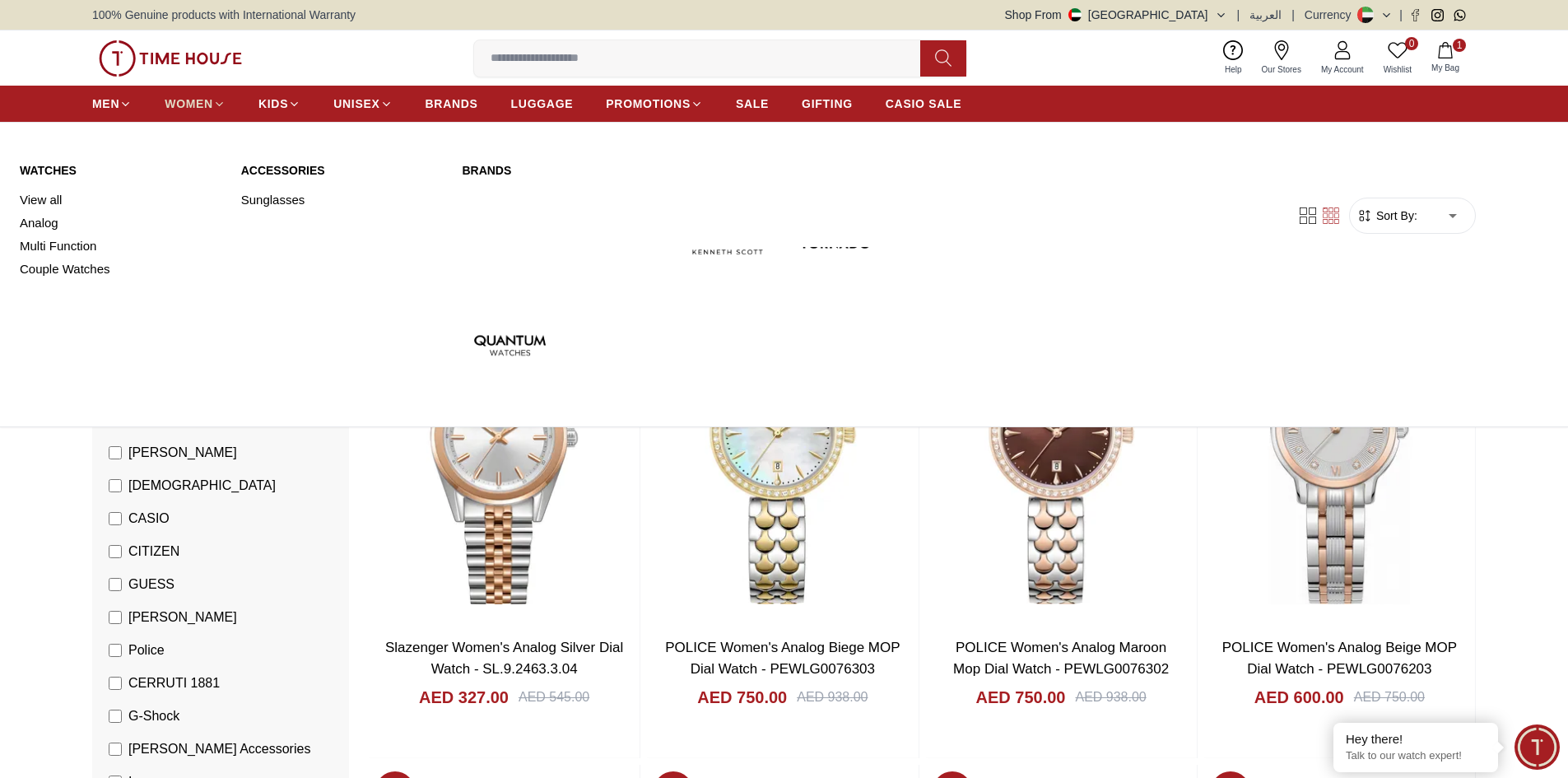
click at [191, 99] on span "WOMEN" at bounding box center [188, 103] width 49 height 17
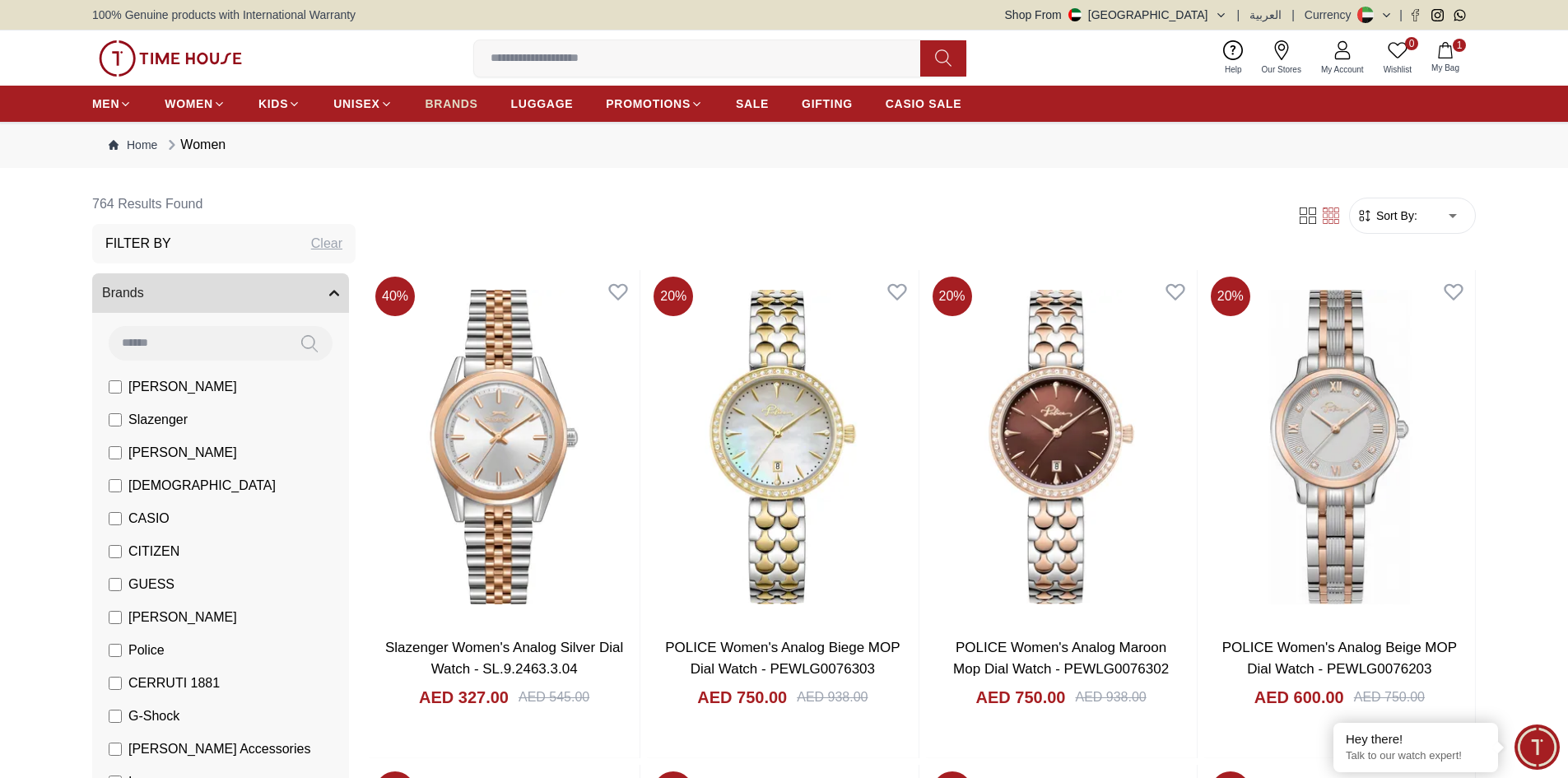
click at [465, 103] on span "BRANDS" at bounding box center [452, 103] width 53 height 17
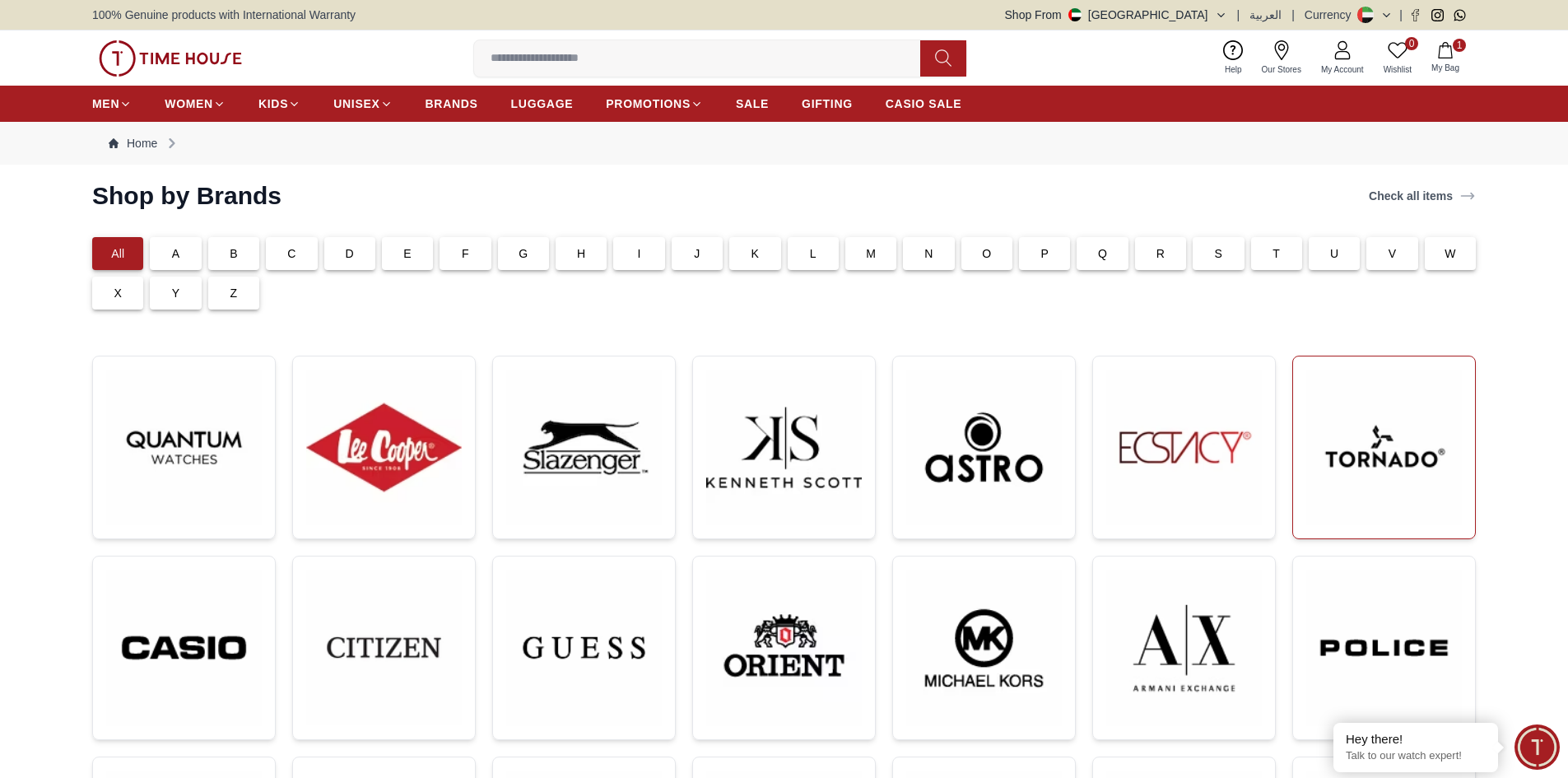
click at [1379, 439] on img at bounding box center [1384, 447] width 155 height 155
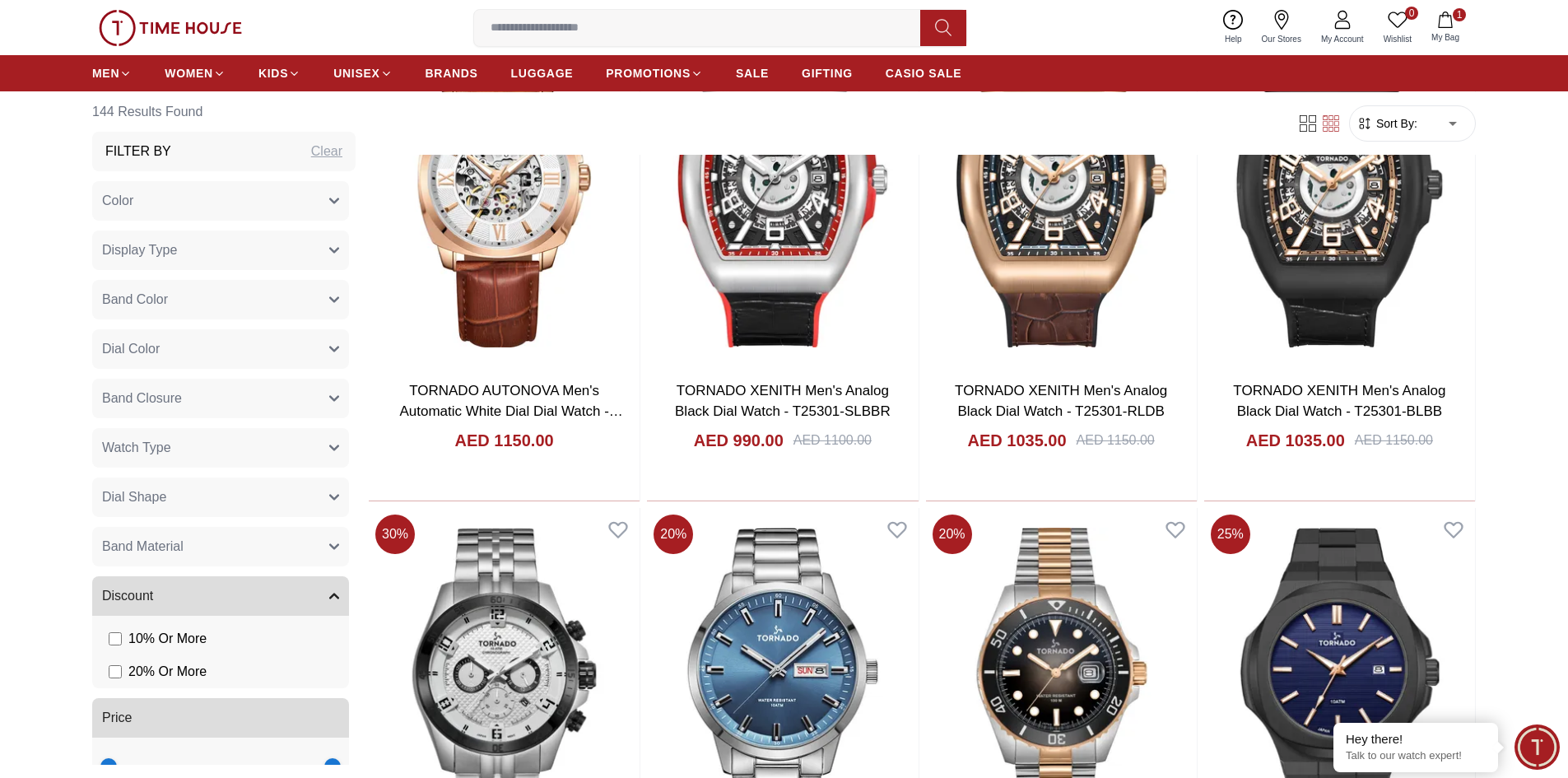
scroll to position [1811, 0]
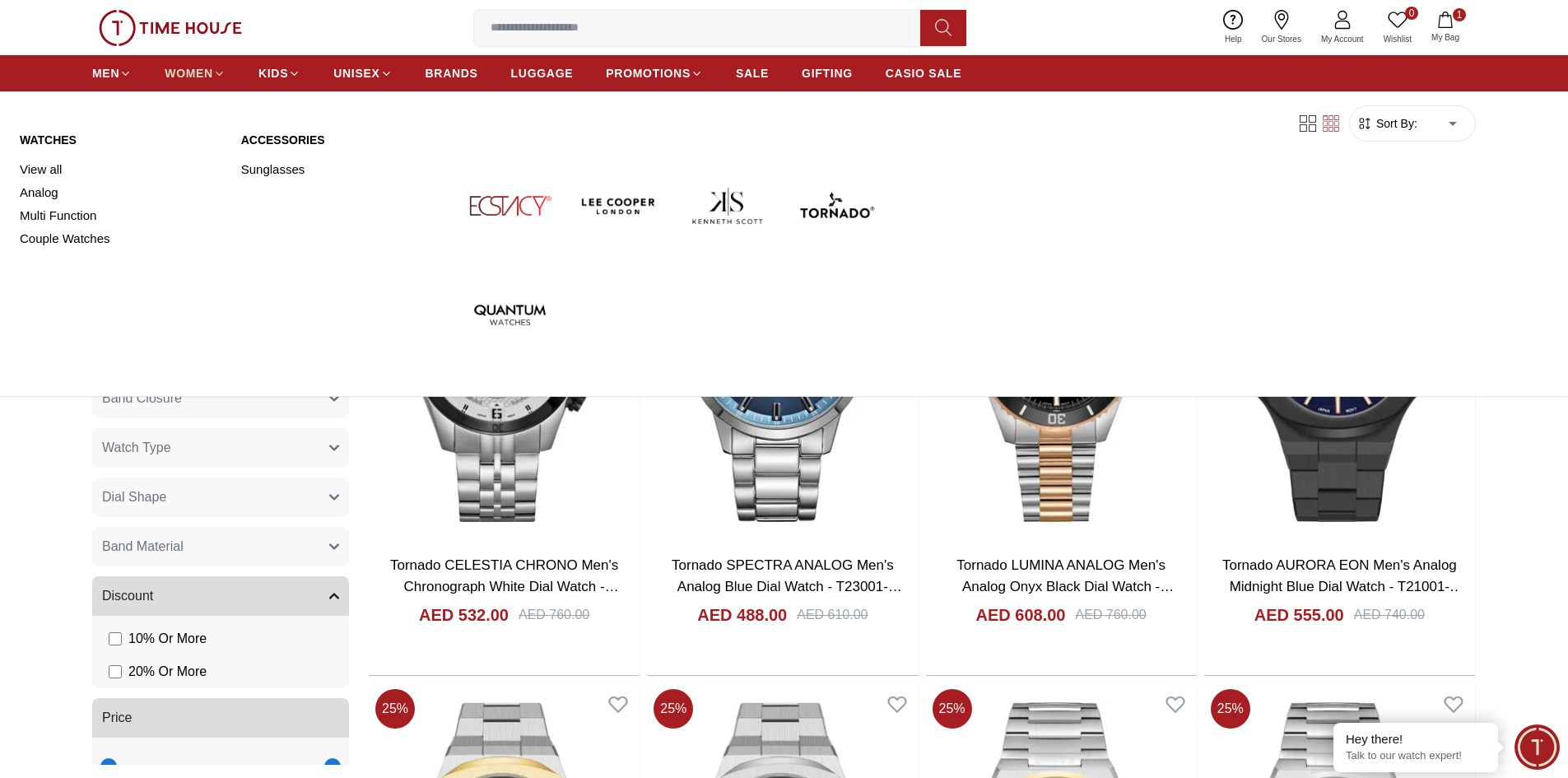
click at [179, 72] on span "WOMEN" at bounding box center [188, 73] width 49 height 17
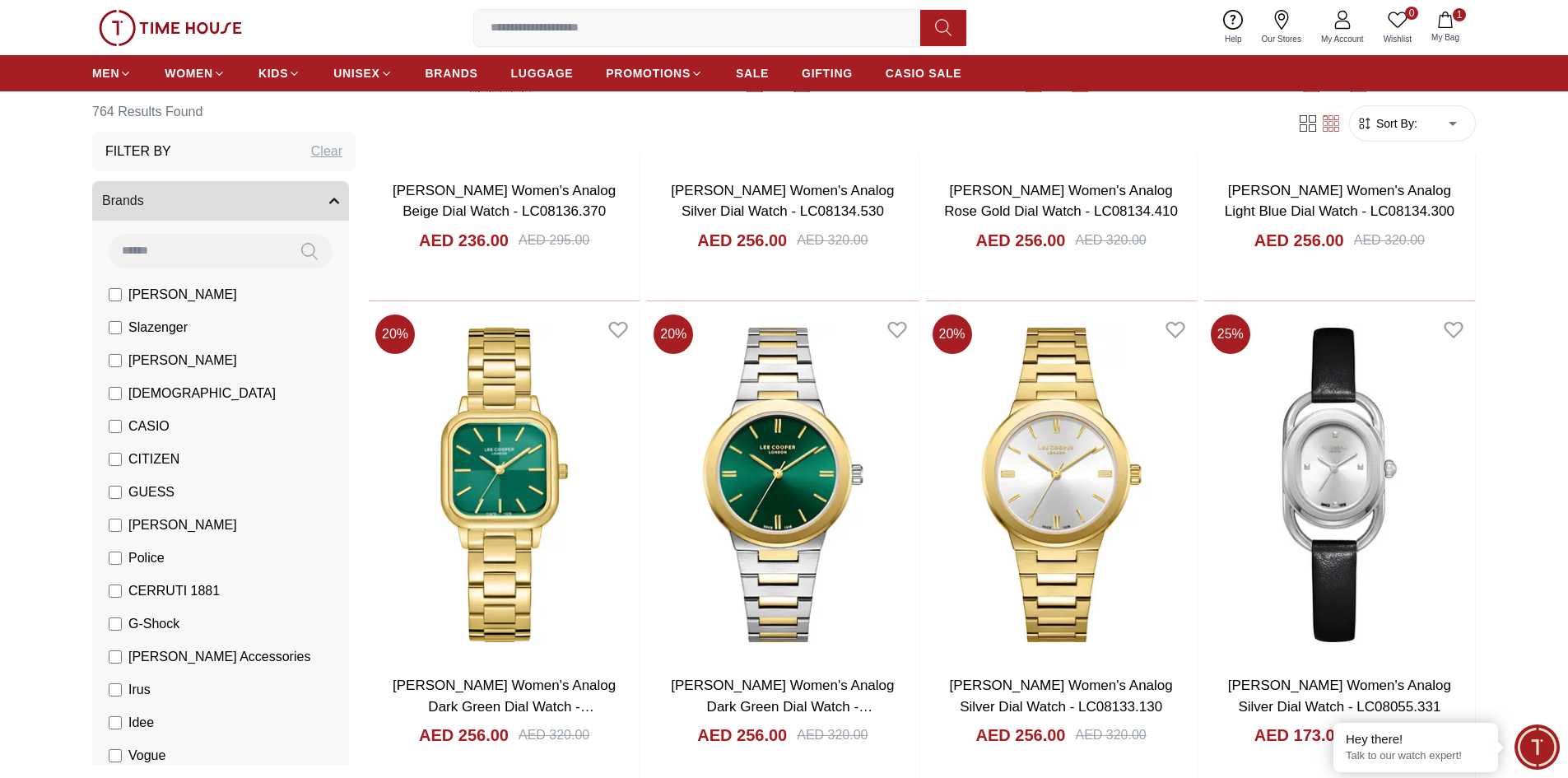
scroll to position [9383, 0]
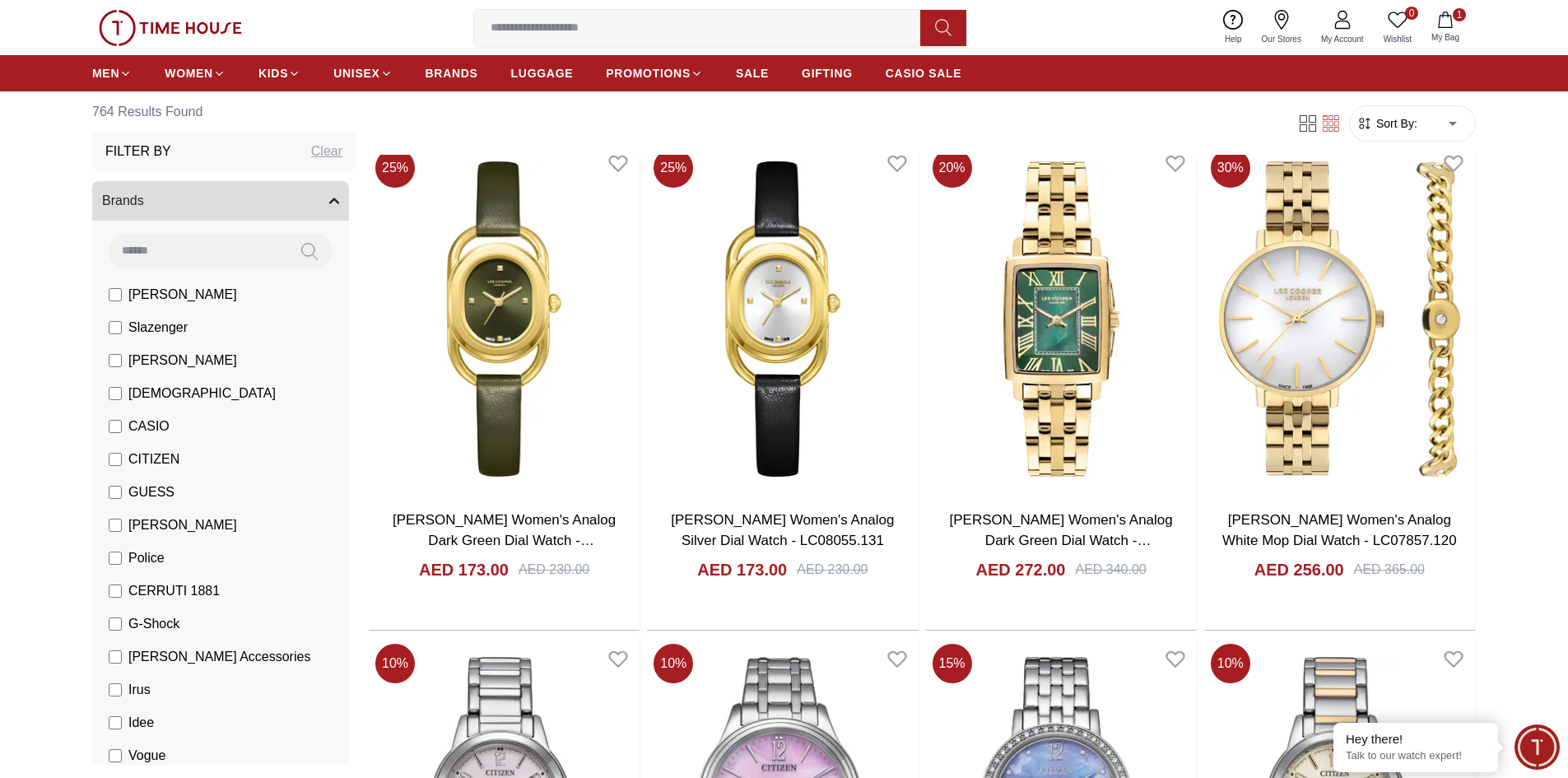
scroll to position [10040, 0]
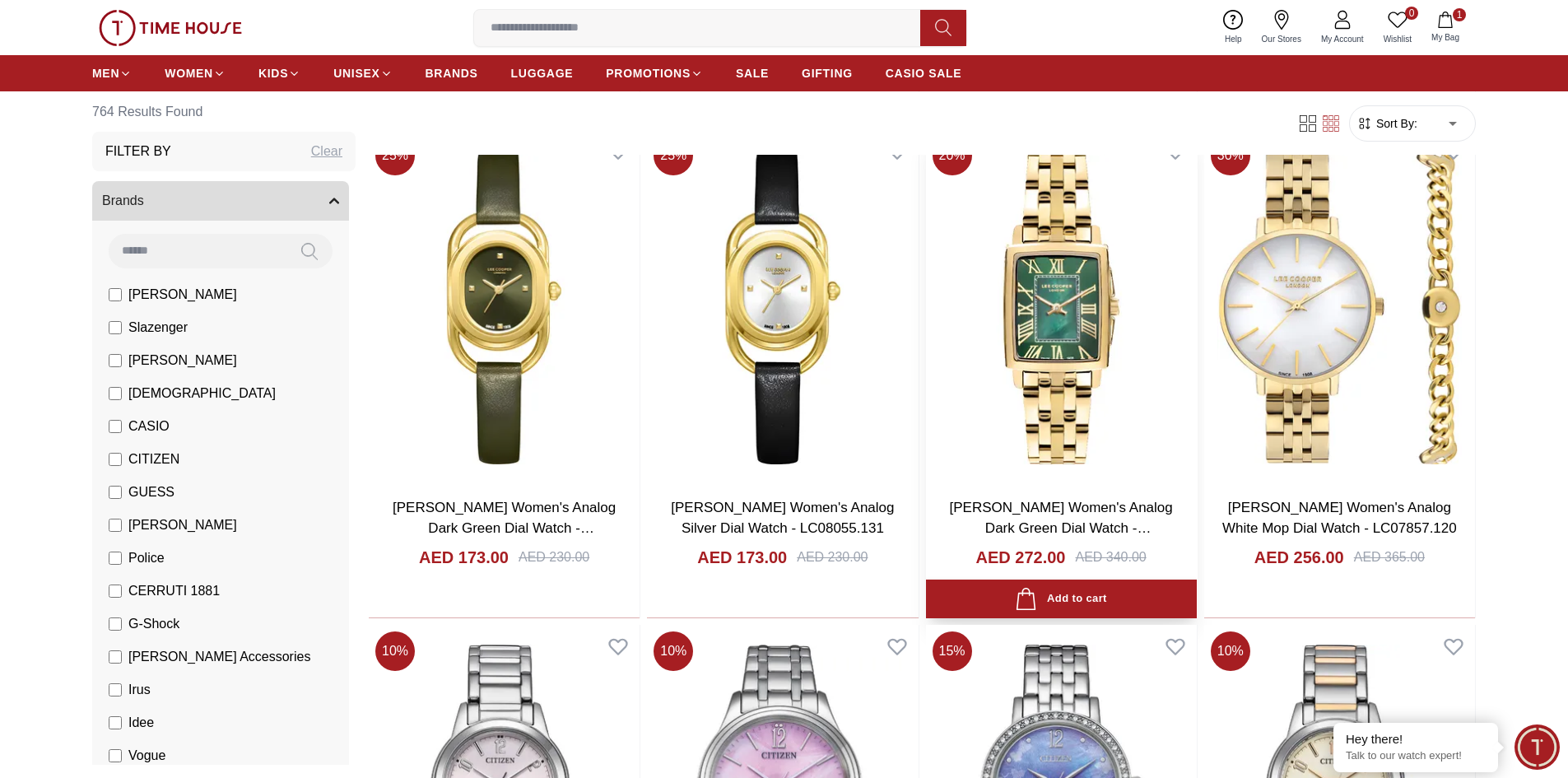
click at [1057, 345] on img at bounding box center [1062, 306] width 271 height 354
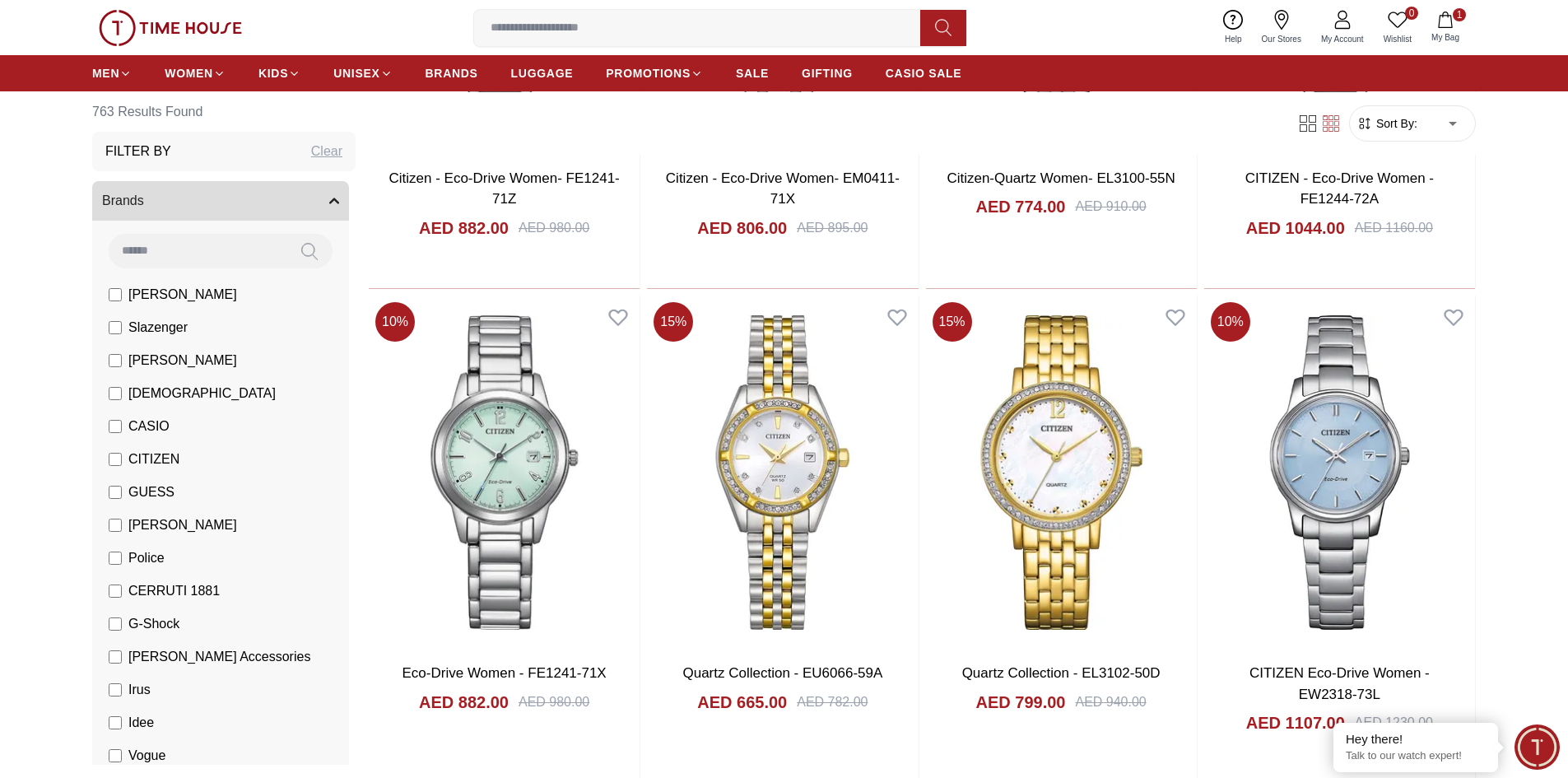
scroll to position [10937, 0]
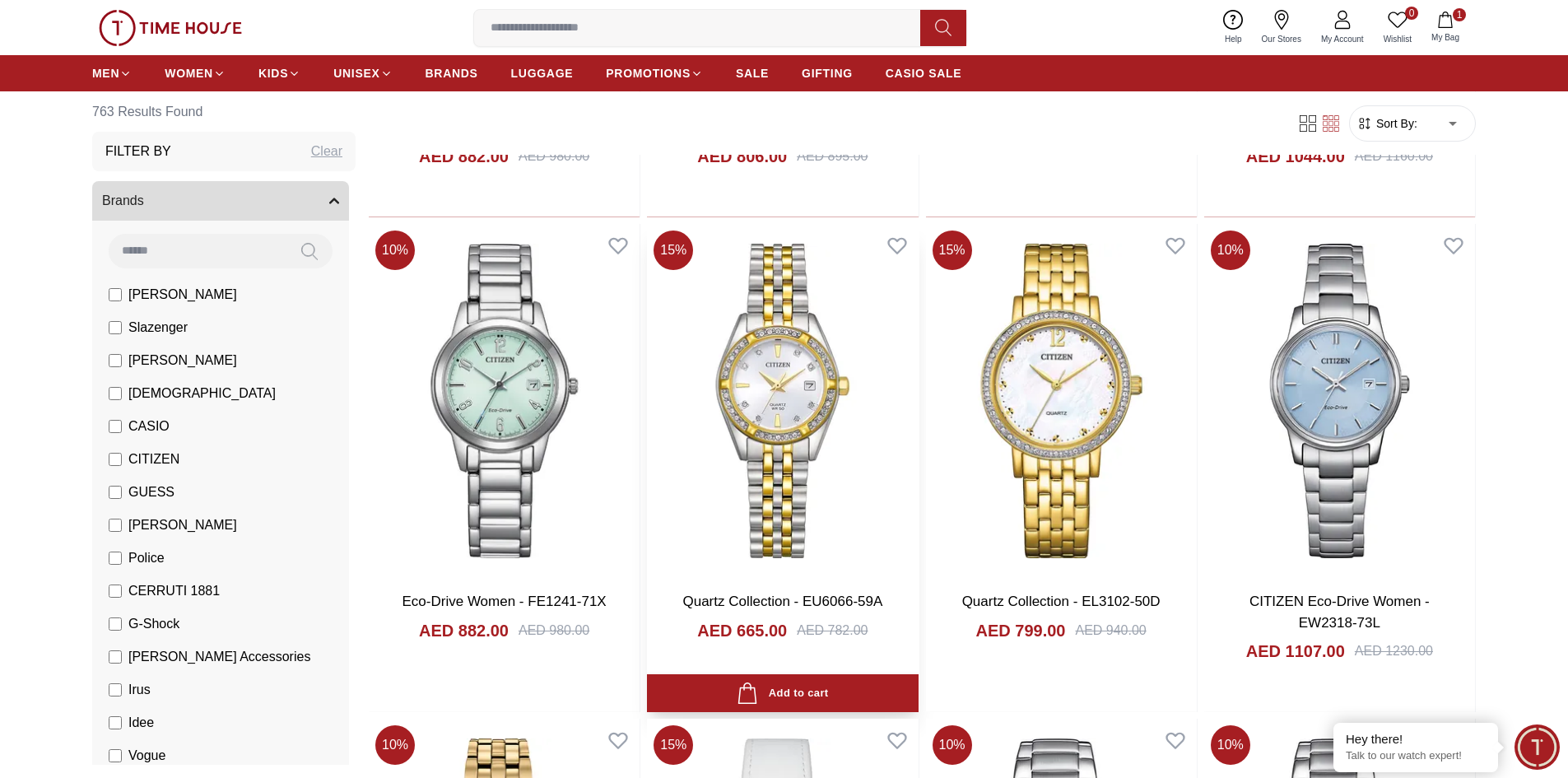
click at [783, 382] on img at bounding box center [782, 401] width 271 height 354
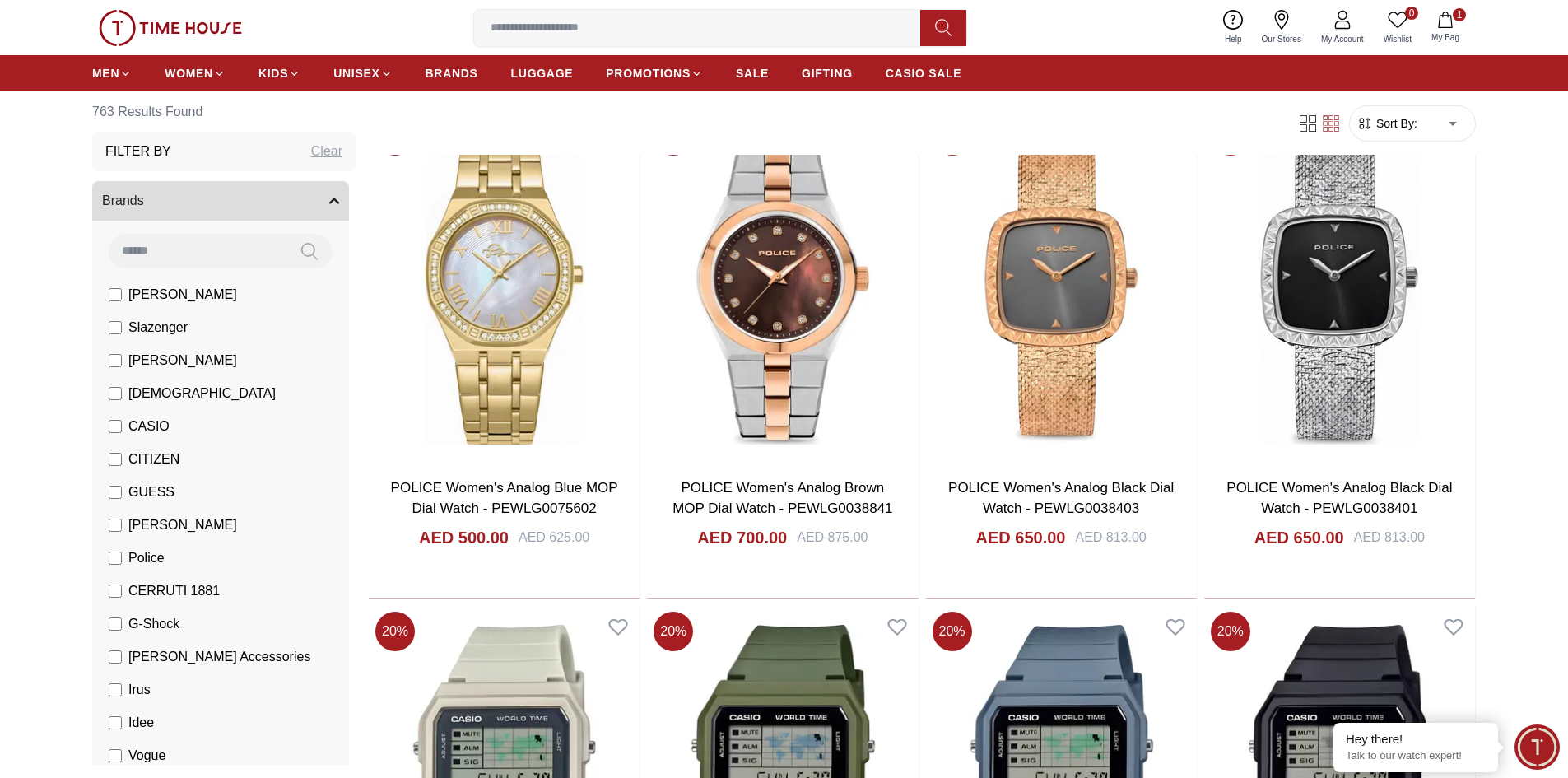
scroll to position [1554, 0]
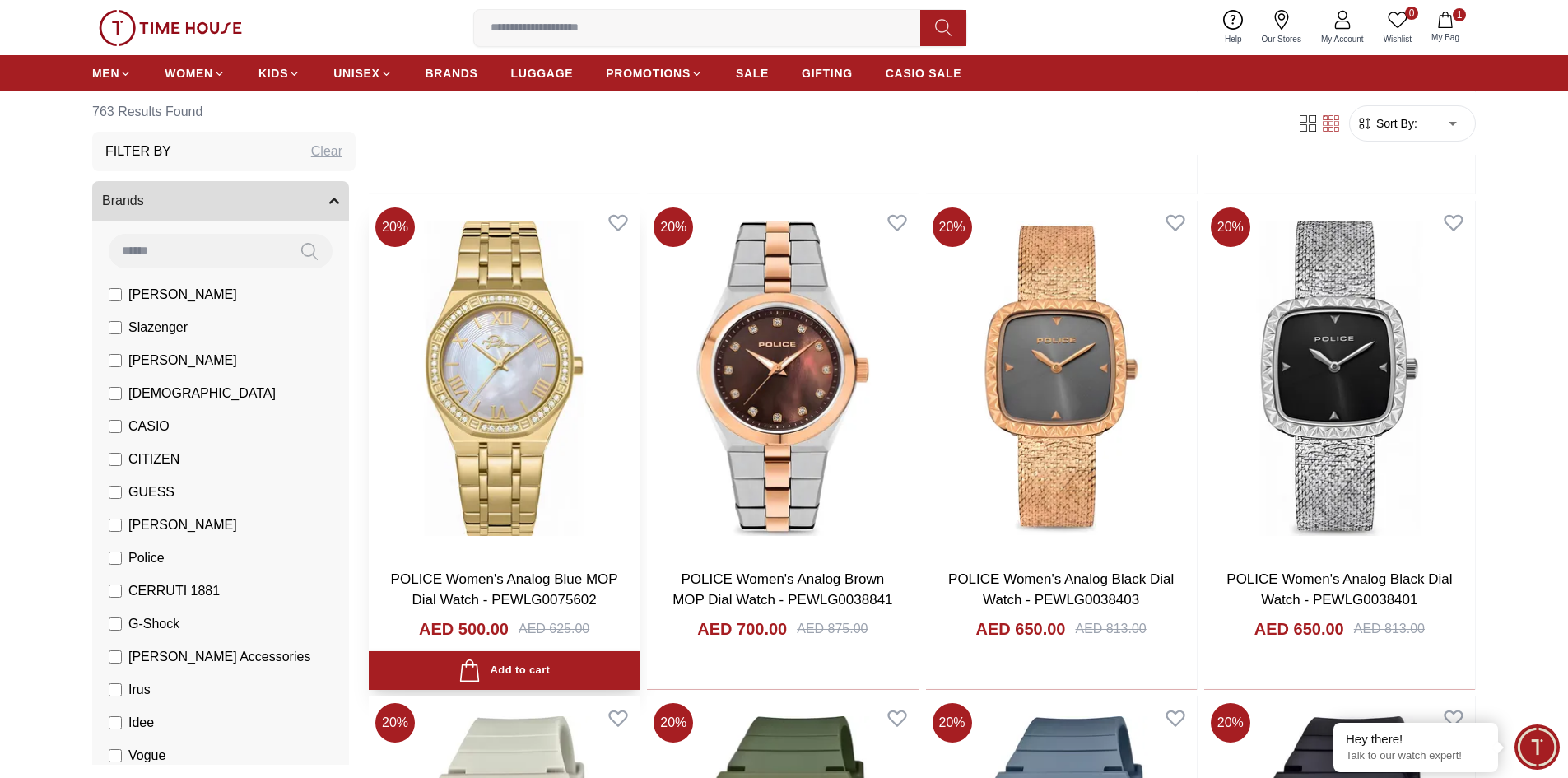
click at [521, 398] on img at bounding box center [504, 378] width 271 height 354
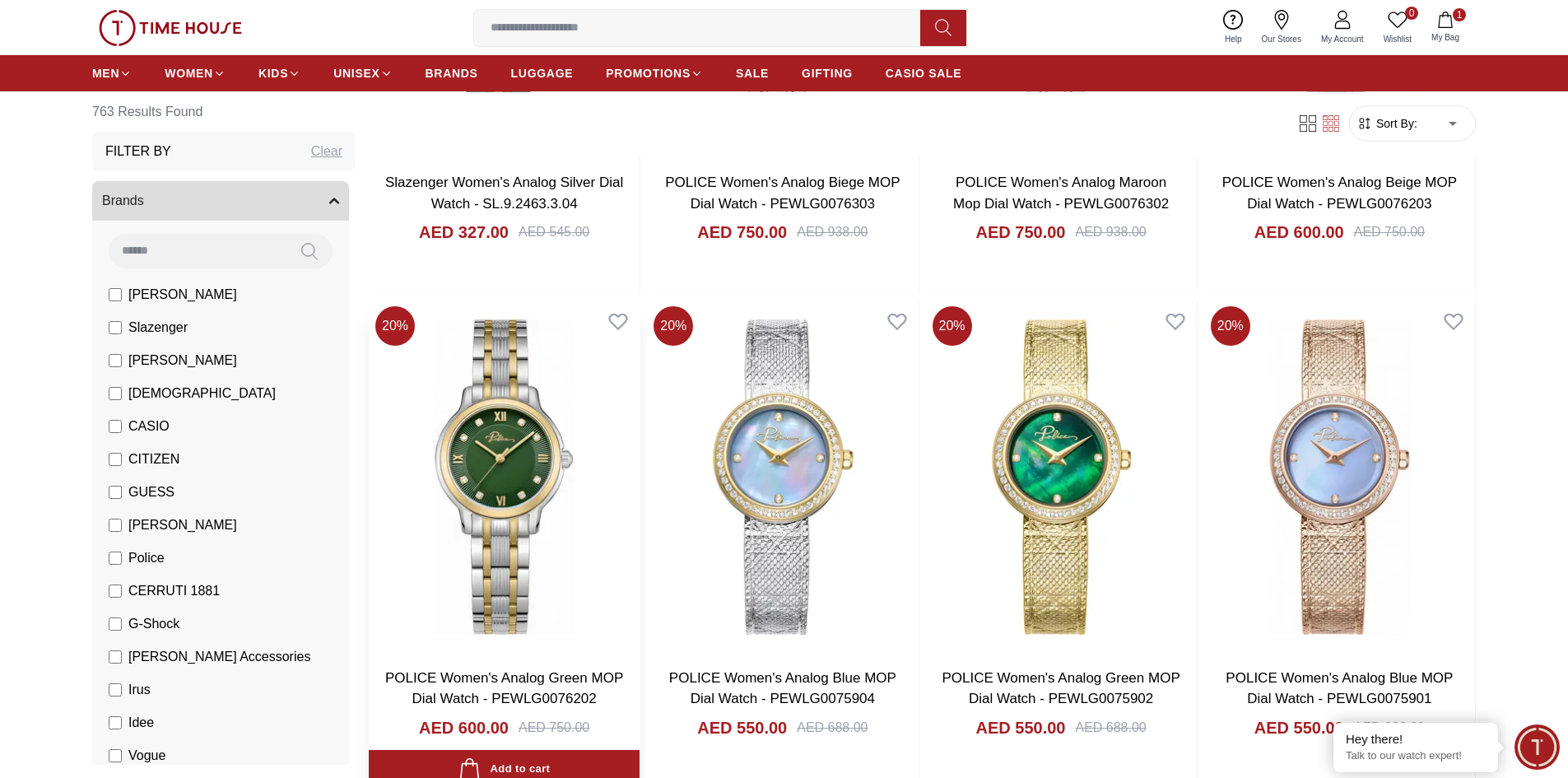
scroll to position [493, 0]
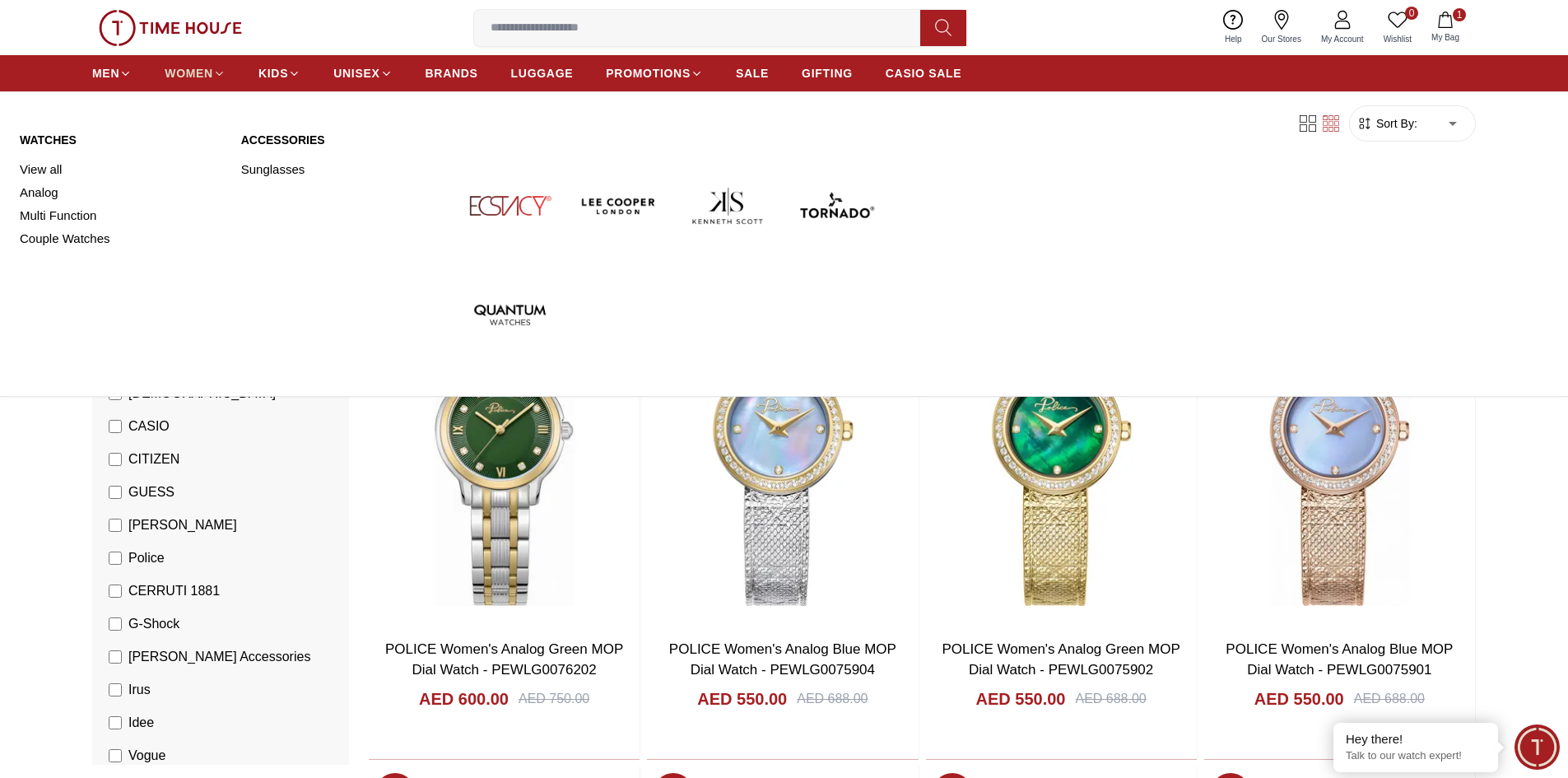
click at [203, 65] on span "WOMEN" at bounding box center [188, 73] width 49 height 17
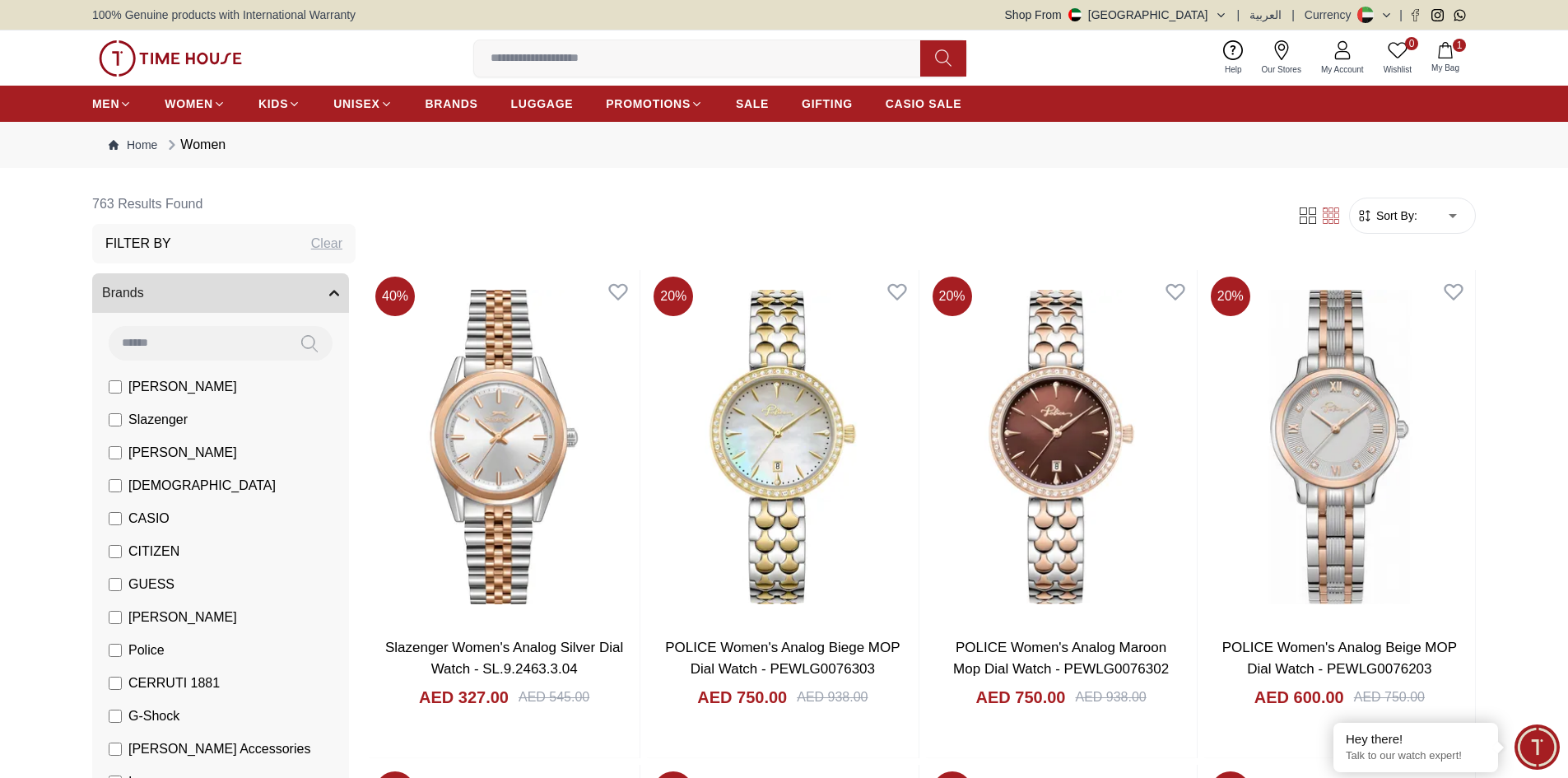
click at [193, 454] on span "[PERSON_NAME]" at bounding box center [182, 453] width 108 height 20
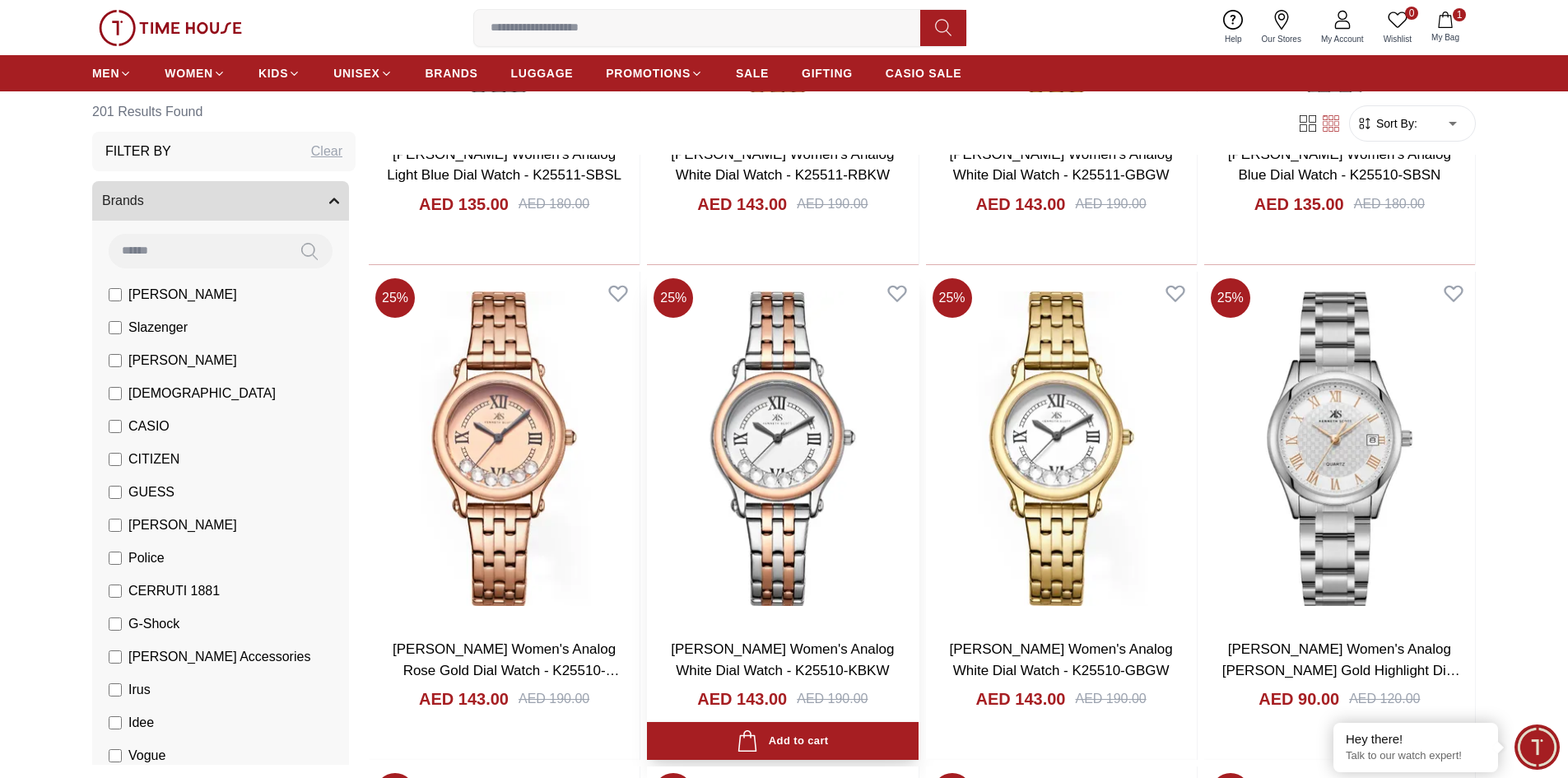
scroll to position [988, 0]
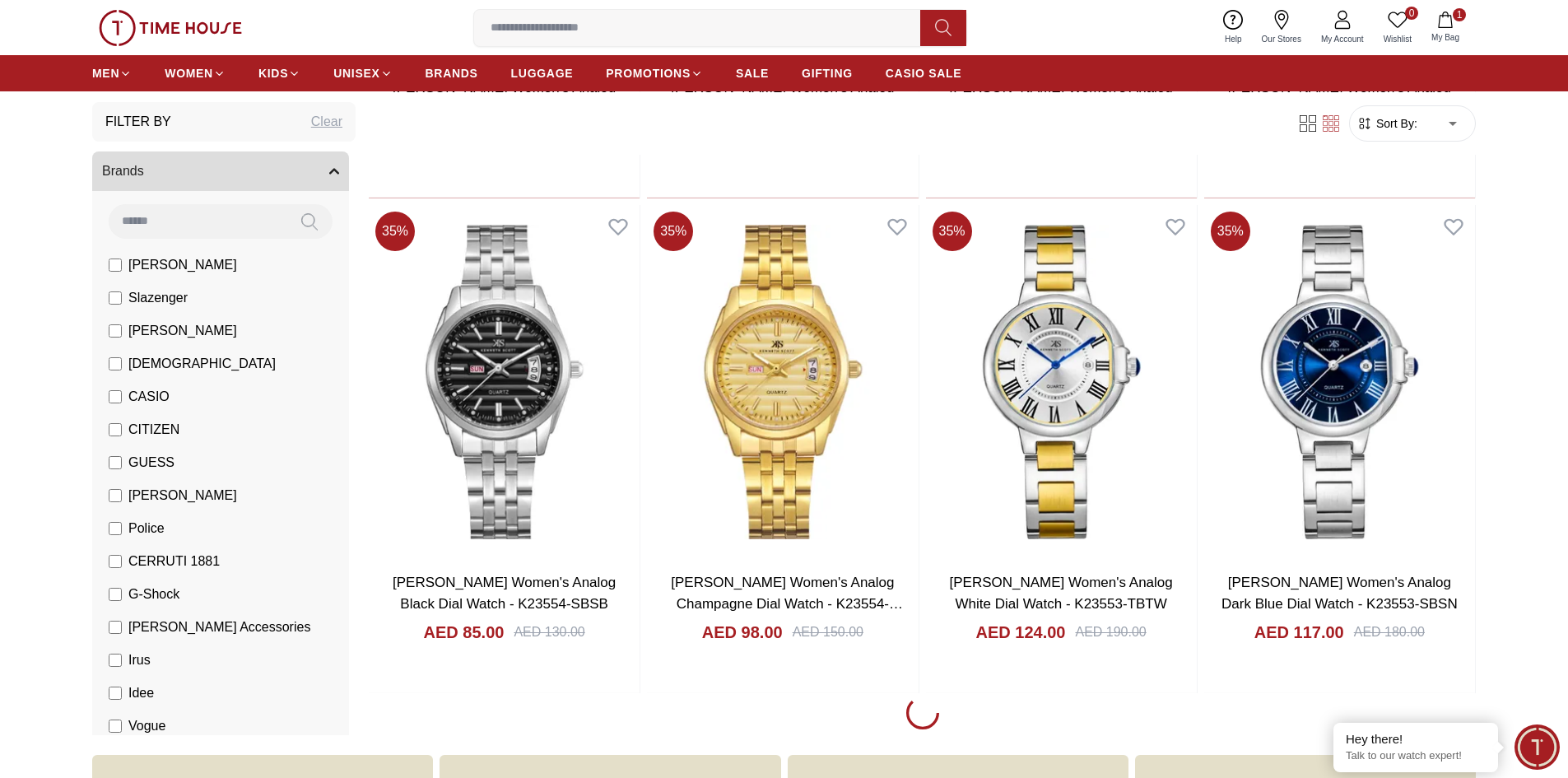
scroll to position [2140, 0]
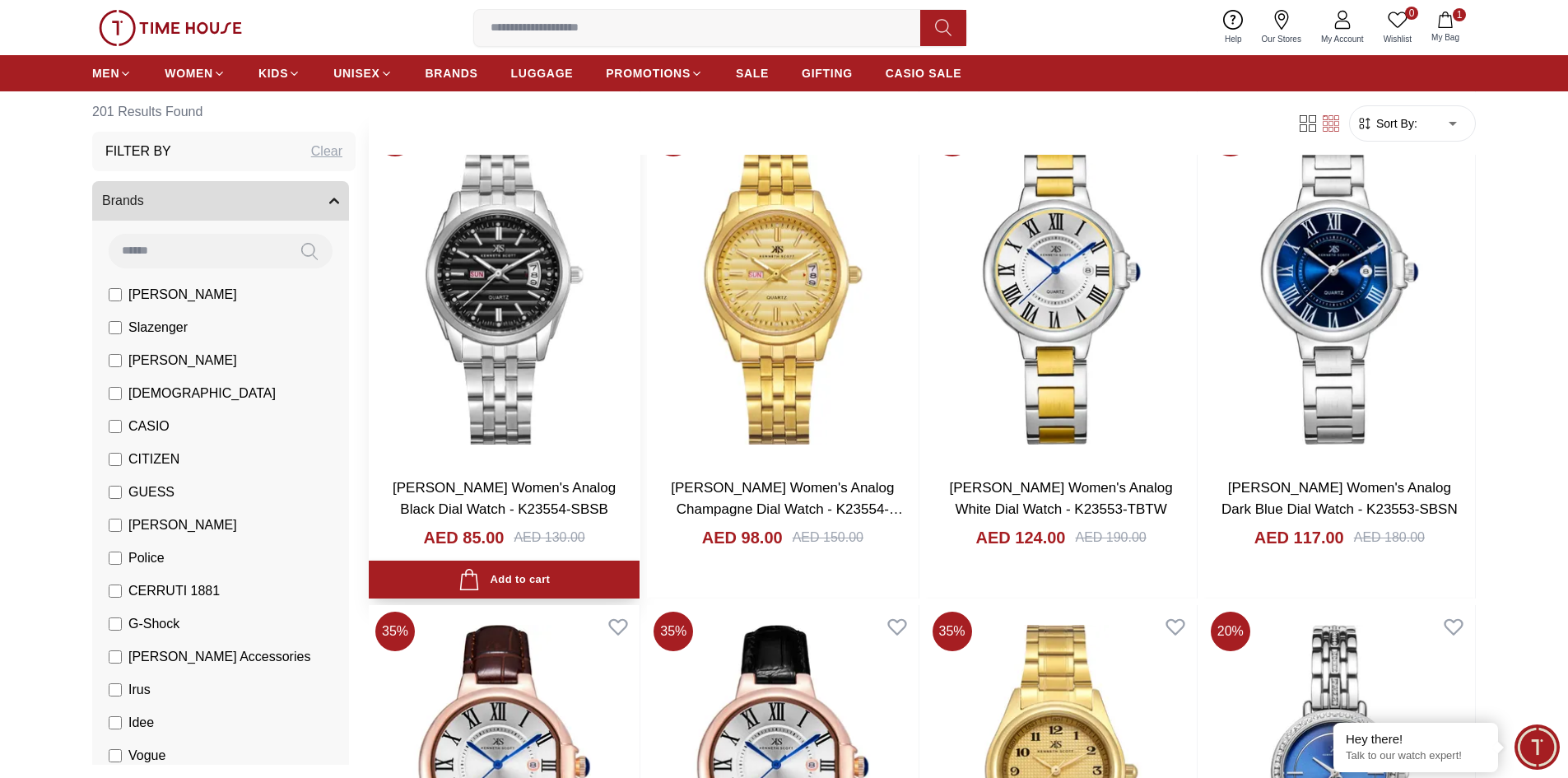
click at [525, 314] on img at bounding box center [504, 288] width 271 height 354
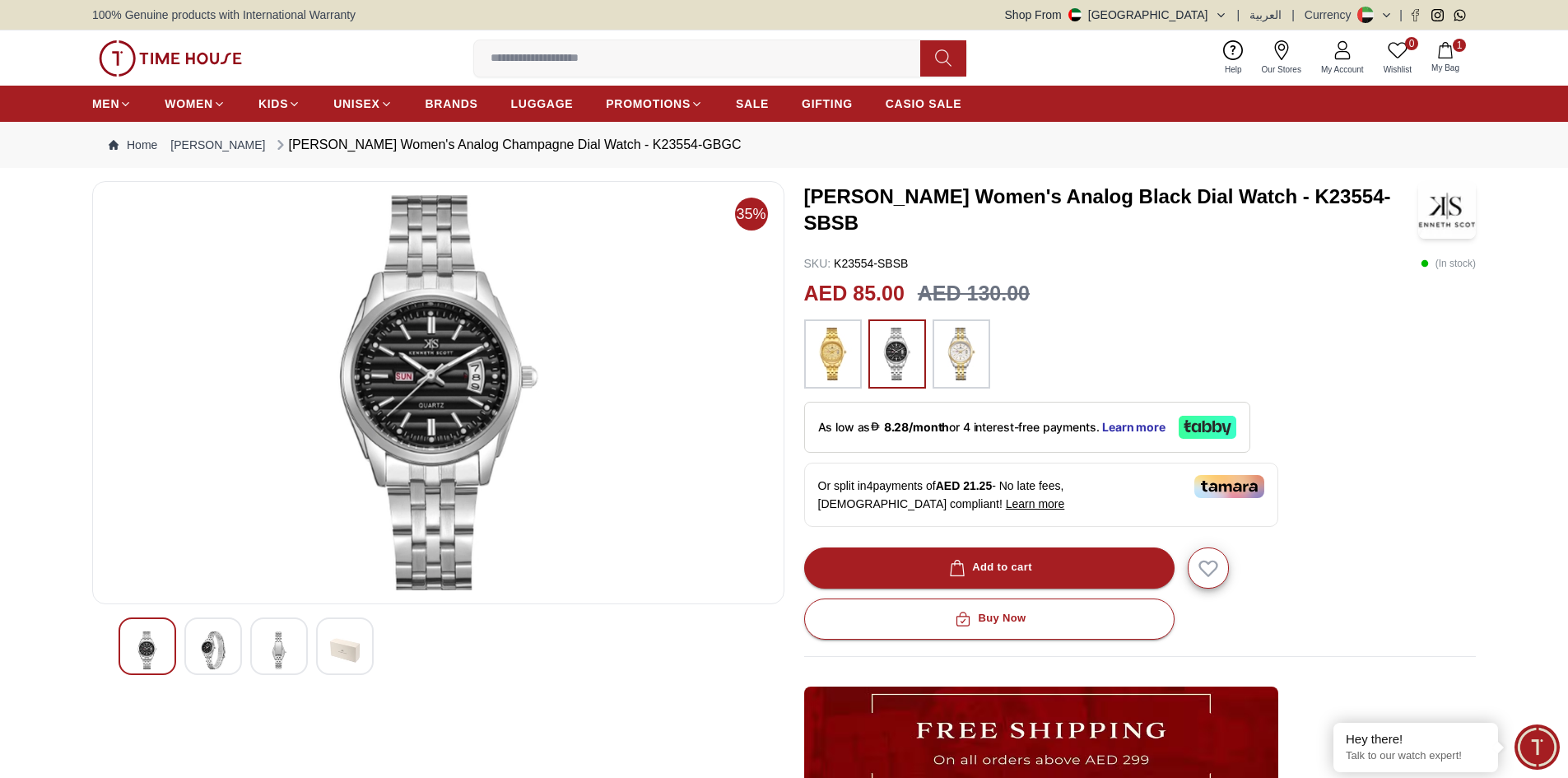
click at [957, 355] on img at bounding box center [961, 353] width 41 height 53
